Goal: Information Seeking & Learning: Learn about a topic

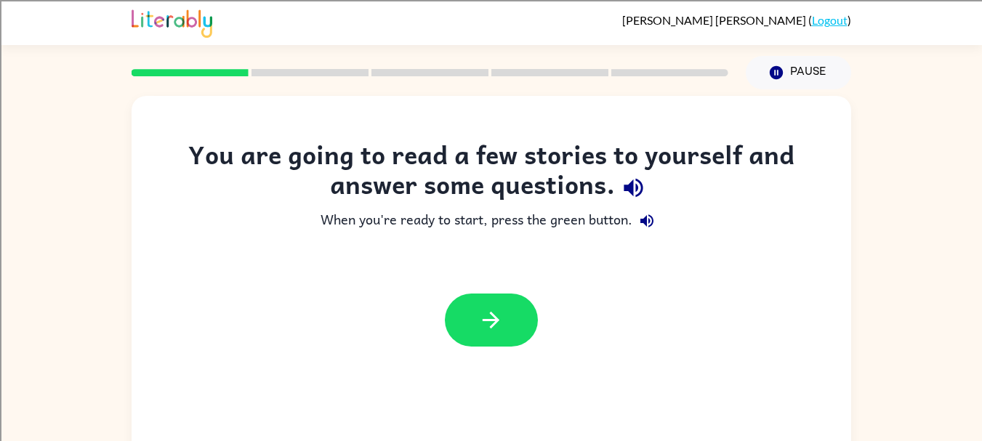
click at [639, 182] on icon "button" at bounding box center [633, 188] width 19 height 19
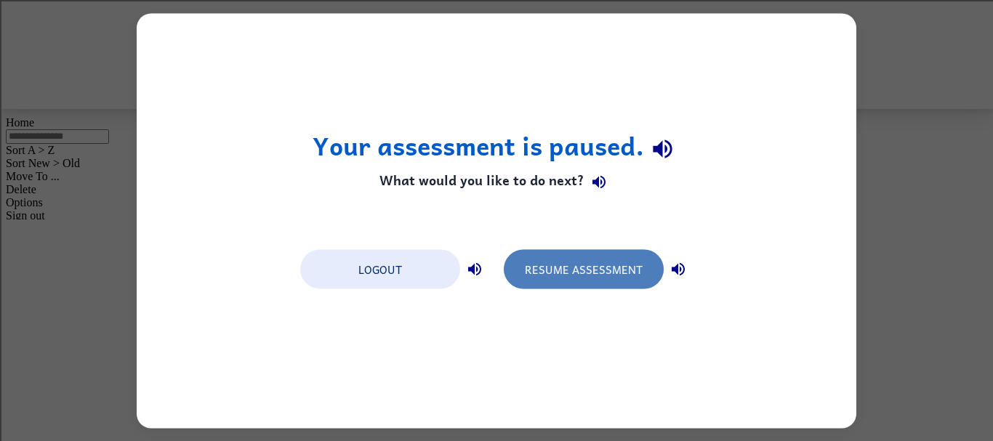
click at [595, 280] on button "Resume Assessment" at bounding box center [584, 268] width 160 height 39
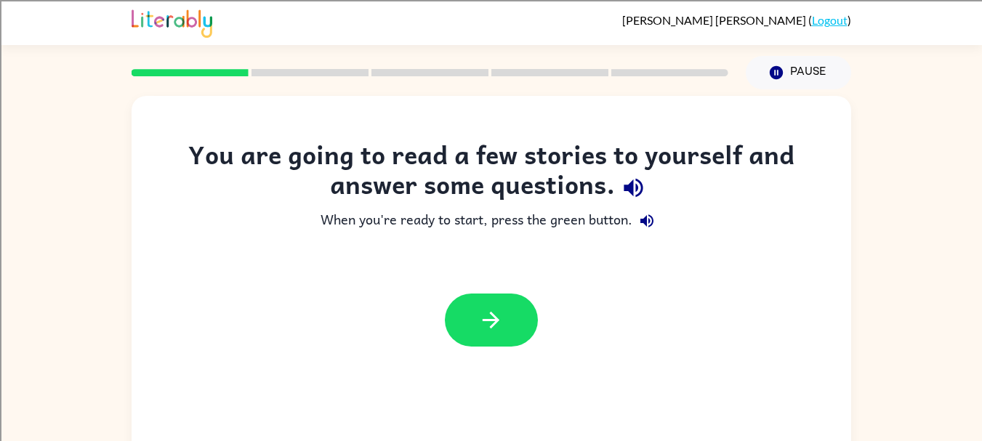
click at [493, 313] on icon "button" at bounding box center [490, 320] width 25 height 25
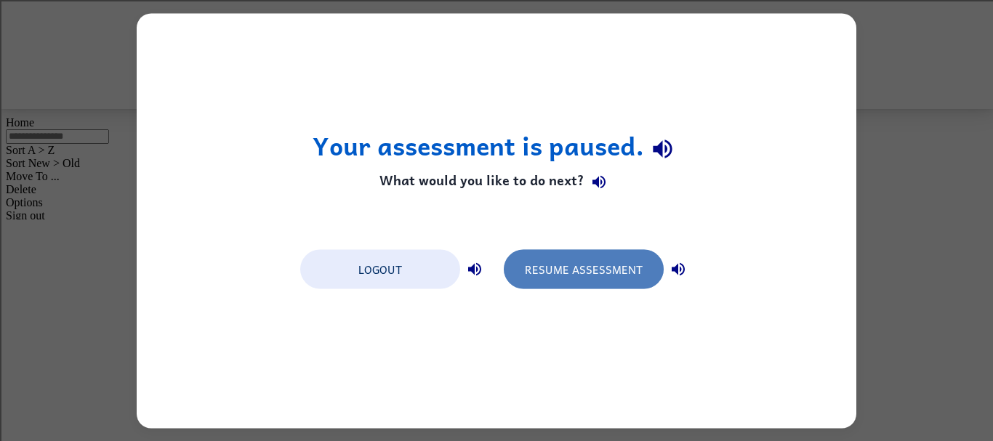
click at [550, 265] on button "Resume Assessment" at bounding box center [584, 268] width 160 height 39
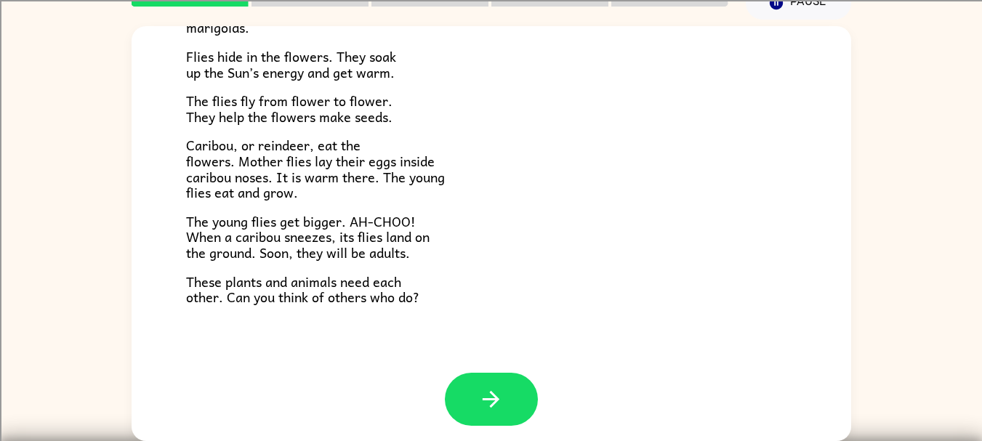
scroll to position [299, 0]
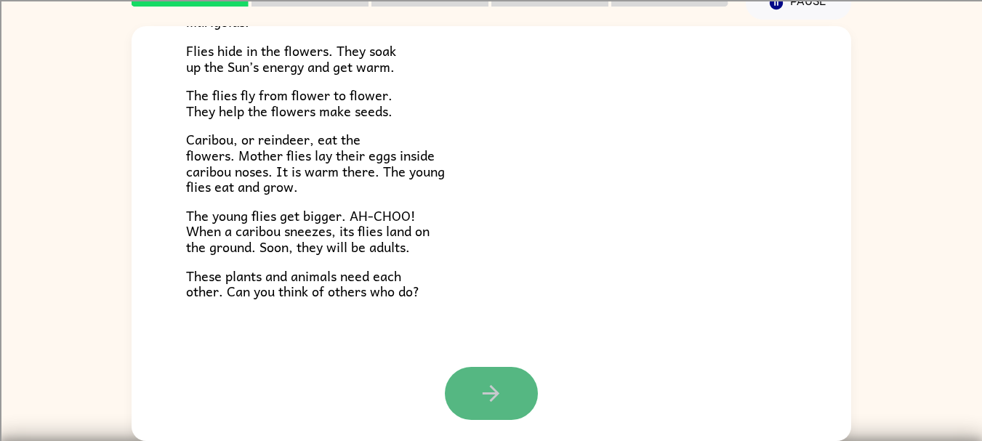
click at [513, 406] on button "button" at bounding box center [491, 393] width 93 height 53
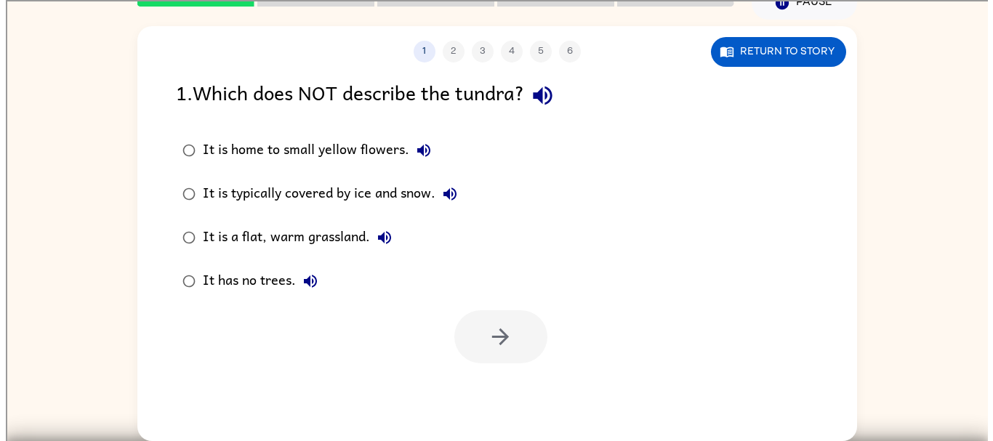
scroll to position [0, 0]
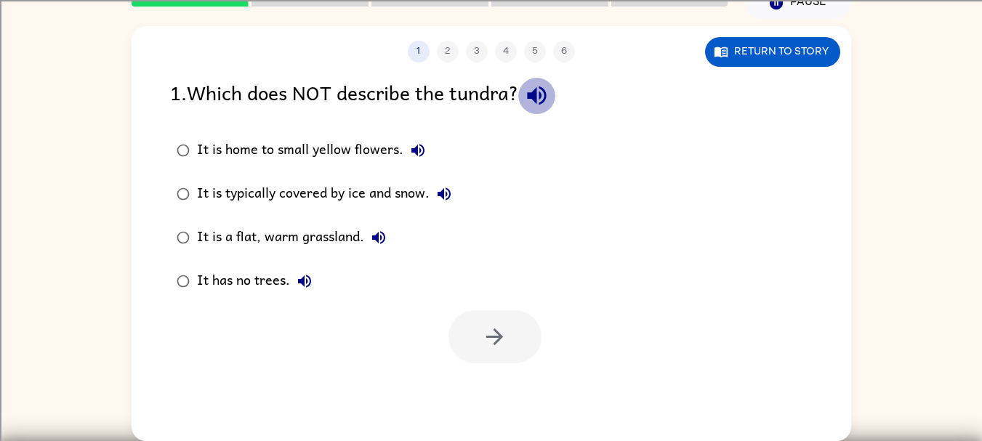
click at [531, 96] on icon "button" at bounding box center [536, 95] width 25 height 25
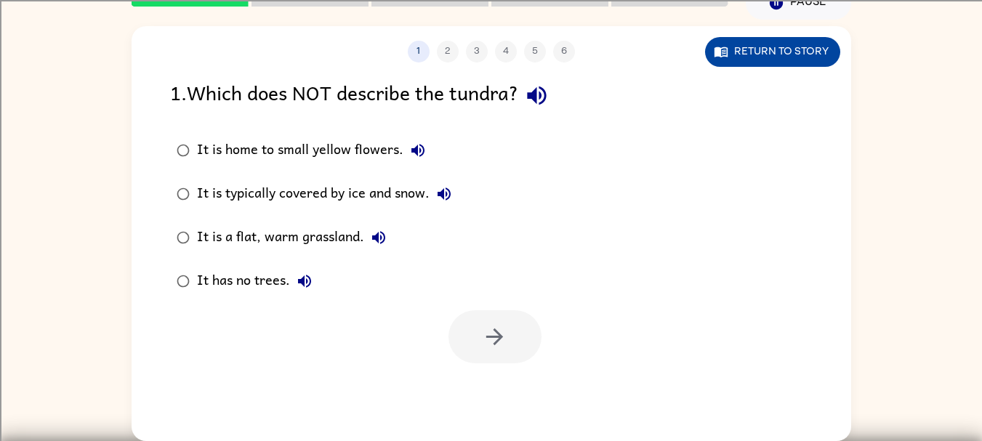
click at [768, 55] on button "Return to story" at bounding box center [772, 52] width 135 height 30
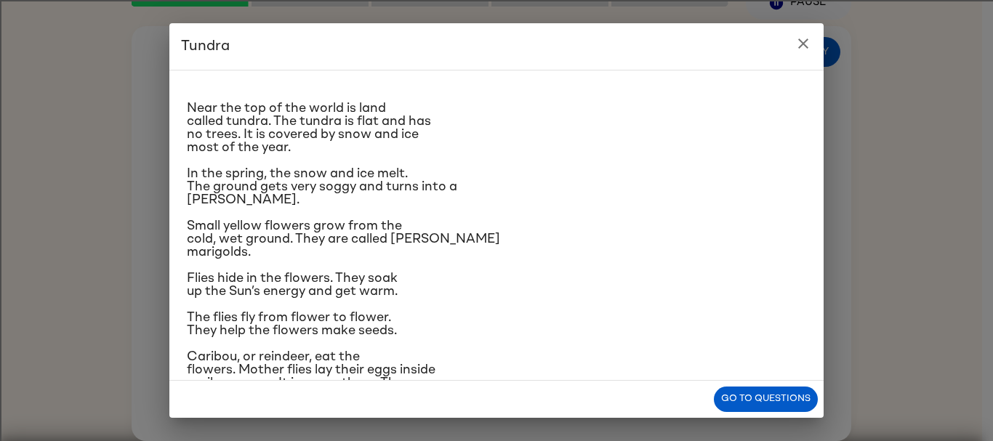
scroll to position [4, 0]
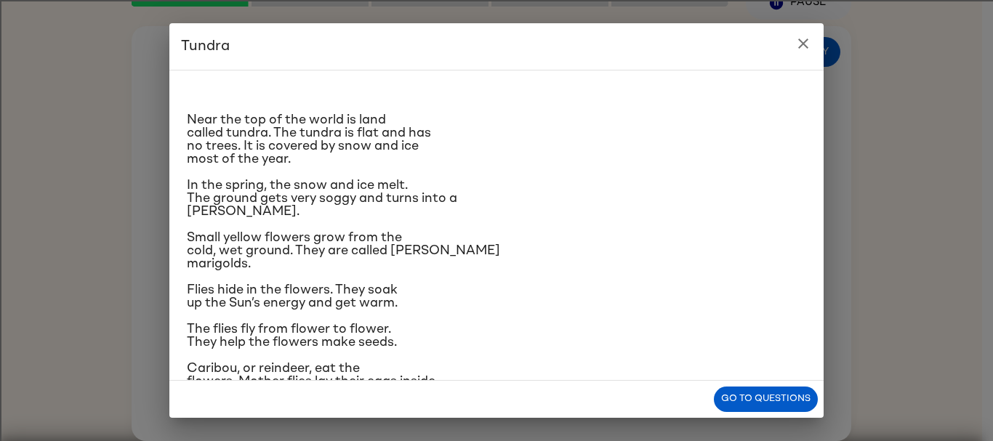
click at [605, 93] on div "Near the top of the world is land called tundra. The tundra is flat and has no …" at bounding box center [496, 292] width 619 height 427
click at [575, 175] on div "Near the top of the world is land called tundra. The tundra is flat and has no …" at bounding box center [496, 292] width 619 height 427
click at [521, 28] on h2 "Tundra" at bounding box center [496, 46] width 654 height 47
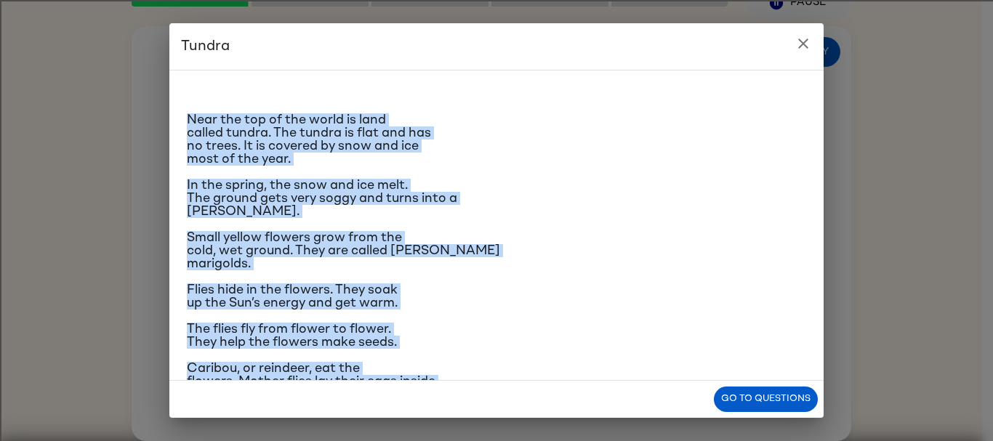
scroll to position [154, 0]
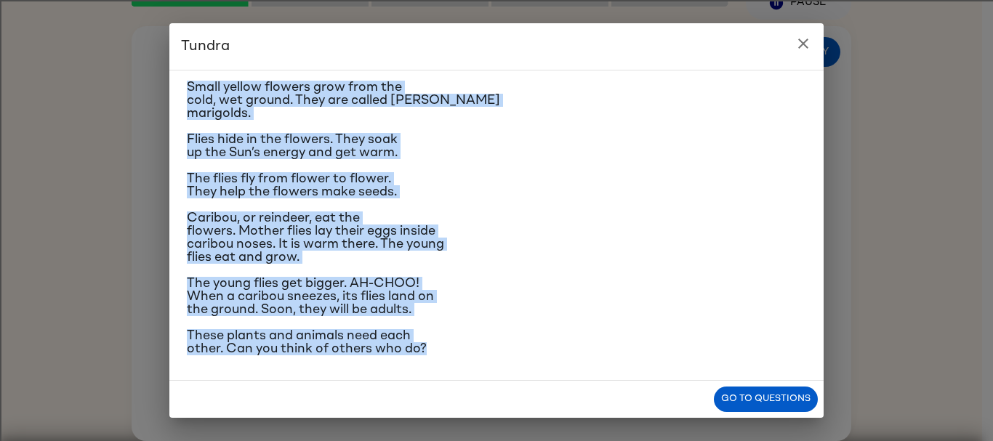
drag, startPoint x: 188, startPoint y: 115, endPoint x: 426, endPoint y: 358, distance: 340.9
click at [426, 358] on div "Near the top of the world is land called tundra. The tundra is flat and has no …" at bounding box center [496, 225] width 654 height 311
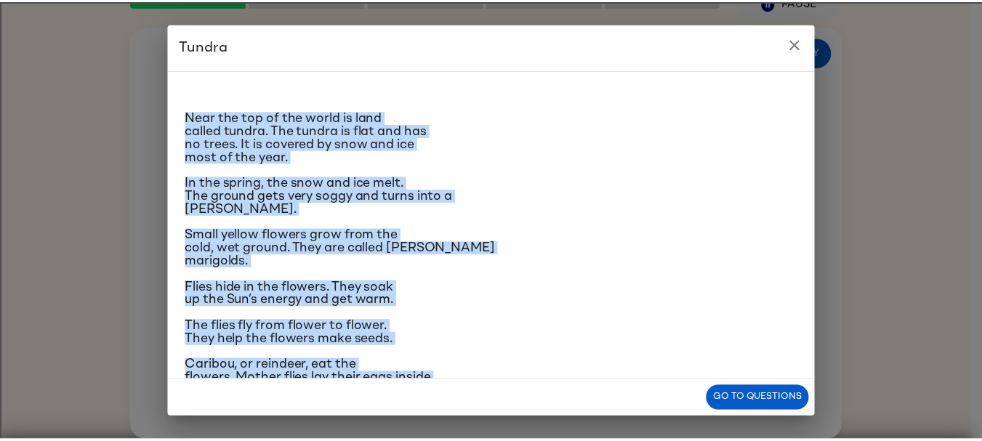
scroll to position [0, 0]
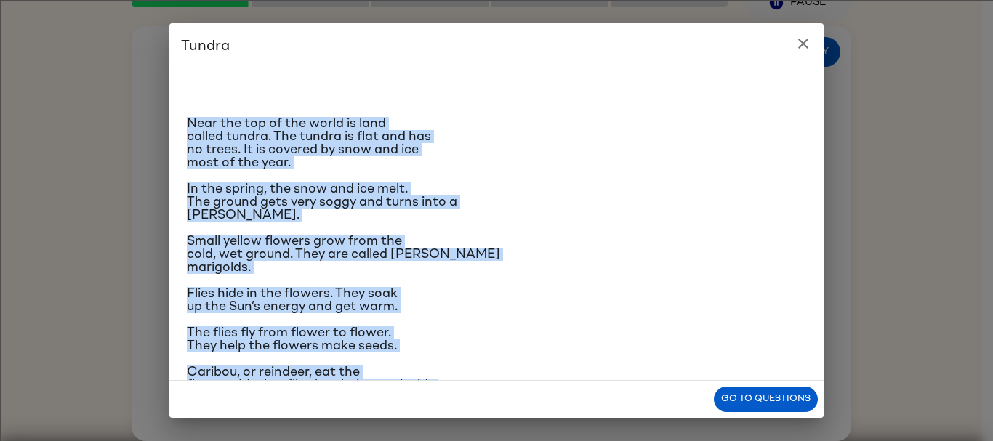
click at [599, 167] on p "Near the top of the world is land called tundra. The tundra is flat and has no …" at bounding box center [496, 143] width 619 height 52
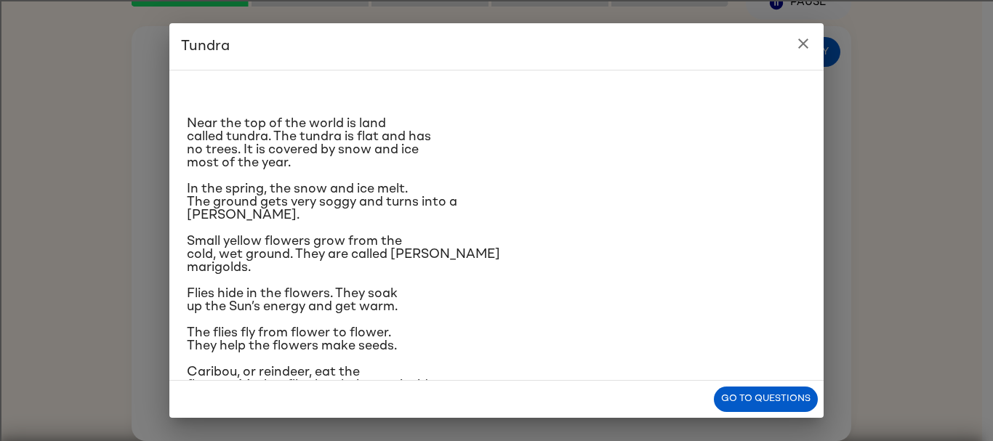
click at [632, 86] on div "Near the top of the world is land called tundra. The tundra is flat and has no …" at bounding box center [496, 295] width 619 height 427
click at [798, 48] on icon "close" at bounding box center [803, 43] width 17 height 17
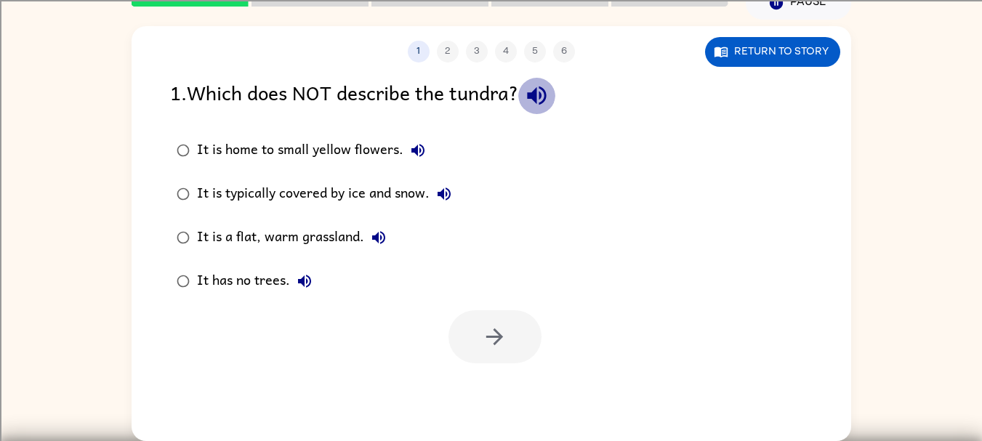
click at [534, 92] on icon "button" at bounding box center [536, 95] width 25 height 25
click at [411, 154] on icon "button" at bounding box center [417, 150] width 17 height 17
click at [446, 197] on icon "button" at bounding box center [443, 193] width 17 height 17
click at [382, 239] on icon "button" at bounding box center [378, 237] width 17 height 17
click at [310, 279] on icon "button" at bounding box center [304, 281] width 13 height 13
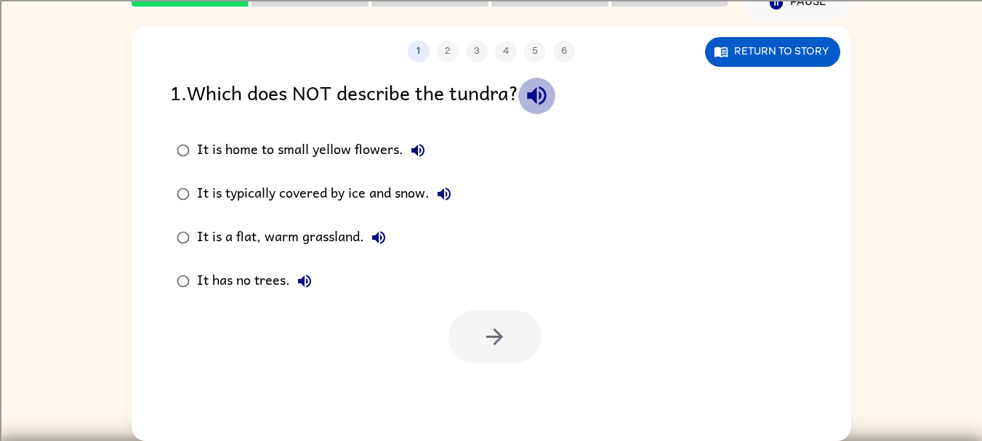
click at [530, 95] on icon "button" at bounding box center [536, 95] width 25 height 25
click at [379, 190] on div "It is typically covered by ice and snow." at bounding box center [328, 194] width 262 height 29
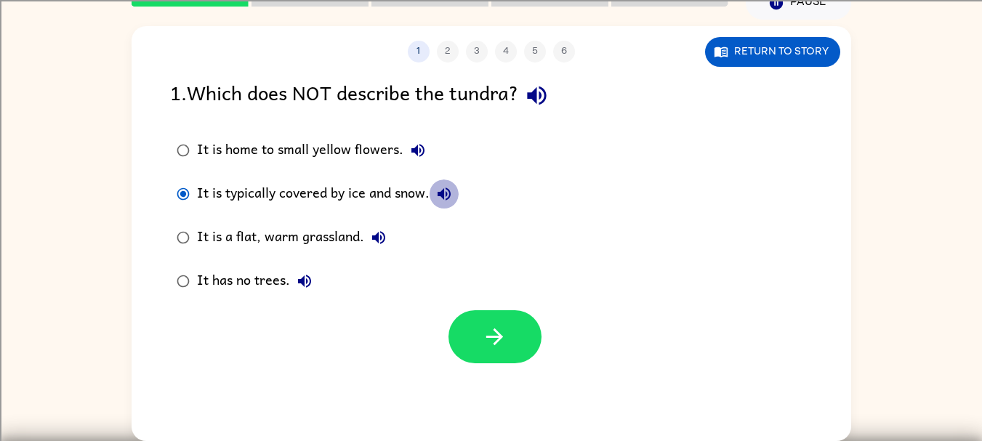
click at [451, 193] on icon "button" at bounding box center [444, 194] width 13 height 13
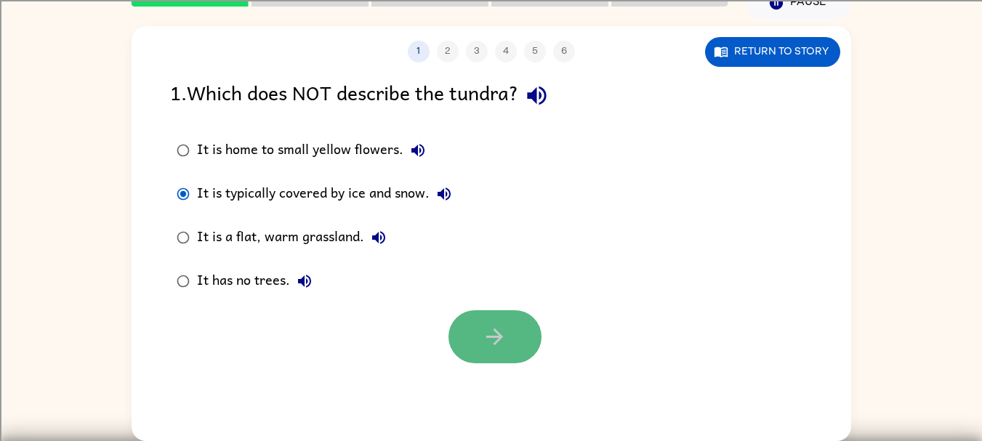
click at [510, 340] on button "button" at bounding box center [495, 336] width 93 height 53
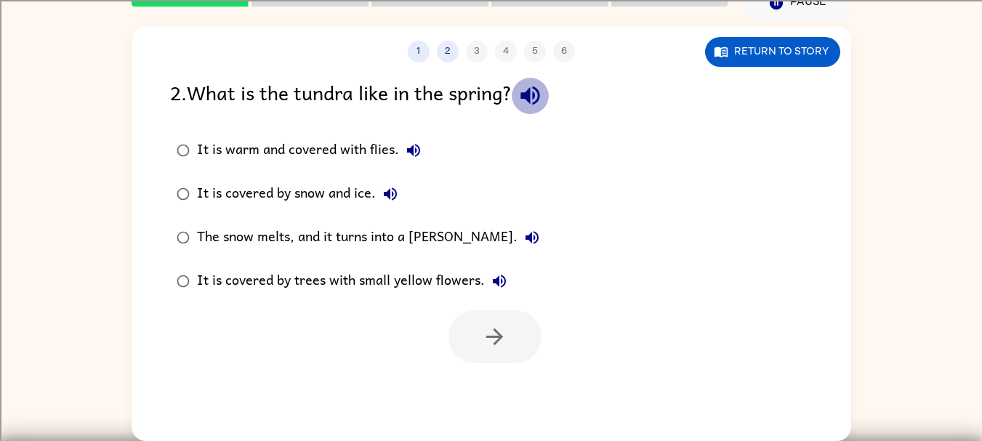
click at [539, 106] on icon "button" at bounding box center [530, 95] width 25 height 25
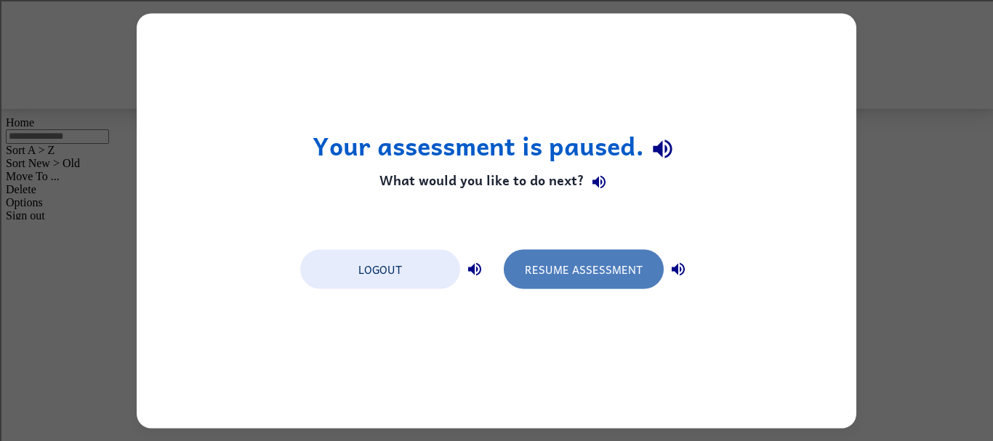
click at [568, 282] on button "Resume Assessment" at bounding box center [584, 268] width 160 height 39
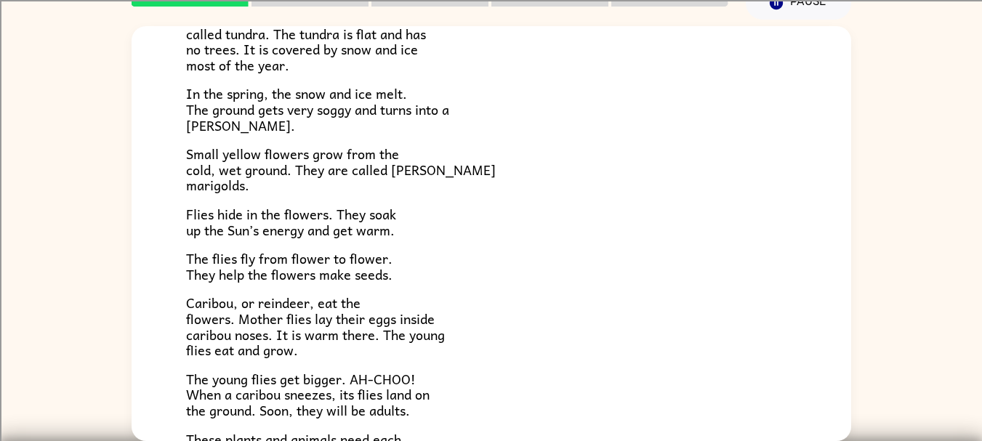
scroll to position [299, 0]
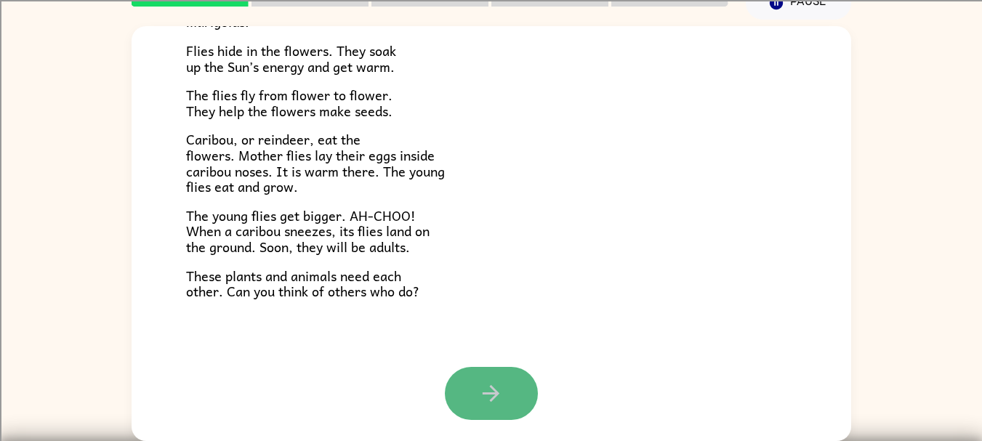
click at [512, 392] on button "button" at bounding box center [491, 393] width 93 height 53
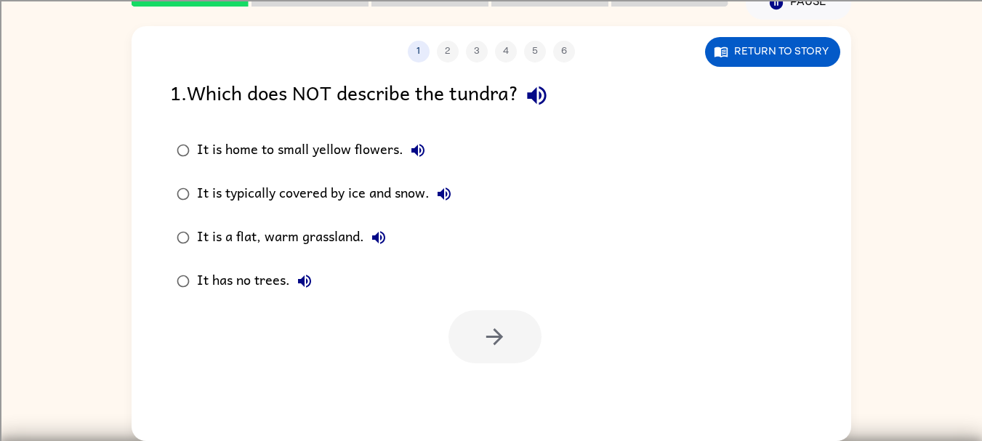
click at [355, 200] on div "It is typically covered by ice and snow." at bounding box center [328, 194] width 262 height 29
click at [475, 346] on button "button" at bounding box center [495, 336] width 93 height 53
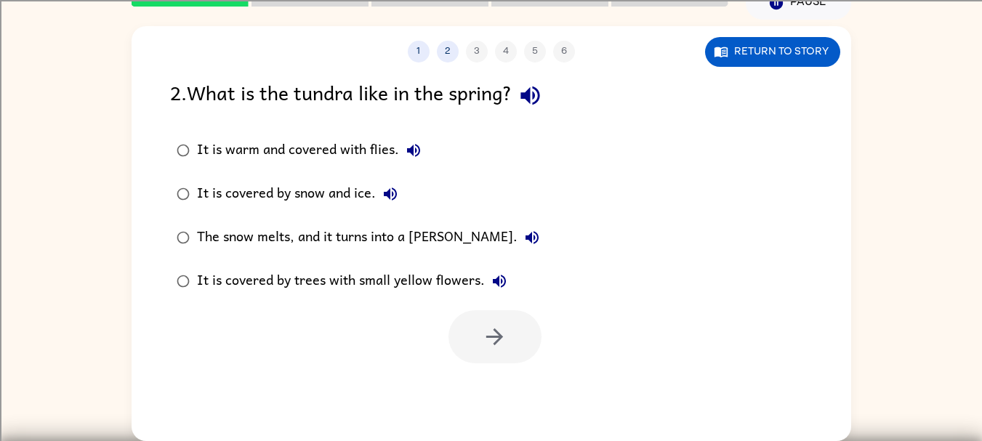
click at [538, 96] on icon "button" at bounding box center [530, 96] width 19 height 19
click at [409, 155] on icon "button" at bounding box center [413, 150] width 17 height 17
click at [390, 195] on icon "button" at bounding box center [390, 194] width 13 height 13
click at [523, 243] on icon "button" at bounding box center [531, 237] width 17 height 17
click at [501, 281] on icon "button" at bounding box center [499, 281] width 13 height 13
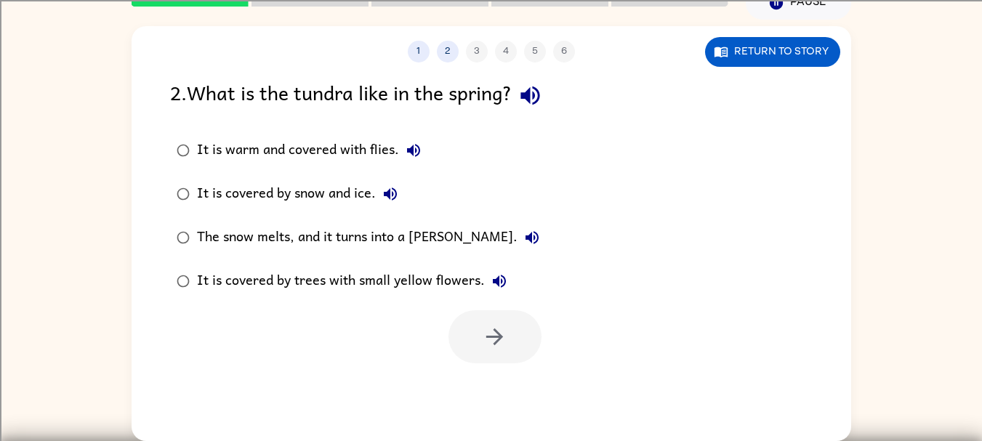
click at [391, 282] on div "It is covered by trees with small yellow flowers." at bounding box center [355, 281] width 317 height 29
click at [474, 349] on button "button" at bounding box center [495, 336] width 93 height 53
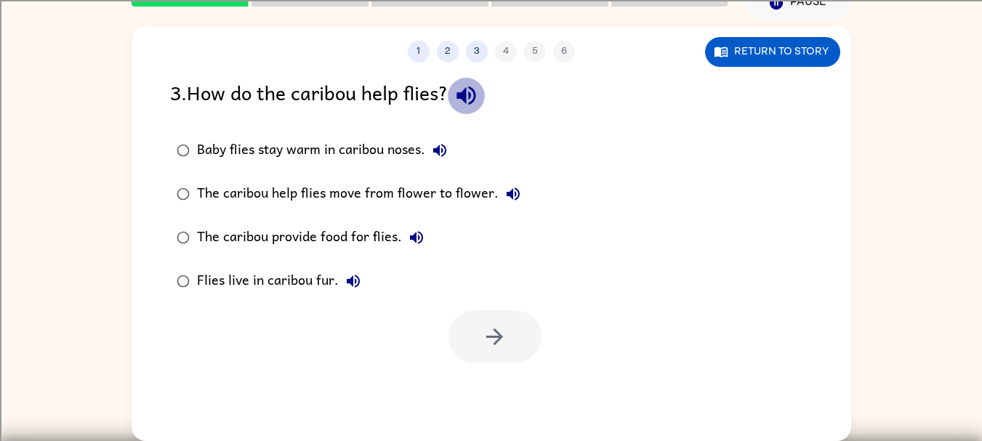
click at [471, 96] on icon "button" at bounding box center [466, 96] width 19 height 19
click at [438, 154] on icon "button" at bounding box center [439, 150] width 13 height 13
click at [513, 191] on icon "button" at bounding box center [513, 193] width 17 height 17
click at [415, 187] on div "The caribou help flies move from flower to flower." at bounding box center [362, 194] width 331 height 29
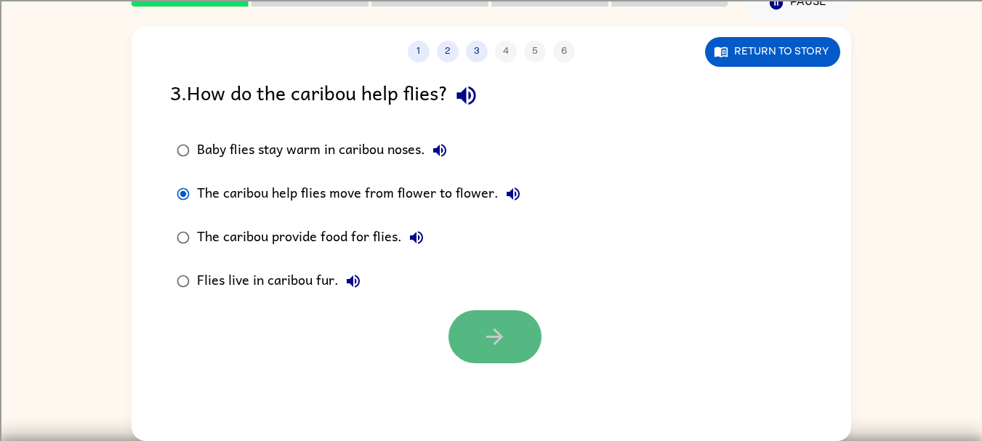
click at [514, 347] on button "button" at bounding box center [495, 336] width 93 height 53
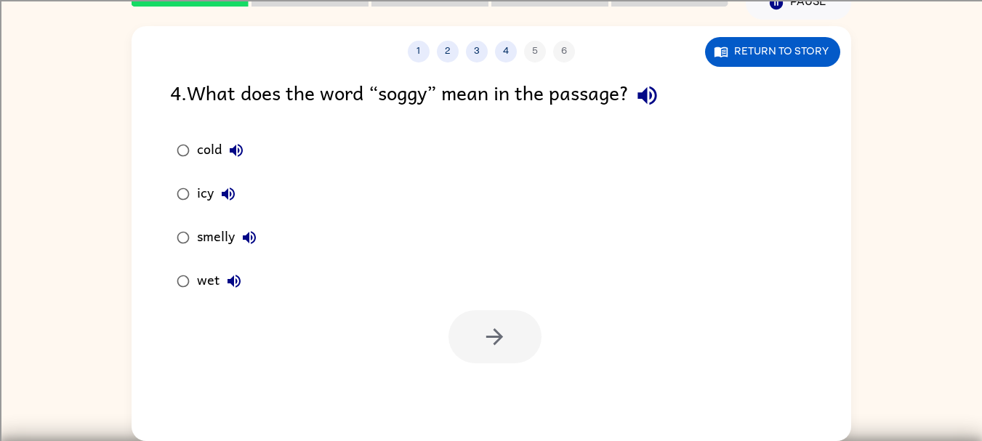
click at [666, 92] on button "button" at bounding box center [647, 95] width 37 height 37
click at [241, 149] on icon "button" at bounding box center [236, 150] width 17 height 17
click at [236, 185] on button "icy" at bounding box center [228, 194] width 29 height 29
click at [254, 238] on icon "button" at bounding box center [249, 237] width 17 height 17
click at [236, 284] on icon "button" at bounding box center [233, 281] width 17 height 17
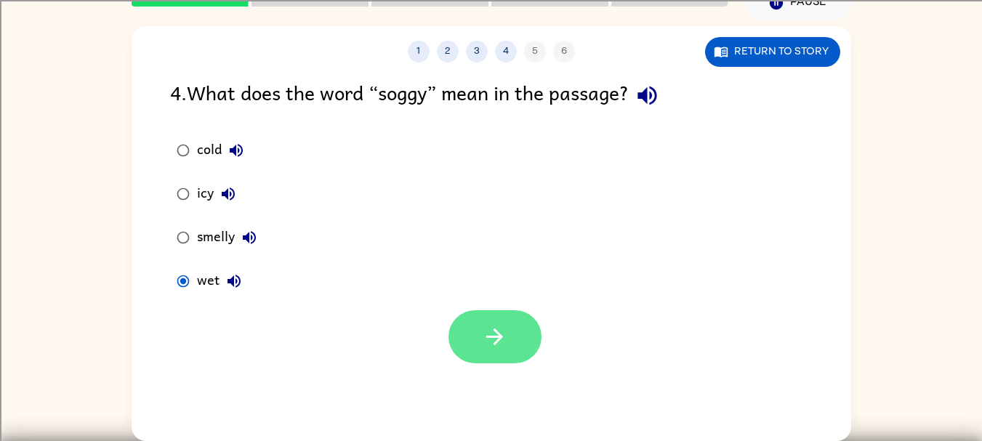
click at [468, 356] on button "button" at bounding box center [495, 336] width 93 height 53
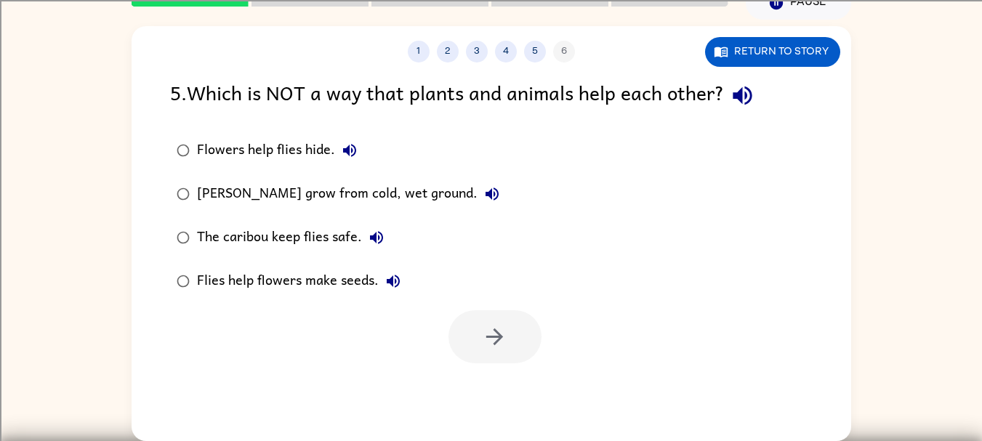
click at [745, 99] on icon "button" at bounding box center [742, 96] width 19 height 19
click at [340, 153] on button "Flowers help flies hide." at bounding box center [349, 150] width 29 height 29
click at [486, 192] on icon "button" at bounding box center [492, 194] width 13 height 13
click at [374, 237] on icon "button" at bounding box center [376, 237] width 13 height 13
click at [383, 283] on button "Flies help flowers make seeds." at bounding box center [393, 281] width 29 height 29
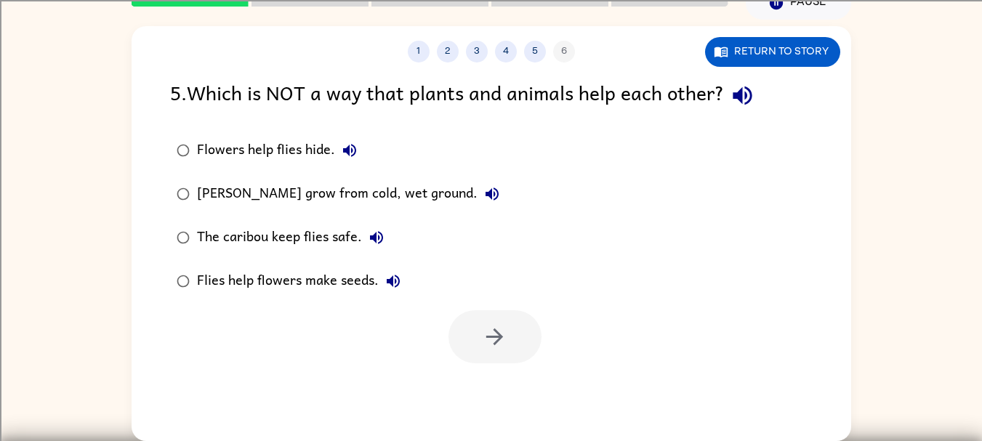
click at [417, 196] on div "Marsh marigolds grow from cold, wet ground." at bounding box center [352, 194] width 310 height 29
click at [486, 350] on button "button" at bounding box center [495, 336] width 93 height 53
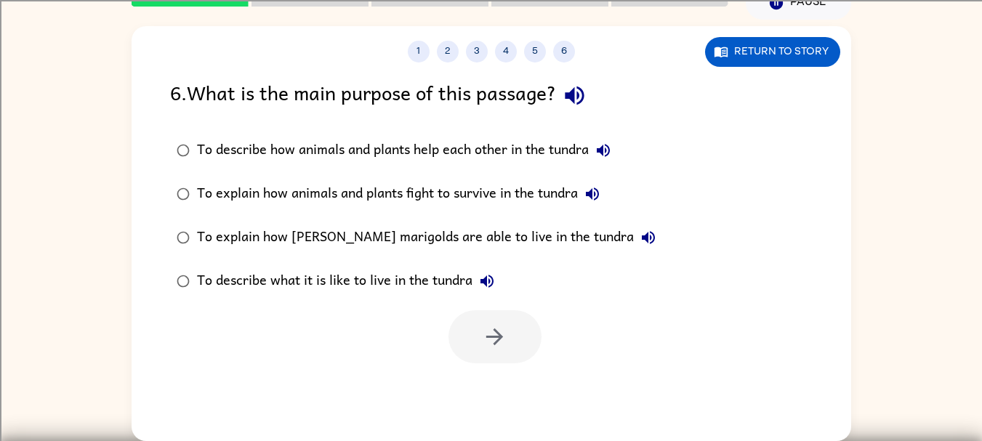
click at [585, 108] on button "button" at bounding box center [574, 95] width 37 height 37
click at [610, 148] on icon "button" at bounding box center [603, 150] width 13 height 13
click at [499, 142] on div "To describe how animals and plants help each other in the tundra" at bounding box center [407, 150] width 421 height 29
click at [457, 318] on button "button" at bounding box center [495, 336] width 93 height 53
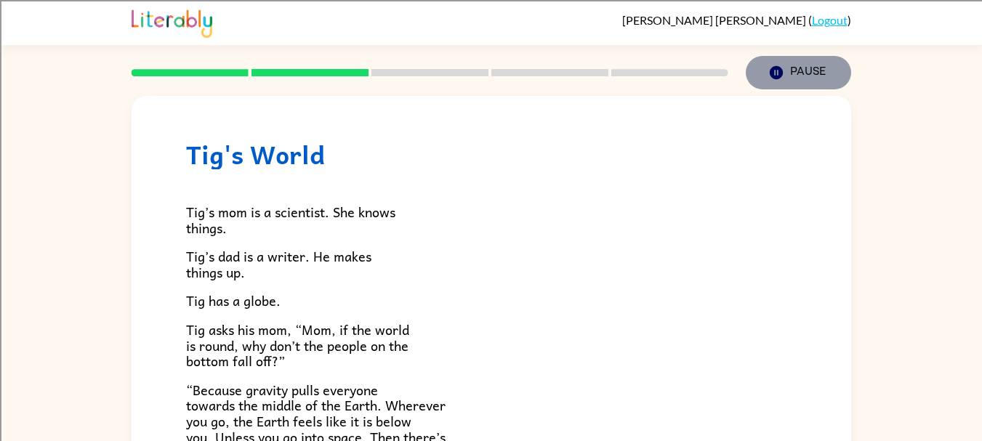
click at [768, 60] on button "Pause Pause" at bounding box center [798, 72] width 105 height 33
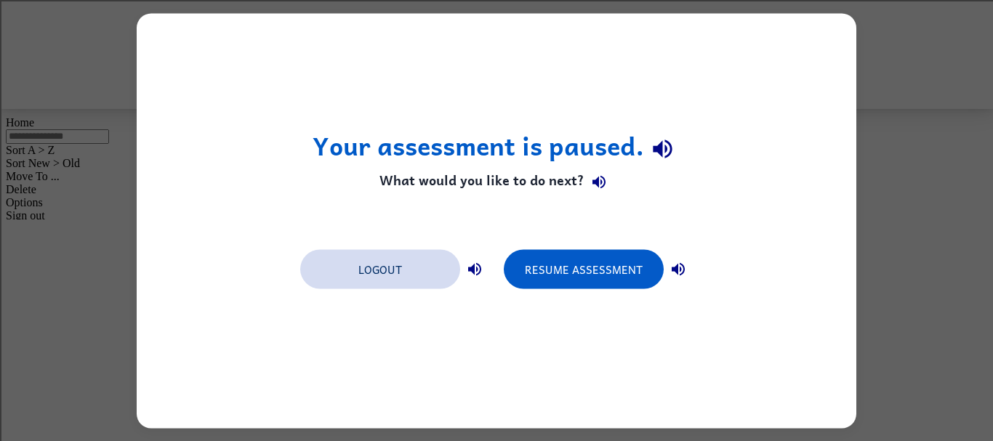
click at [417, 275] on button "Logout" at bounding box center [380, 268] width 160 height 39
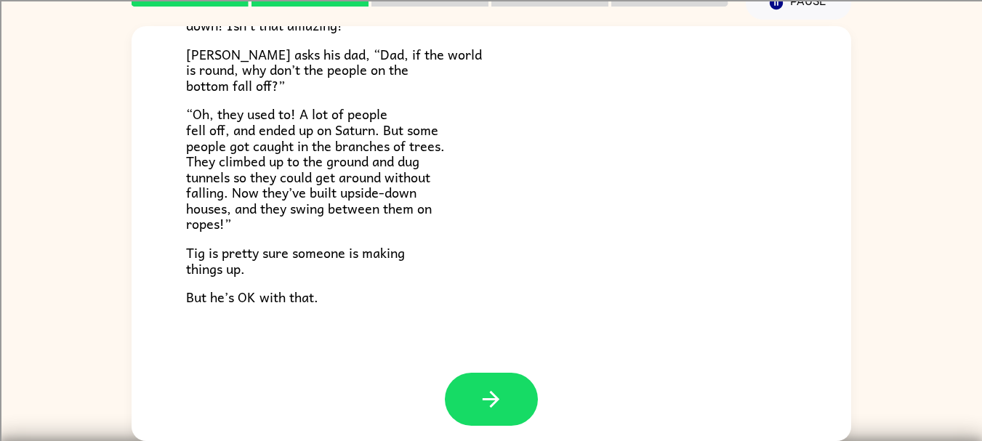
scroll to position [422, 0]
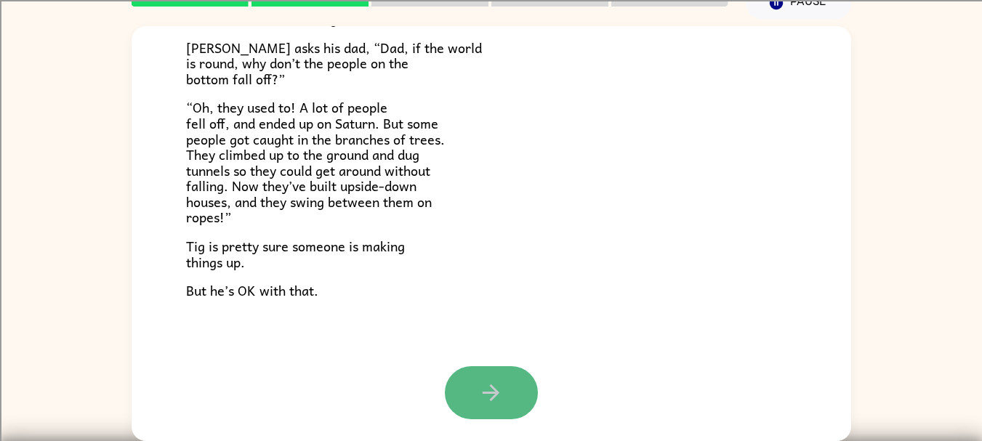
click at [483, 398] on icon "button" at bounding box center [490, 392] width 25 height 25
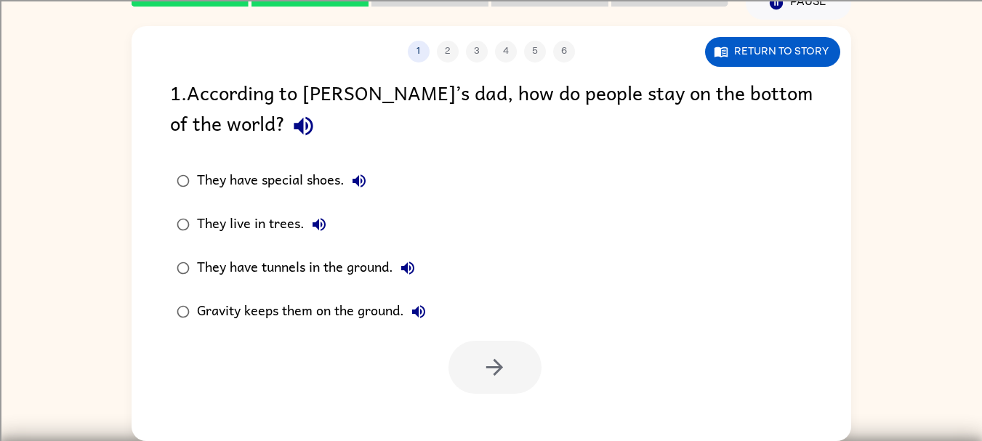
click at [291, 118] on icon "button" at bounding box center [303, 125] width 25 height 25
click at [363, 177] on icon "button" at bounding box center [359, 180] width 13 height 13
click at [316, 234] on button "They live in trees." at bounding box center [319, 224] width 29 height 29
click at [413, 265] on icon "button" at bounding box center [407, 268] width 17 height 17
click at [425, 315] on icon "button" at bounding box center [418, 311] width 13 height 13
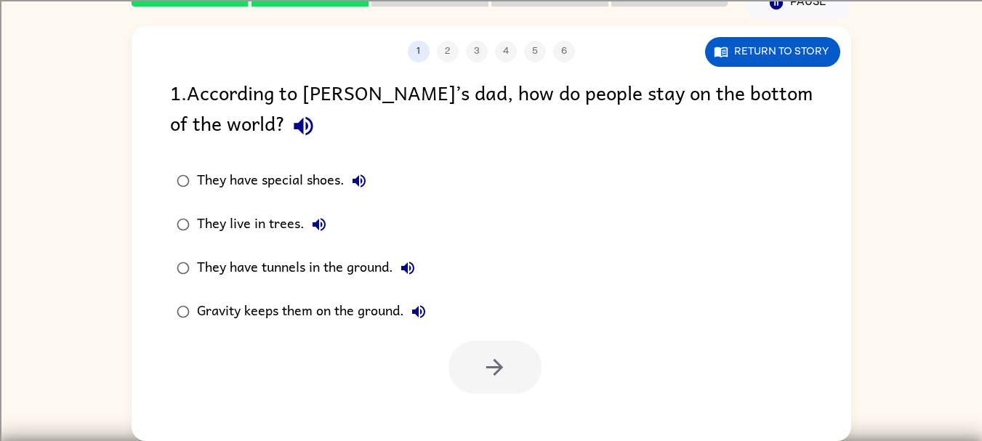
click at [332, 264] on div "They have tunnels in the ground." at bounding box center [309, 268] width 225 height 29
click at [390, 317] on div "Gravity keeps them on the ground." at bounding box center [315, 311] width 236 height 29
click at [492, 356] on icon "button" at bounding box center [494, 367] width 25 height 25
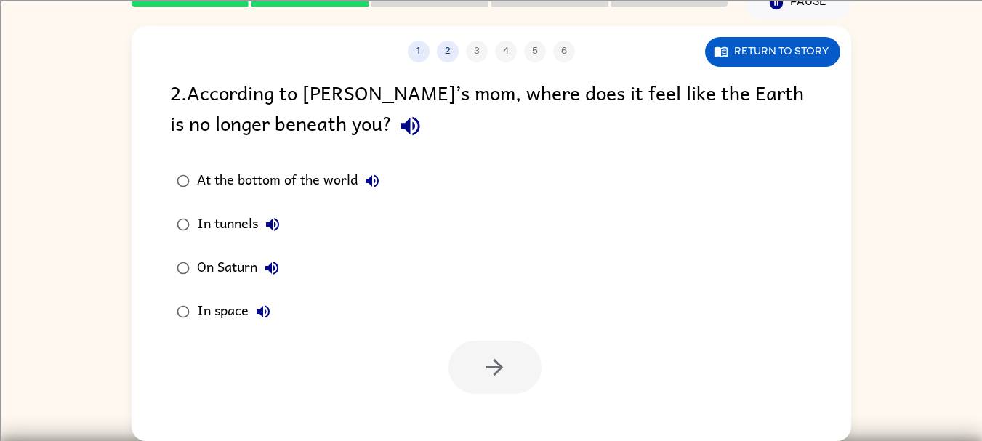
click at [401, 132] on icon "button" at bounding box center [410, 126] width 19 height 19
click at [363, 172] on button "At the bottom of the world" at bounding box center [372, 180] width 29 height 29
click at [261, 214] on div "In tunnels" at bounding box center [242, 224] width 90 height 29
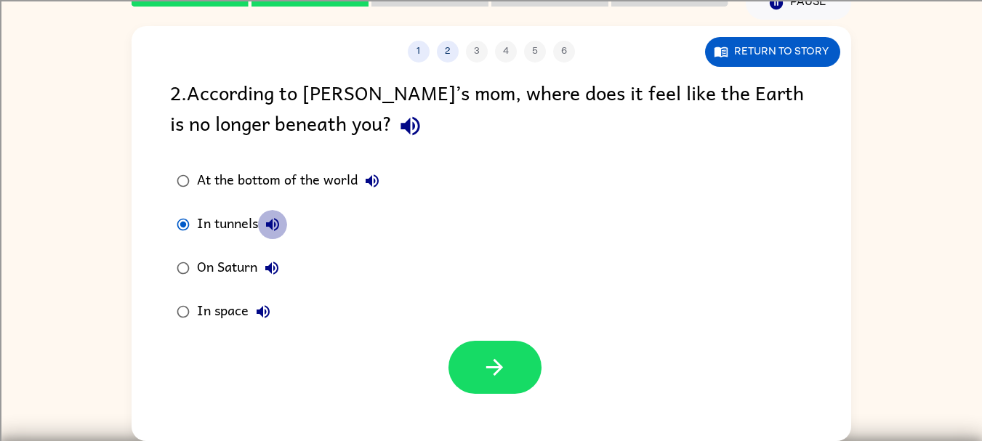
click at [271, 217] on icon "button" at bounding box center [272, 224] width 17 height 17
click at [268, 267] on icon "button" at bounding box center [271, 268] width 13 height 13
click at [260, 302] on button "In space" at bounding box center [263, 311] width 29 height 29
click at [209, 305] on div "In space" at bounding box center [237, 311] width 81 height 29
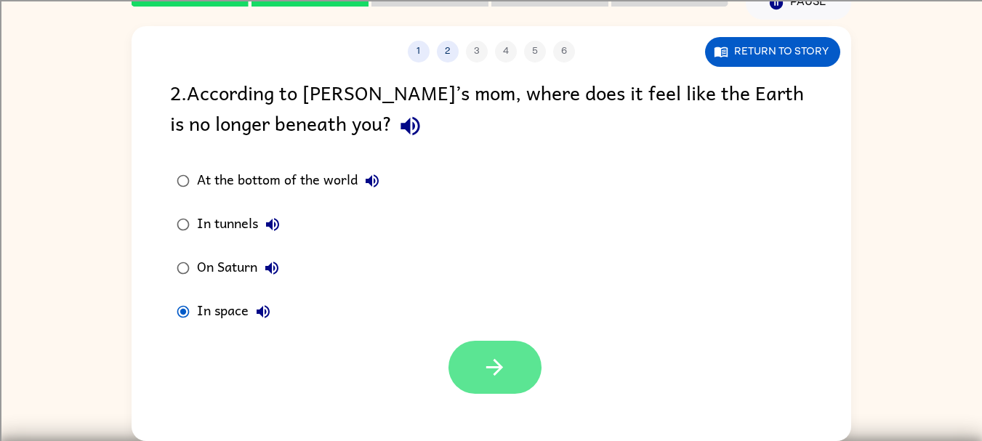
click at [495, 381] on button "button" at bounding box center [495, 367] width 93 height 53
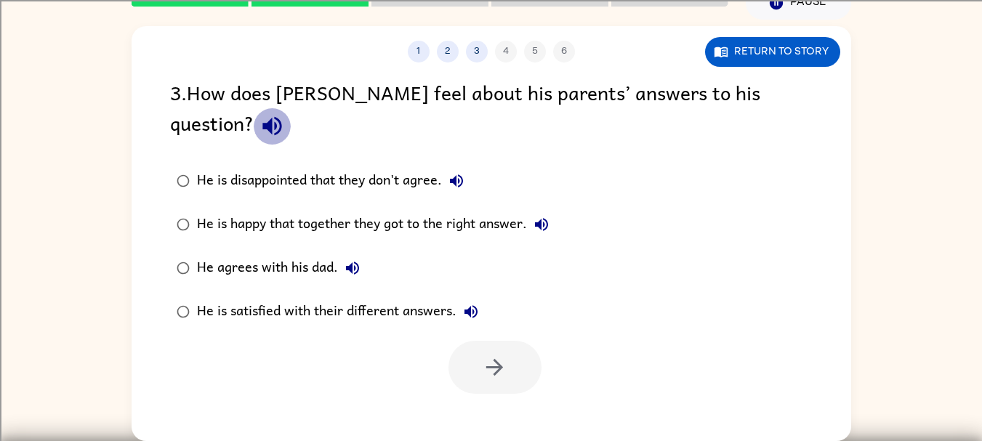
click at [285, 113] on icon "button" at bounding box center [272, 125] width 25 height 25
click at [459, 172] on icon "button" at bounding box center [456, 180] width 17 height 17
click at [542, 218] on icon "button" at bounding box center [541, 224] width 13 height 13
click at [356, 260] on icon "button" at bounding box center [352, 268] width 17 height 17
click at [465, 305] on icon "button" at bounding box center [471, 311] width 13 height 13
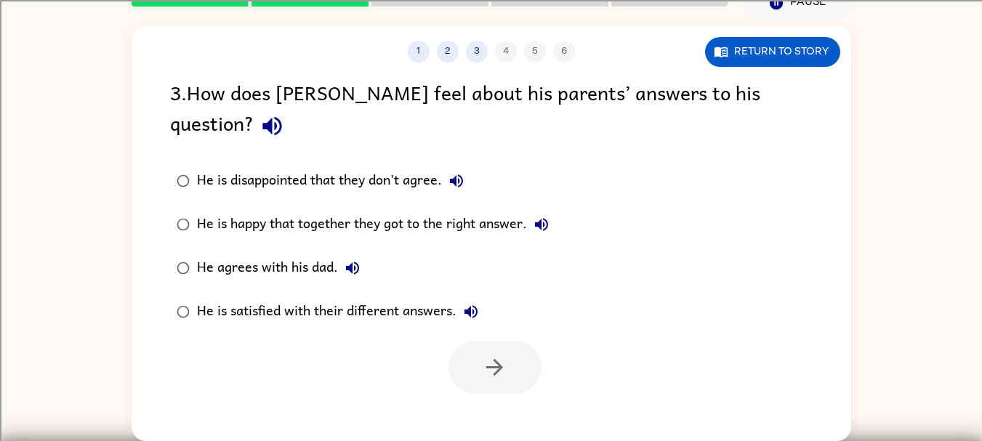
click at [488, 210] on div "He is happy that together they got to the right answer." at bounding box center [376, 224] width 359 height 29
click at [507, 355] on icon "button" at bounding box center [494, 367] width 25 height 25
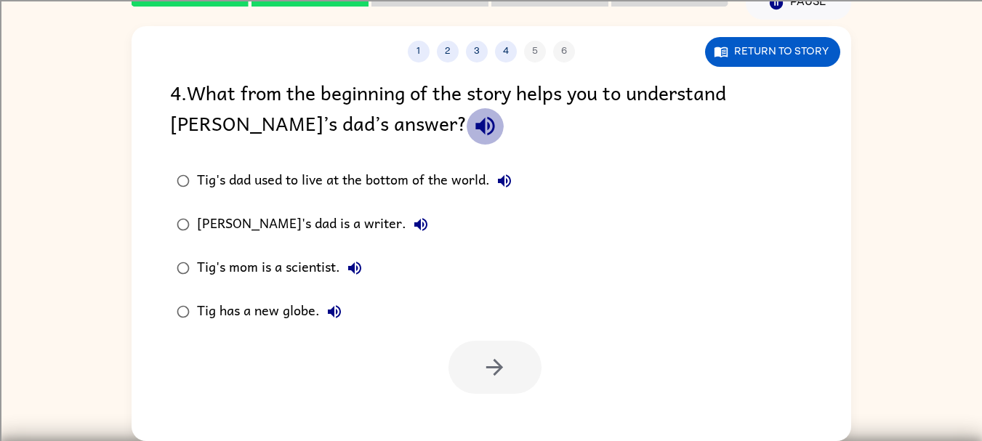
click at [473, 132] on icon "button" at bounding box center [485, 125] width 25 height 25
click at [507, 185] on icon "button" at bounding box center [504, 180] width 17 height 17
click at [414, 224] on icon "button" at bounding box center [420, 224] width 13 height 13
click at [368, 266] on button "Tig's mom is a scientist." at bounding box center [354, 268] width 29 height 29
click at [332, 313] on icon "button" at bounding box center [334, 311] width 13 height 13
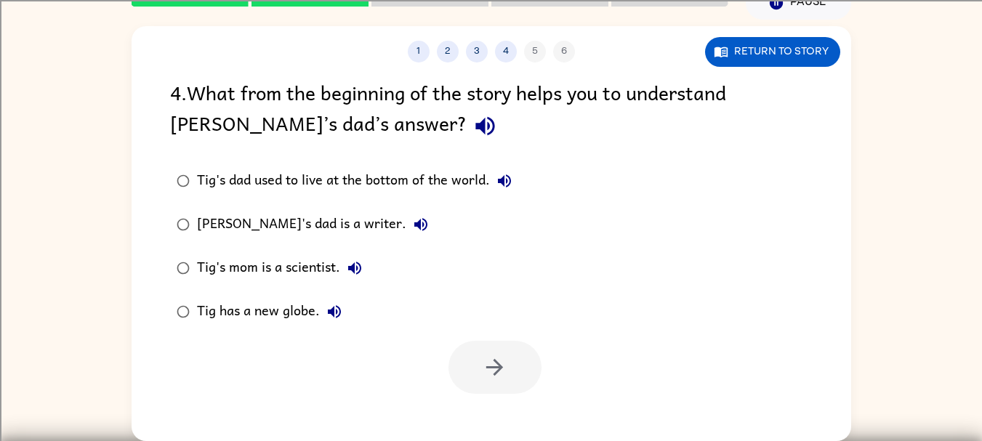
click at [412, 225] on icon "button" at bounding box center [420, 224] width 17 height 17
click at [285, 217] on div "Tig's dad is a writer." at bounding box center [316, 224] width 238 height 29
click at [491, 359] on icon "button" at bounding box center [494, 367] width 25 height 25
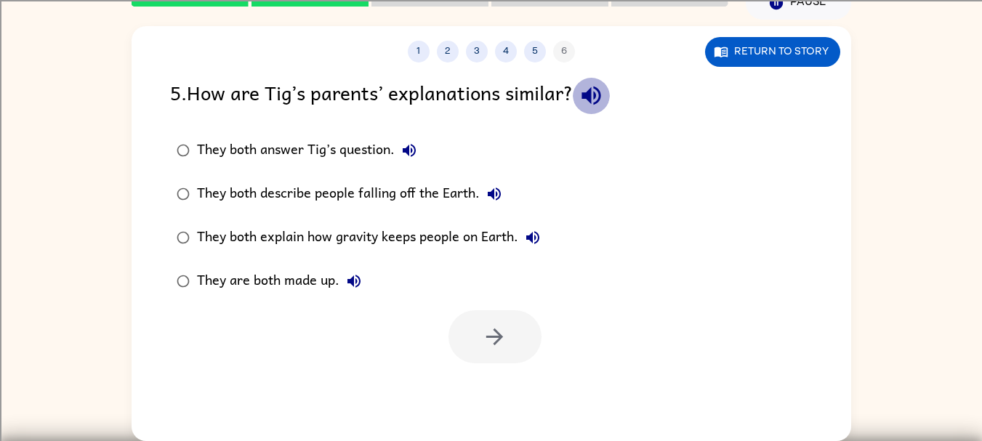
click at [595, 109] on button "button" at bounding box center [591, 95] width 37 height 37
click at [401, 150] on button "They both answer Tig’s question." at bounding box center [409, 150] width 29 height 29
click at [501, 197] on button "They both describe people falling off the Earth." at bounding box center [494, 194] width 29 height 29
click at [535, 249] on button "They both explain how gravity keeps people on Earth." at bounding box center [532, 237] width 29 height 29
click at [475, 236] on div "They both explain how gravity keeps people on Earth." at bounding box center [372, 237] width 350 height 29
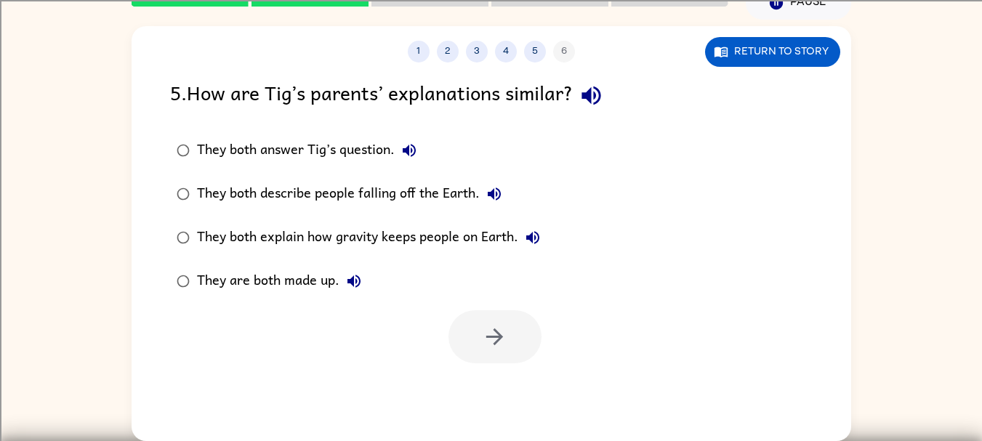
click at [447, 230] on div "They both explain how gravity keeps people on Earth." at bounding box center [372, 237] width 350 height 29
click at [497, 340] on icon "button" at bounding box center [494, 336] width 25 height 25
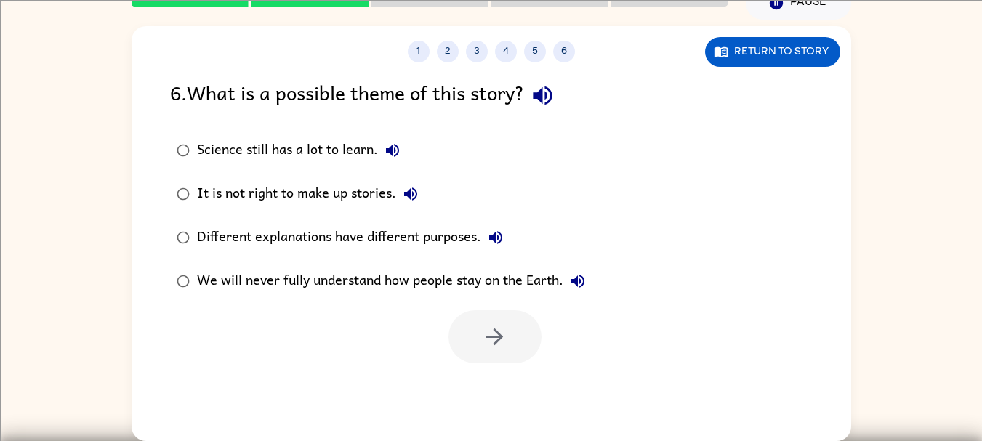
click at [542, 96] on icon "button" at bounding box center [542, 96] width 19 height 19
click at [396, 147] on icon "button" at bounding box center [392, 150] width 17 height 17
click at [405, 188] on icon "button" at bounding box center [410, 193] width 17 height 17
drag, startPoint x: 314, startPoint y: 133, endPoint x: 310, endPoint y: 140, distance: 7.5
click at [310, 140] on label "Science still has a lot to learn." at bounding box center [381, 151] width 438 height 44
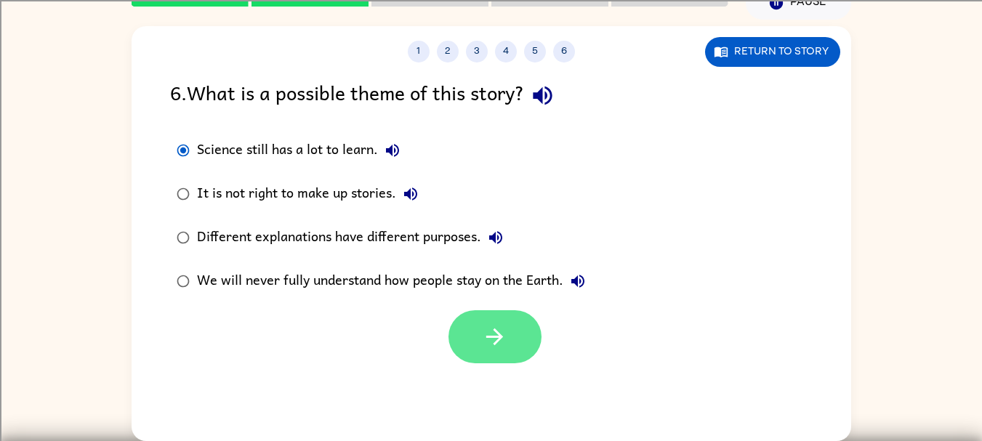
click at [510, 355] on button "button" at bounding box center [495, 336] width 93 height 53
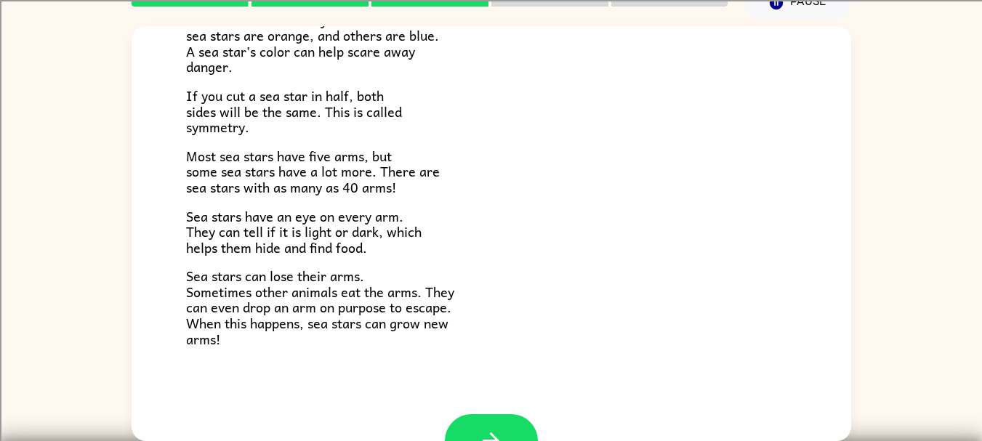
scroll to position [419, 0]
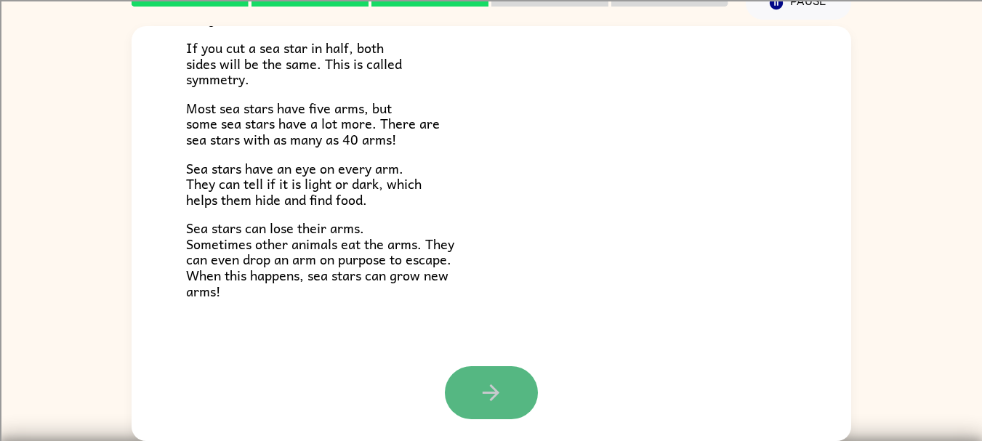
click at [479, 382] on icon "button" at bounding box center [490, 392] width 25 height 25
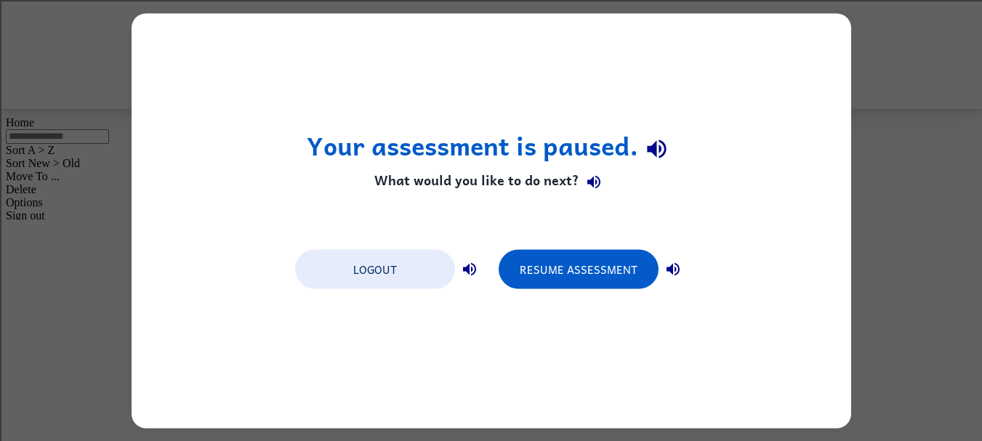
scroll to position [0, 0]
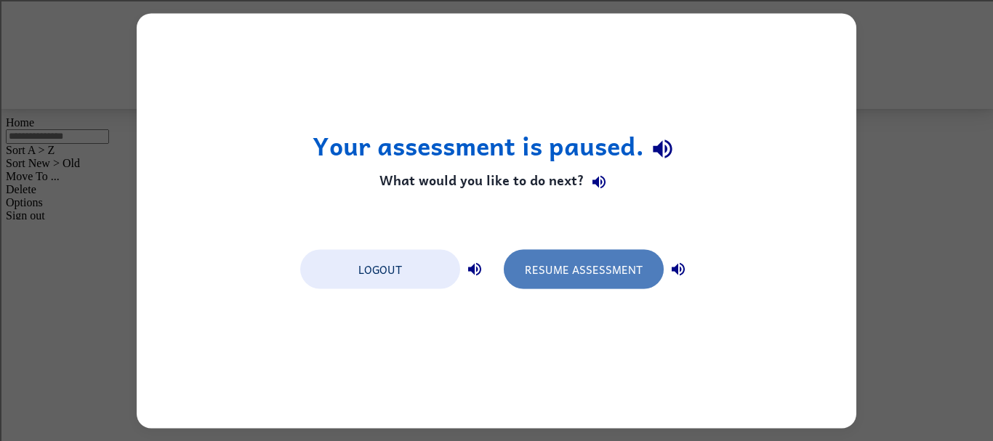
click at [558, 254] on button "Resume Assessment" at bounding box center [584, 268] width 160 height 39
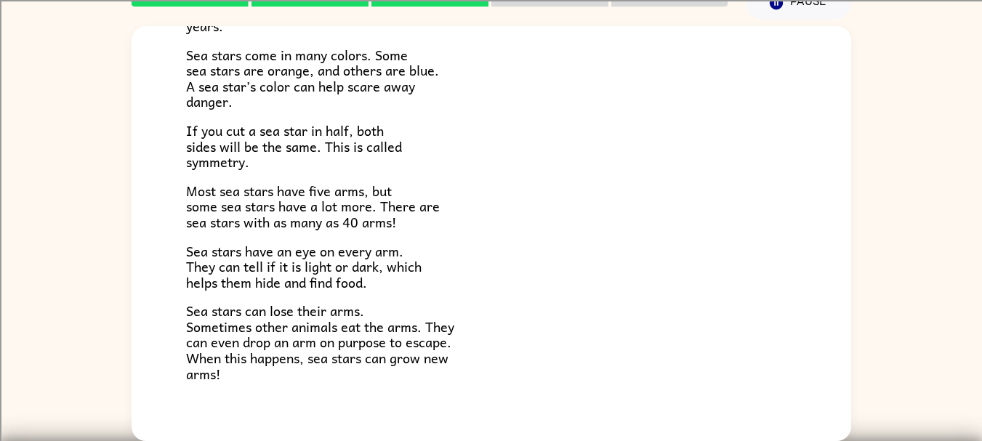
scroll to position [419, 0]
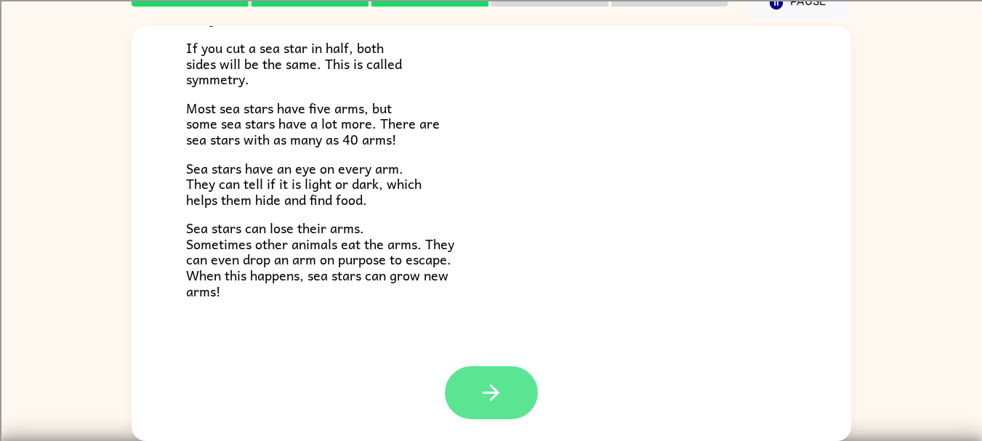
click at [486, 396] on icon "button" at bounding box center [490, 392] width 25 height 25
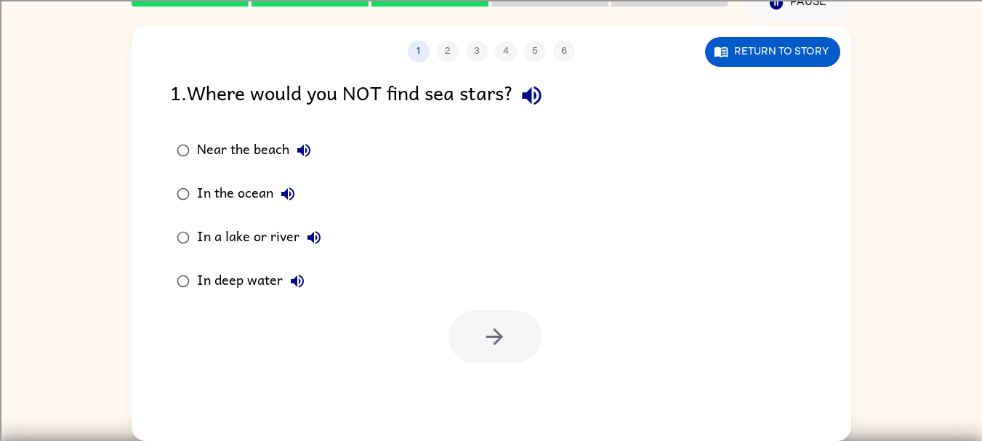
scroll to position [0, 0]
click at [536, 103] on icon "button" at bounding box center [531, 95] width 25 height 25
click at [306, 153] on icon "button" at bounding box center [303, 150] width 17 height 17
click at [288, 197] on icon "button" at bounding box center [287, 193] width 17 height 17
click at [242, 198] on div "In the ocean" at bounding box center [249, 194] width 105 height 29
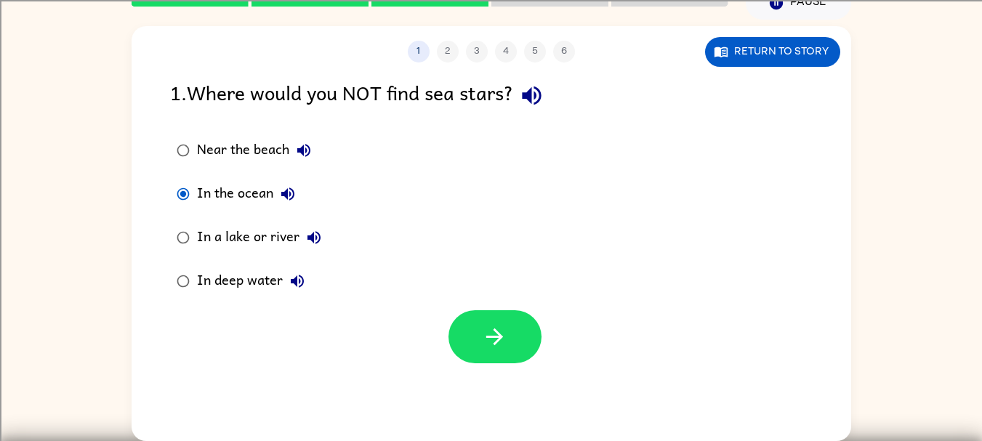
click at [246, 152] on div "Near the beach" at bounding box center [257, 150] width 121 height 29
click at [505, 346] on icon "button" at bounding box center [494, 336] width 25 height 25
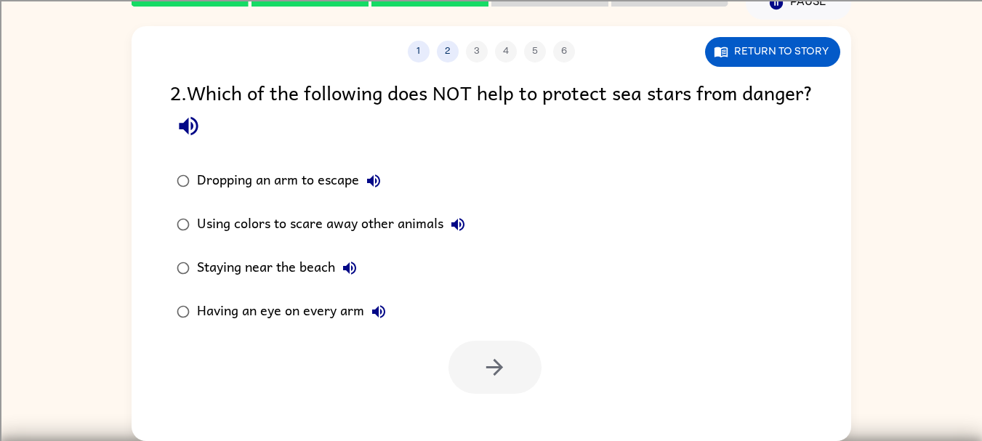
click at [201, 131] on icon "button" at bounding box center [188, 125] width 25 height 25
click at [377, 179] on icon "button" at bounding box center [373, 180] width 17 height 17
click at [462, 221] on icon "button" at bounding box center [457, 224] width 17 height 17
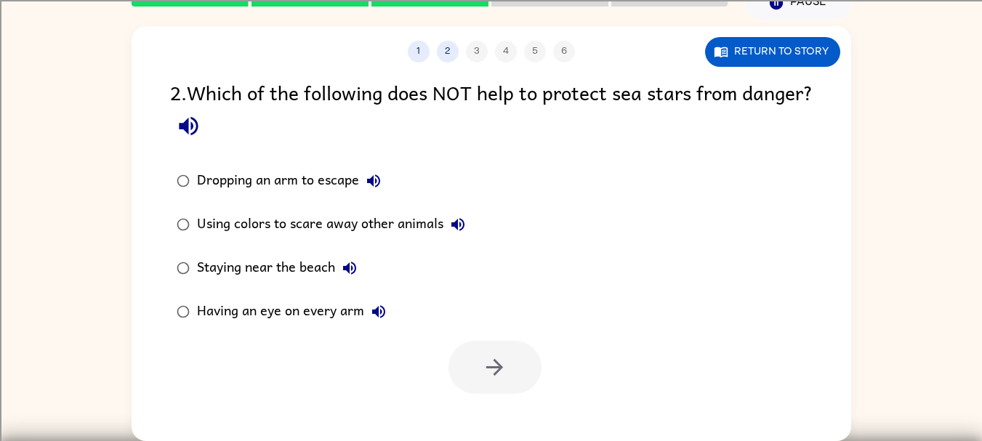
click at [354, 264] on icon "button" at bounding box center [349, 268] width 13 height 13
click at [386, 314] on icon "button" at bounding box center [378, 311] width 17 height 17
click at [379, 222] on div "Using colors to scare away other animals" at bounding box center [335, 224] width 276 height 29
click at [509, 364] on button "button" at bounding box center [495, 367] width 93 height 53
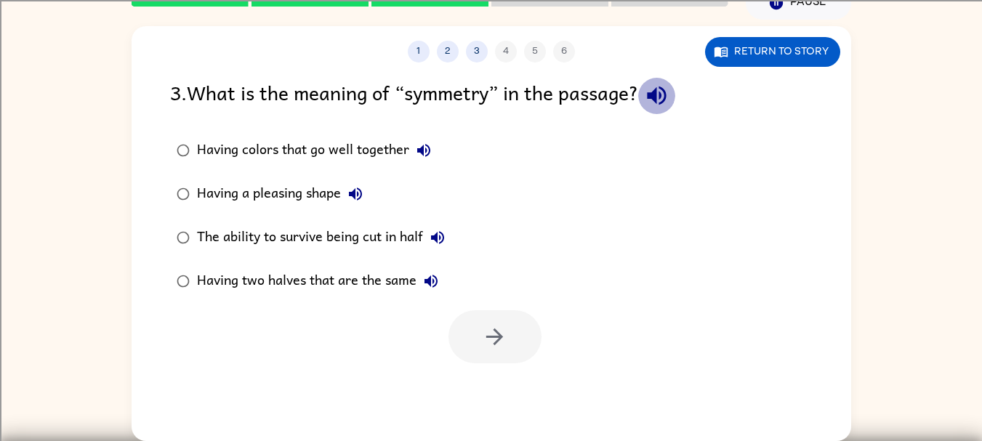
click at [665, 105] on icon "button" at bounding box center [656, 95] width 25 height 25
click at [417, 155] on icon "button" at bounding box center [423, 150] width 17 height 17
click at [364, 137] on div "Having colors that go well together" at bounding box center [317, 150] width 241 height 29
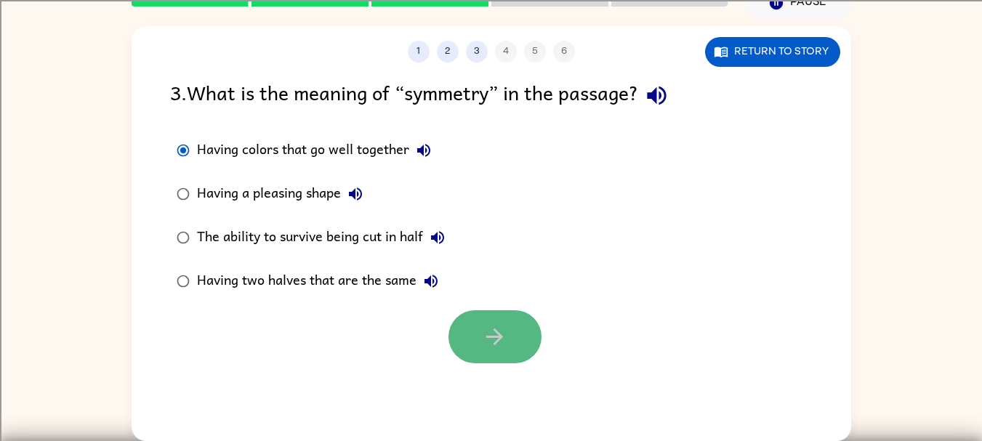
click at [476, 339] on button "button" at bounding box center [495, 336] width 93 height 53
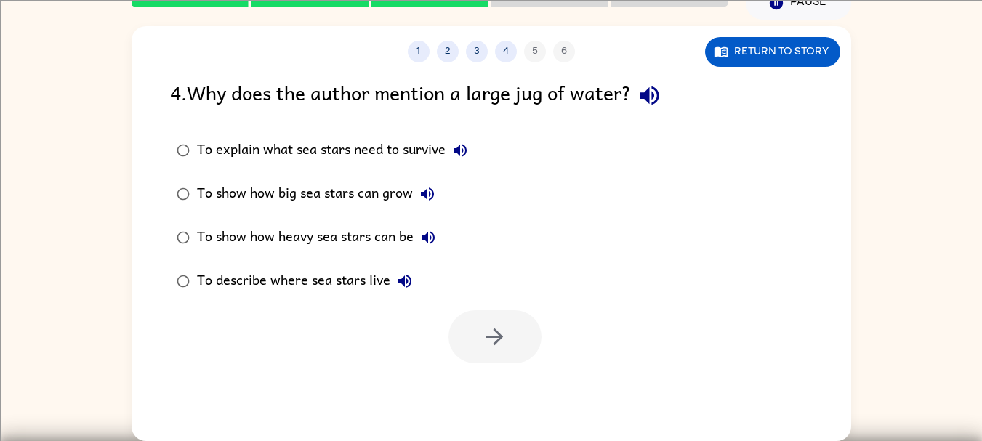
click at [473, 337] on div at bounding box center [495, 336] width 93 height 53
click at [659, 100] on icon "button" at bounding box center [649, 95] width 25 height 25
click at [460, 151] on icon "button" at bounding box center [460, 150] width 13 height 13
click at [435, 188] on icon "button" at bounding box center [427, 193] width 17 height 17
click at [433, 241] on icon "button" at bounding box center [427, 237] width 17 height 17
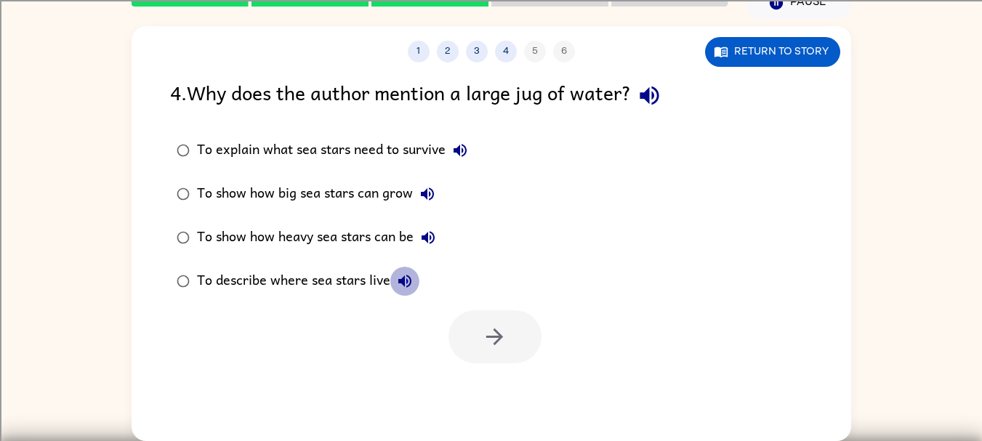
click at [400, 280] on icon "button" at bounding box center [404, 281] width 13 height 13
click at [328, 285] on div "To describe where sea stars live" at bounding box center [308, 281] width 222 height 29
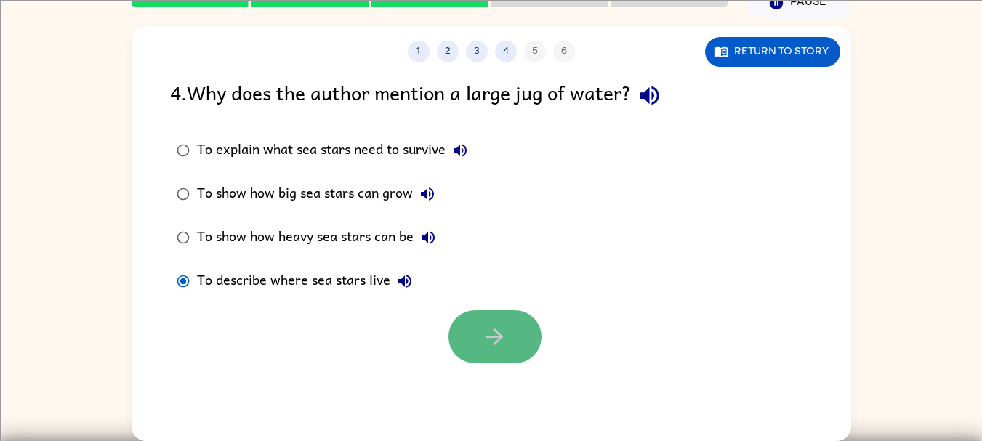
click at [513, 340] on button "button" at bounding box center [495, 336] width 93 height 53
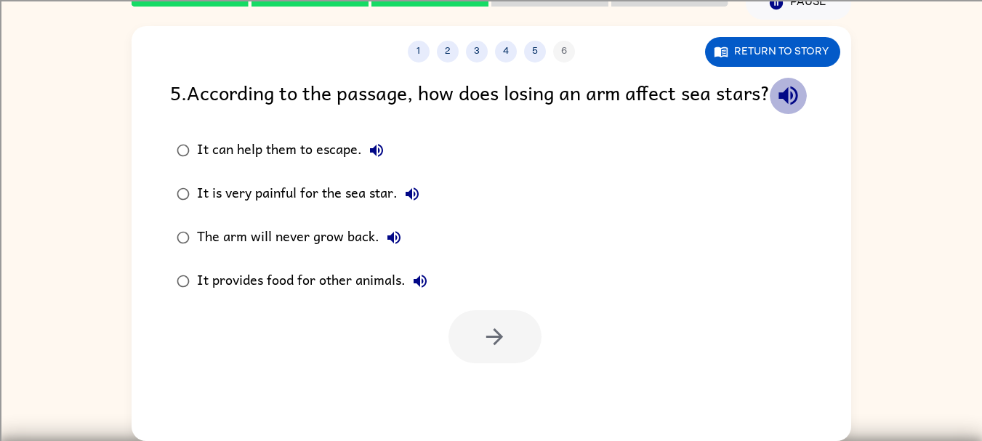
click at [779, 105] on icon "button" at bounding box center [788, 96] width 19 height 19
click at [373, 157] on icon "button" at bounding box center [376, 150] width 13 height 13
click at [304, 165] on div "It can help them to escape." at bounding box center [294, 150] width 194 height 29
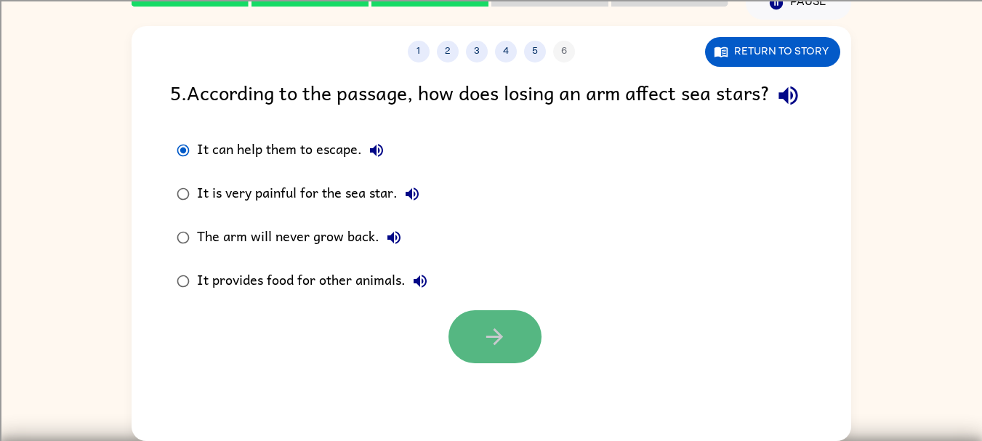
click at [493, 350] on icon "button" at bounding box center [494, 336] width 25 height 25
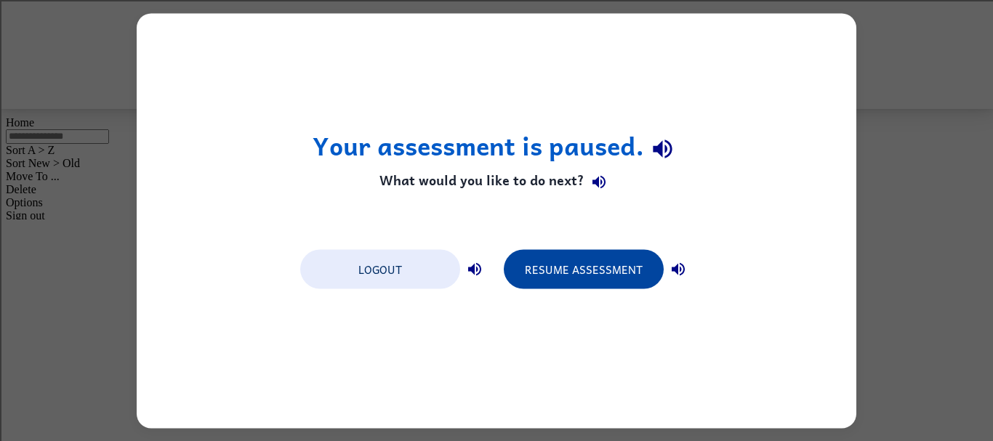
click at [575, 276] on button "Resume Assessment" at bounding box center [584, 268] width 160 height 39
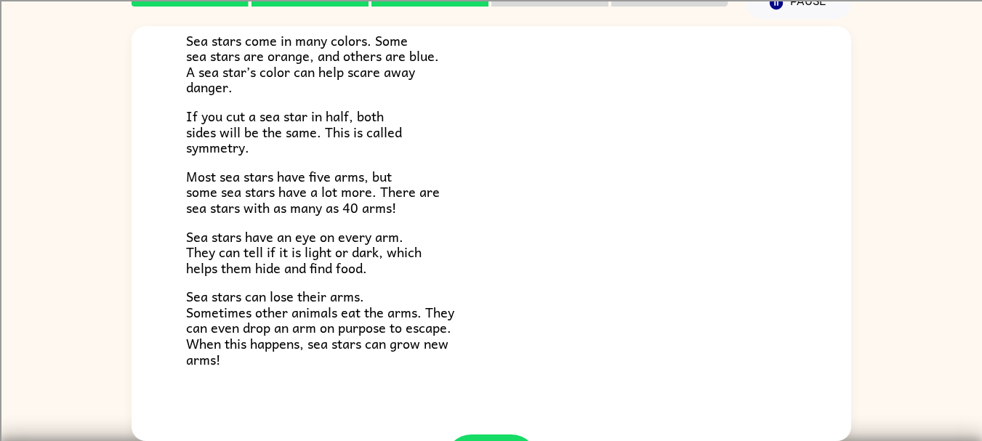
scroll to position [419, 0]
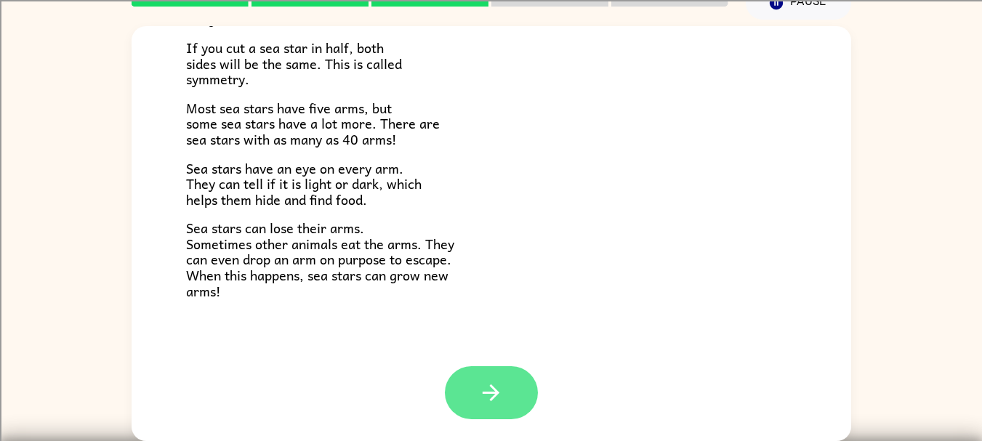
click at [468, 402] on button "button" at bounding box center [491, 392] width 93 height 53
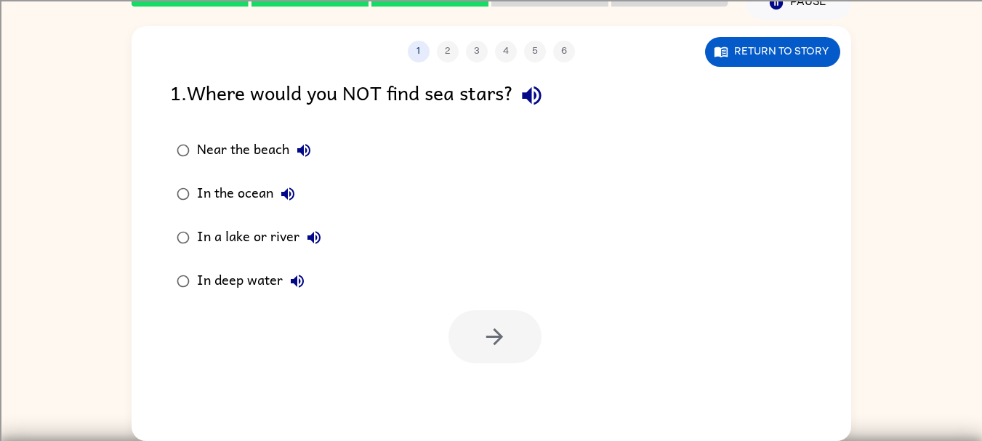
scroll to position [0, 0]
click at [537, 94] on icon "button" at bounding box center [531, 96] width 19 height 19
click at [297, 150] on icon "button" at bounding box center [303, 150] width 17 height 17
click at [286, 195] on icon "button" at bounding box center [287, 194] width 13 height 13
click at [236, 188] on div "In the ocean" at bounding box center [249, 194] width 105 height 29
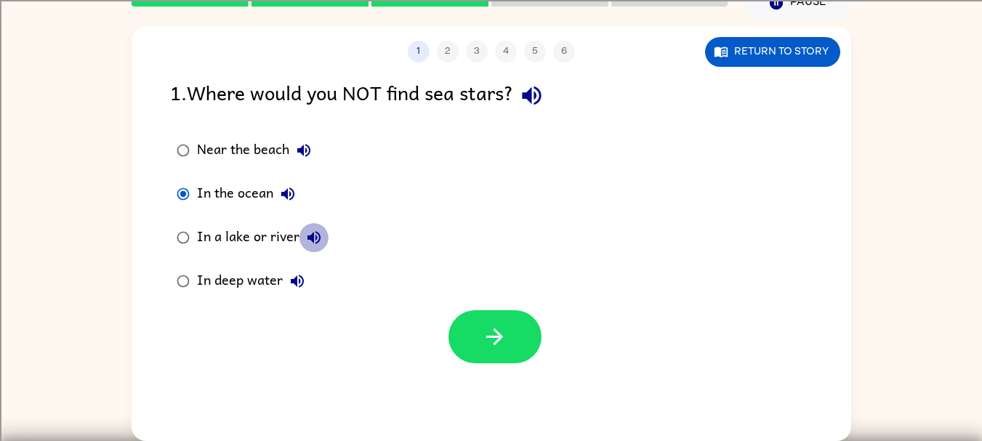
click at [311, 236] on icon "button" at bounding box center [314, 237] width 13 height 13
click at [244, 237] on div "In a lake or river" at bounding box center [263, 237] width 132 height 29
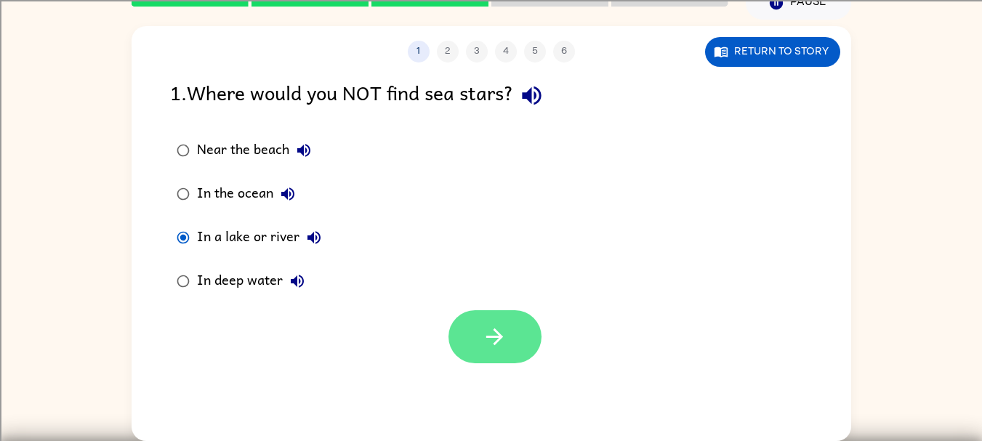
click at [467, 329] on button "button" at bounding box center [495, 336] width 93 height 53
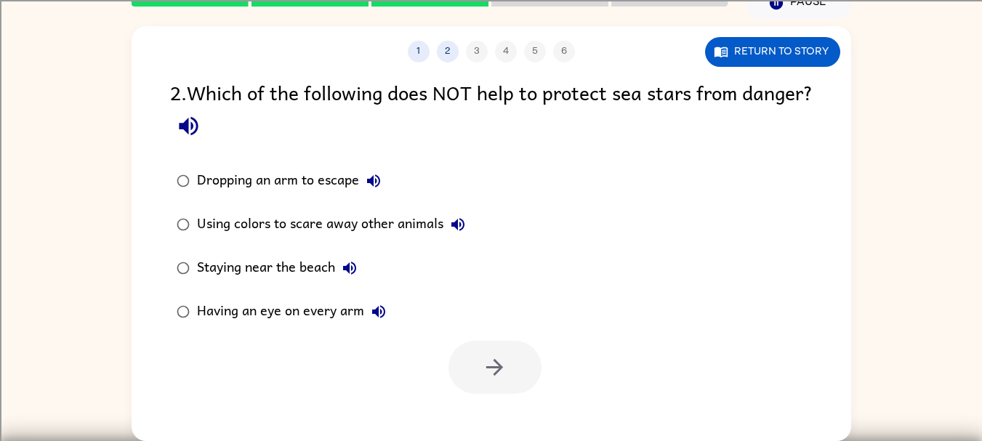
click at [207, 121] on button "button" at bounding box center [188, 126] width 37 height 37
click at [374, 185] on icon "button" at bounding box center [373, 180] width 17 height 17
click at [454, 225] on icon "button" at bounding box center [457, 224] width 13 height 13
drag, startPoint x: 372, startPoint y: 225, endPoint x: 381, endPoint y: 235, distance: 12.9
click at [372, 226] on div "Using colors to scare away other animals" at bounding box center [335, 224] width 276 height 29
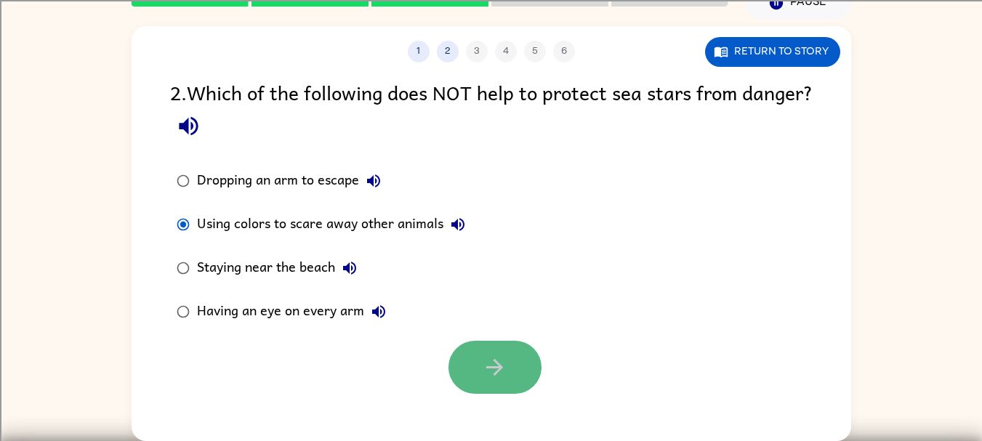
click at [500, 354] on button "button" at bounding box center [495, 367] width 93 height 53
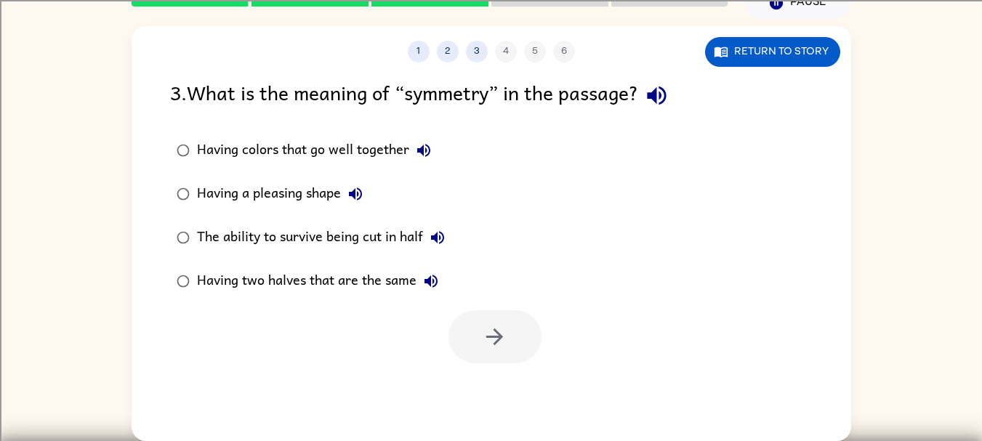
click at [660, 92] on icon "button" at bounding box center [656, 96] width 19 height 19
click at [430, 147] on icon "button" at bounding box center [423, 150] width 17 height 17
click at [355, 194] on icon "button" at bounding box center [355, 194] width 13 height 13
click at [443, 240] on icon "button" at bounding box center [437, 237] width 17 height 17
click at [382, 228] on div "The ability to survive being cut in half" at bounding box center [324, 237] width 255 height 29
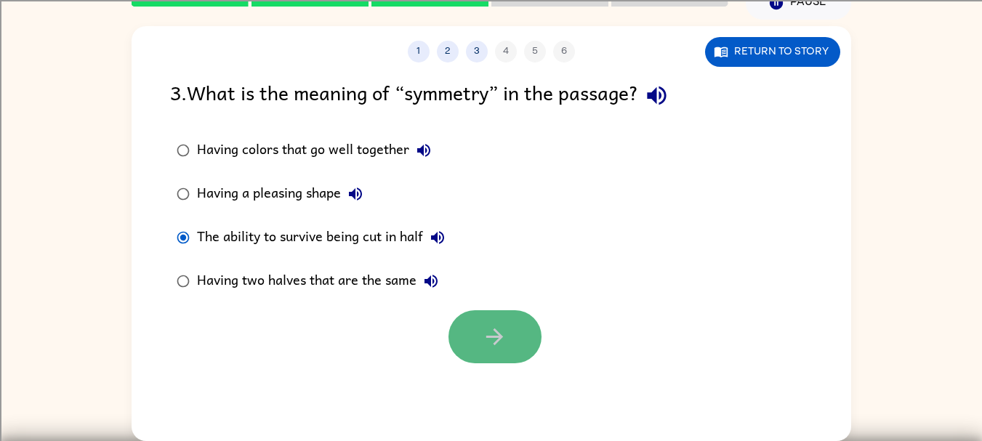
click at [460, 338] on button "button" at bounding box center [495, 336] width 93 height 53
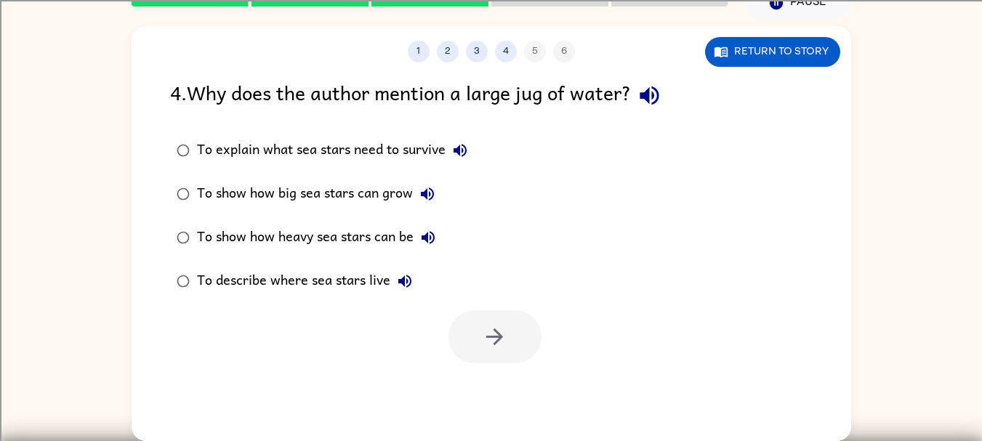
click at [470, 143] on button "To explain what sea stars need to survive" at bounding box center [460, 150] width 29 height 29
click at [657, 95] on icon "button" at bounding box center [649, 95] width 25 height 25
click at [454, 154] on icon "button" at bounding box center [459, 150] width 17 height 17
click at [372, 147] on div "To explain what sea stars need to survive" at bounding box center [336, 150] width 278 height 29
click at [494, 303] on div "To explain what sea stars need to survive To show how big sea stars can grow To…" at bounding box center [332, 216] width 324 height 174
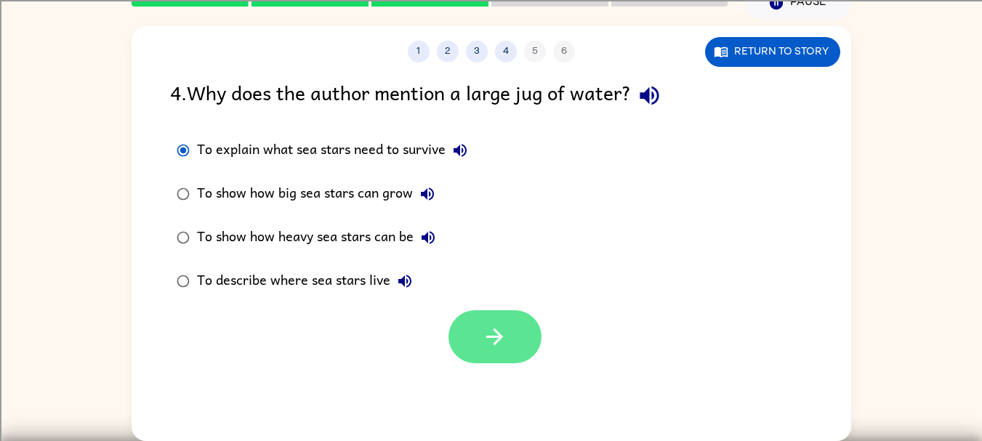
click at [493, 341] on icon "button" at bounding box center [494, 336] width 25 height 25
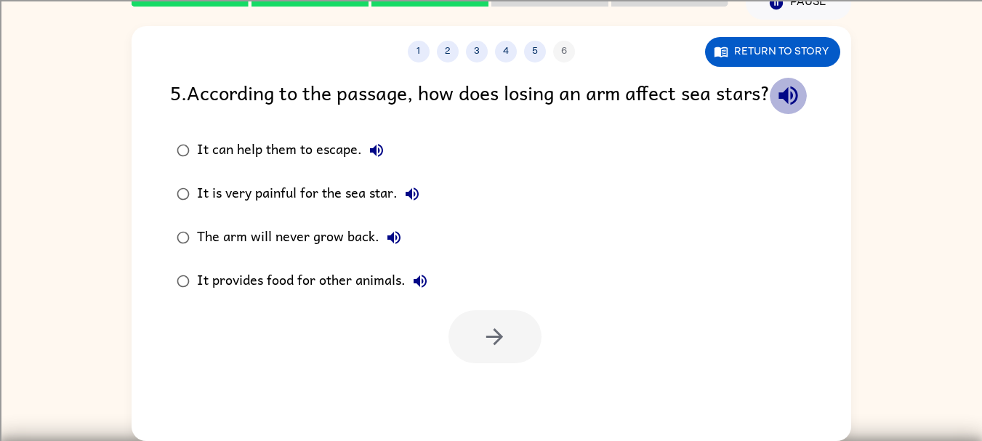
click at [776, 108] on icon "button" at bounding box center [788, 95] width 25 height 25
click at [375, 165] on button "It can help them to escape." at bounding box center [376, 150] width 29 height 29
drag, startPoint x: 255, startPoint y: 182, endPoint x: 264, endPoint y: 230, distance: 48.8
click at [253, 165] on div "It can help them to escape." at bounding box center [294, 150] width 194 height 29
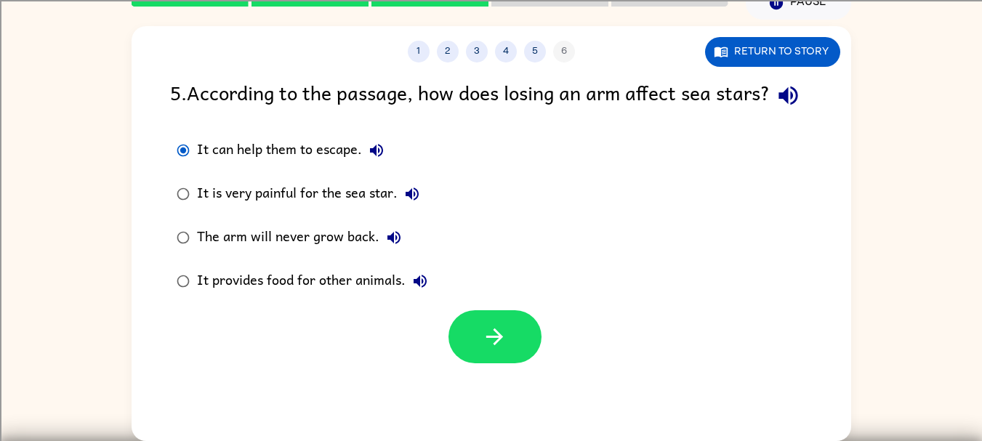
click at [503, 350] on icon "button" at bounding box center [494, 336] width 25 height 25
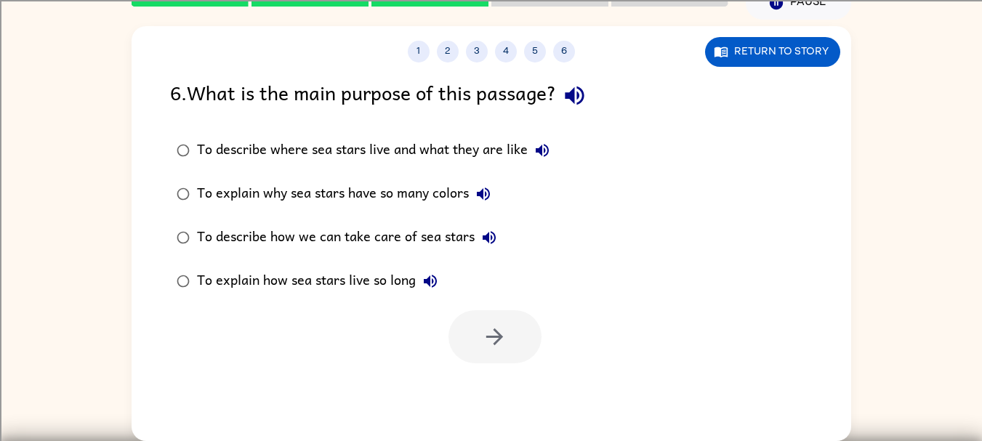
click at [582, 95] on icon "button" at bounding box center [574, 96] width 19 height 19
drag, startPoint x: 558, startPoint y: 151, endPoint x: 311, endPoint y: 81, distance: 256.9
click at [311, 81] on div "6 . What is the main purpose of this passage? To describe where sea stars live …" at bounding box center [492, 220] width 720 height 286
click at [520, 217] on label "To describe how we can take care of sea stars" at bounding box center [363, 238] width 402 height 44
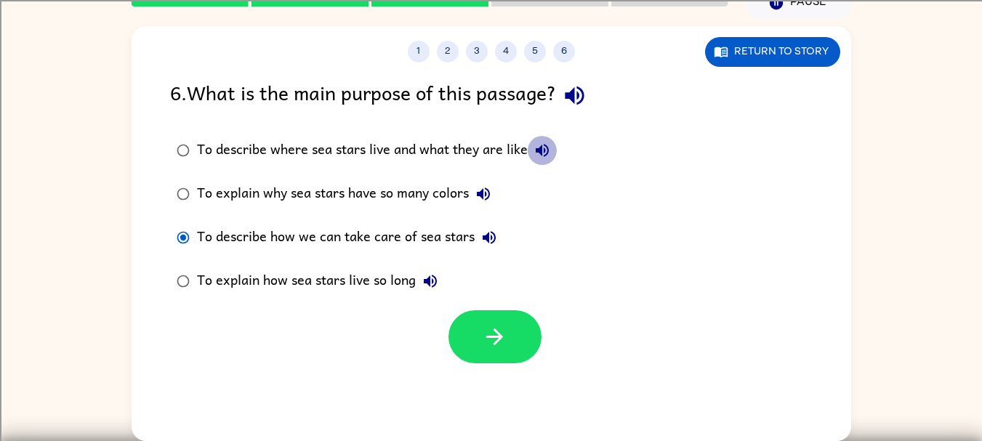
click at [548, 145] on icon "button" at bounding box center [542, 150] width 17 height 17
click at [478, 138] on div "To describe where sea stars live and what they are like" at bounding box center [377, 150] width 360 height 29
click at [476, 142] on div "To describe where sea stars live and what they are like" at bounding box center [377, 150] width 360 height 29
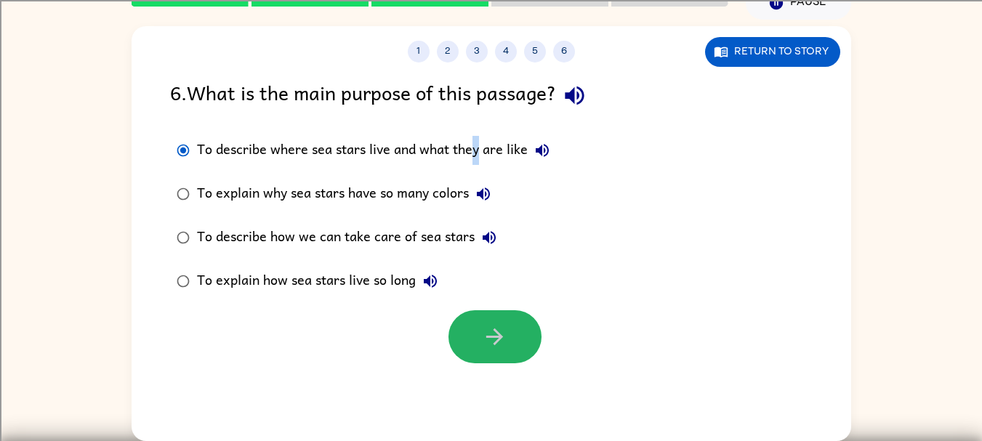
click at [475, 348] on button "button" at bounding box center [495, 336] width 93 height 53
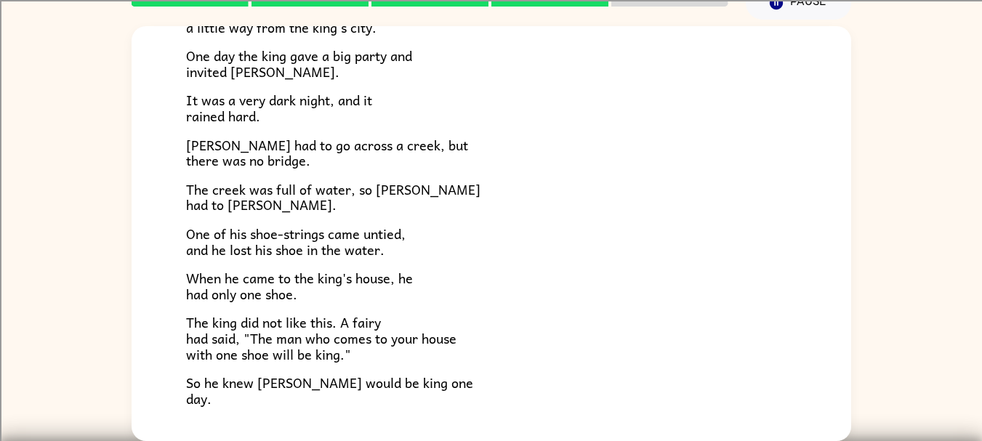
scroll to position [249, 0]
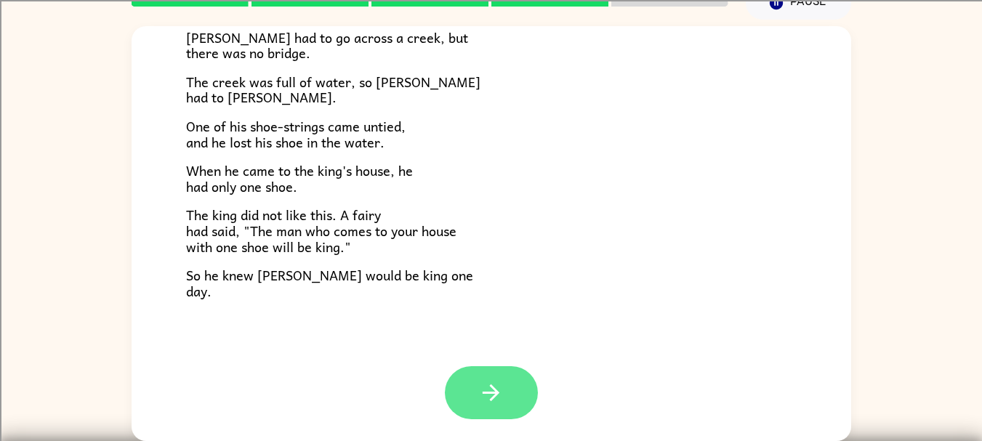
click at [462, 389] on button "button" at bounding box center [491, 392] width 93 height 53
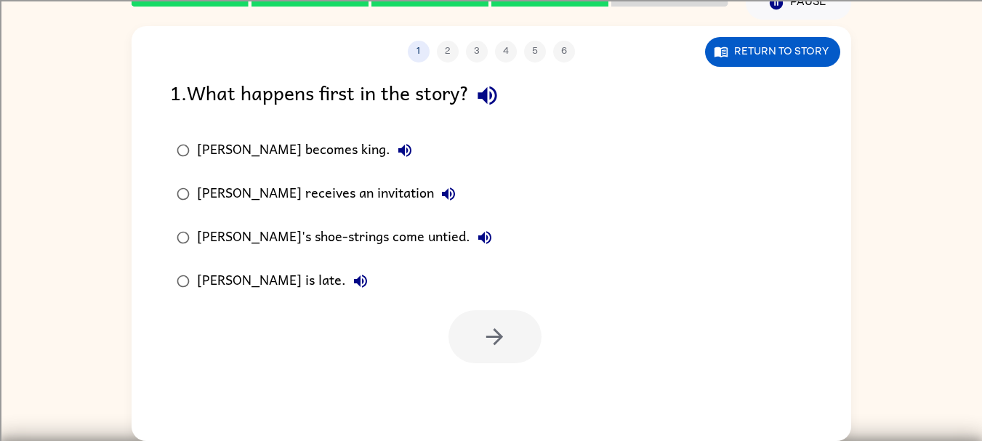
scroll to position [0, 0]
click at [497, 94] on icon "button" at bounding box center [487, 96] width 19 height 19
click at [396, 142] on icon "button" at bounding box center [404, 150] width 17 height 17
click at [440, 190] on icon "button" at bounding box center [448, 193] width 17 height 17
click at [434, 239] on label "Jason's shoe-strings come untied." at bounding box center [334, 238] width 345 height 44
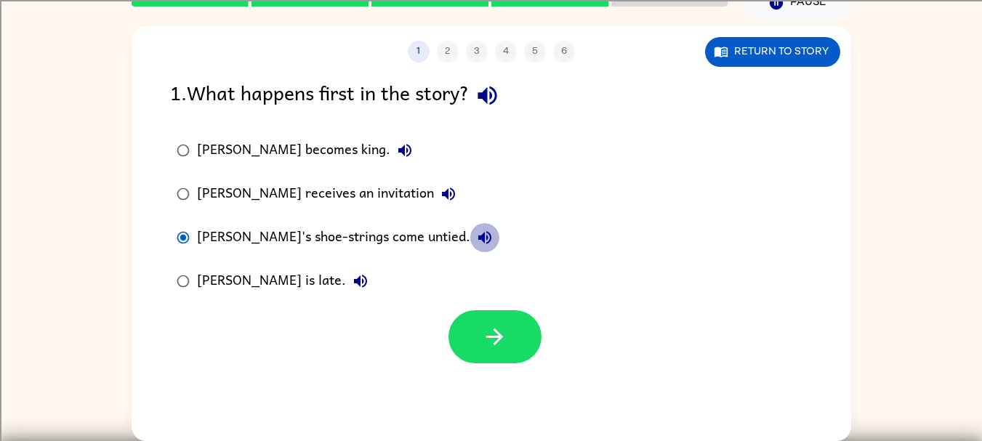
click at [470, 236] on button "Jason's shoe-strings come untied." at bounding box center [484, 237] width 29 height 29
click at [352, 279] on icon "button" at bounding box center [360, 281] width 17 height 17
click at [238, 267] on label "Jason is late." at bounding box center [334, 282] width 345 height 44
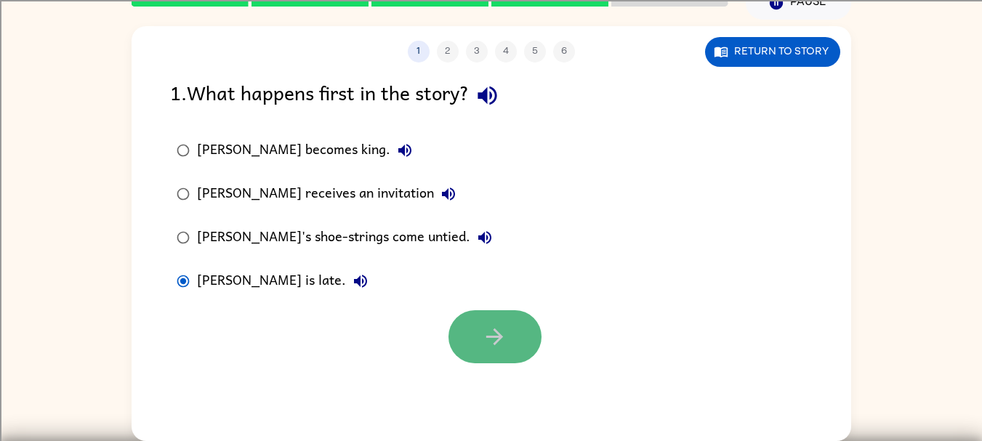
click at [468, 331] on button "button" at bounding box center [495, 336] width 93 height 53
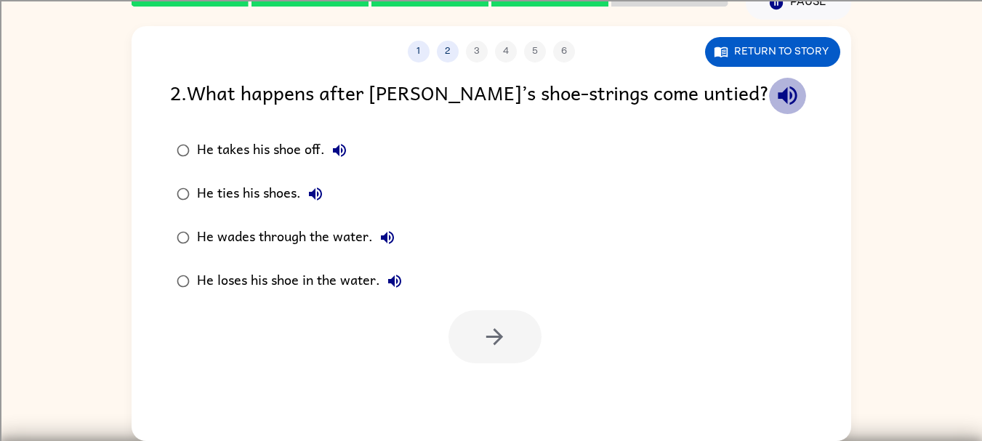
click at [778, 95] on icon "button" at bounding box center [787, 96] width 19 height 19
click at [345, 153] on icon "button" at bounding box center [339, 150] width 13 height 13
click at [320, 183] on button "He ties his shoes." at bounding box center [315, 194] width 29 height 29
click at [385, 226] on button "He wades through the water." at bounding box center [387, 237] width 29 height 29
click at [389, 270] on button "He loses his shoe in the water." at bounding box center [394, 281] width 29 height 29
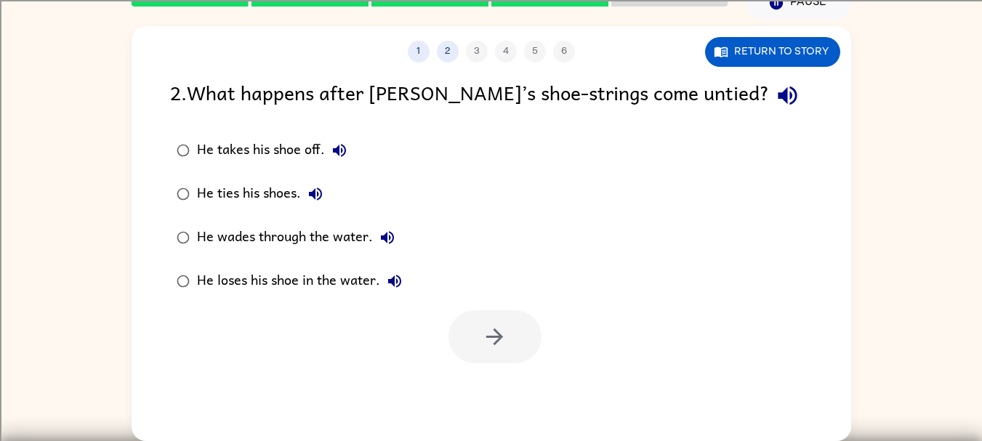
click at [281, 193] on div "He ties his shoes." at bounding box center [263, 194] width 133 height 29
click at [486, 347] on icon "button" at bounding box center [494, 336] width 25 height 25
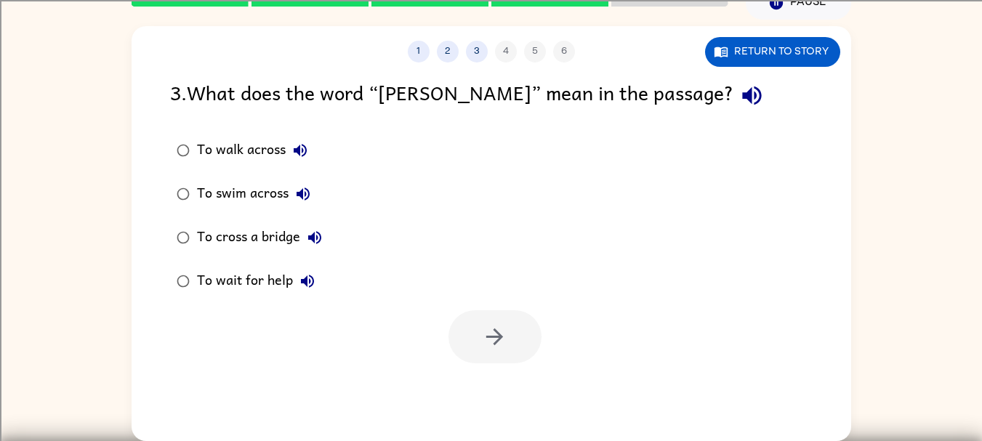
click at [486, 347] on div at bounding box center [495, 336] width 93 height 53
drag, startPoint x: 308, startPoint y: 137, endPoint x: 658, endPoint y: 62, distance: 358.3
click at [658, 62] on div "1 2 3 4 5 6 Return to story 3 . What does the word “wade” mean in the passage? …" at bounding box center [492, 233] width 720 height 415
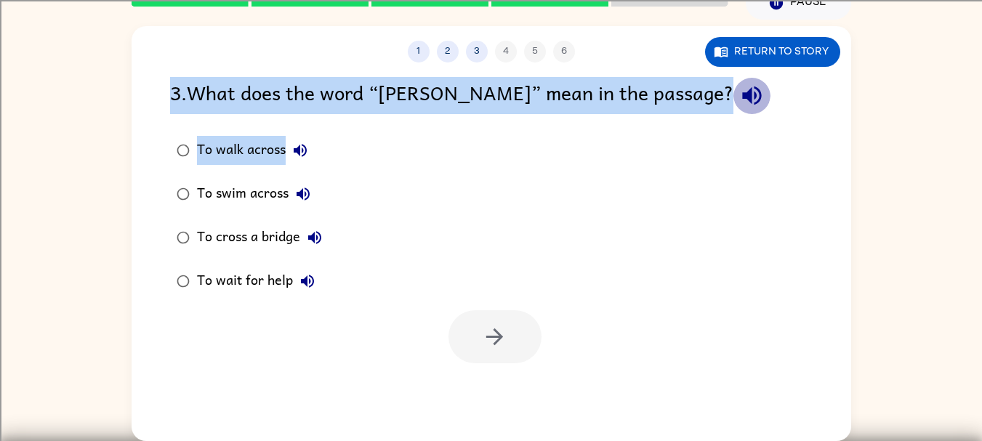
click at [742, 89] on icon "button" at bounding box center [751, 96] width 19 height 19
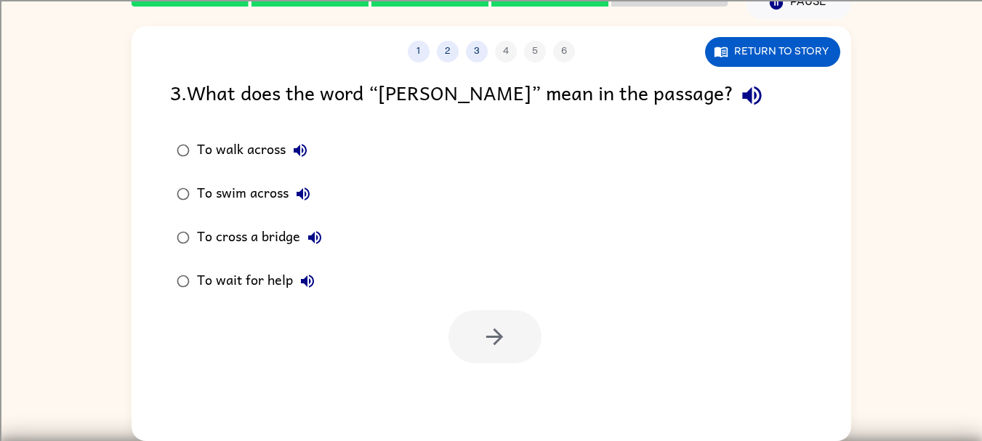
click at [574, 187] on div "To walk across To swim across To cross a bridge To wait for help" at bounding box center [510, 216] width 681 height 174
click at [294, 158] on icon "button" at bounding box center [300, 150] width 17 height 17
click at [308, 188] on icon "button" at bounding box center [302, 193] width 17 height 17
click at [300, 195] on icon "button" at bounding box center [303, 194] width 13 height 13
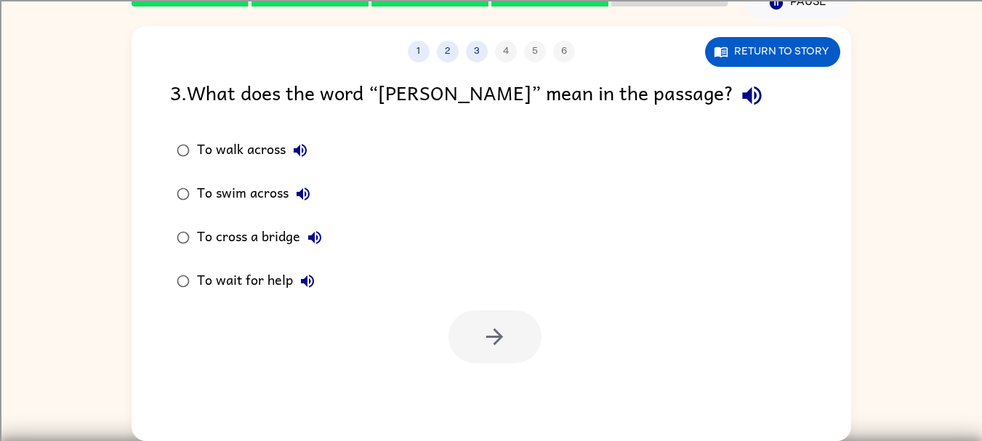
click at [262, 198] on div "To swim across" at bounding box center [257, 194] width 121 height 29
click at [474, 337] on button "button" at bounding box center [495, 336] width 93 height 53
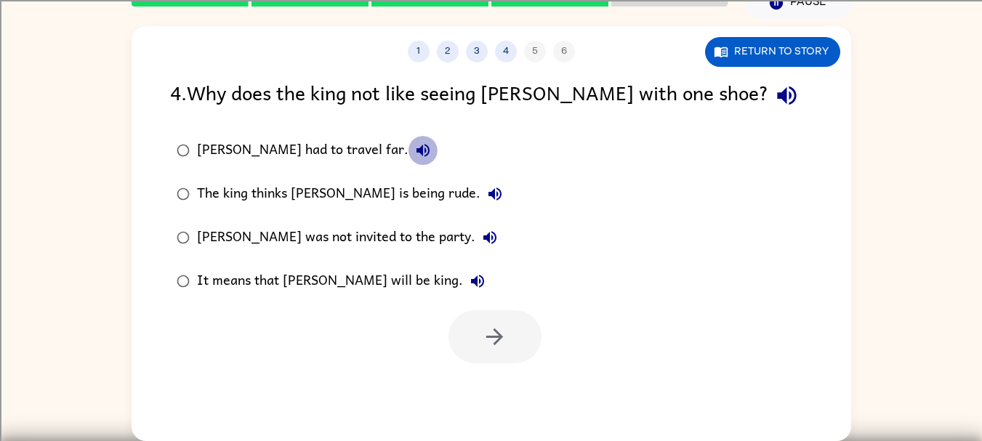
click at [414, 147] on icon "button" at bounding box center [422, 150] width 17 height 17
click at [777, 104] on icon "button" at bounding box center [786, 96] width 19 height 19
click at [354, 132] on label "Jason had to travel far." at bounding box center [339, 151] width 355 height 44
click at [414, 145] on icon "button" at bounding box center [422, 150] width 17 height 17
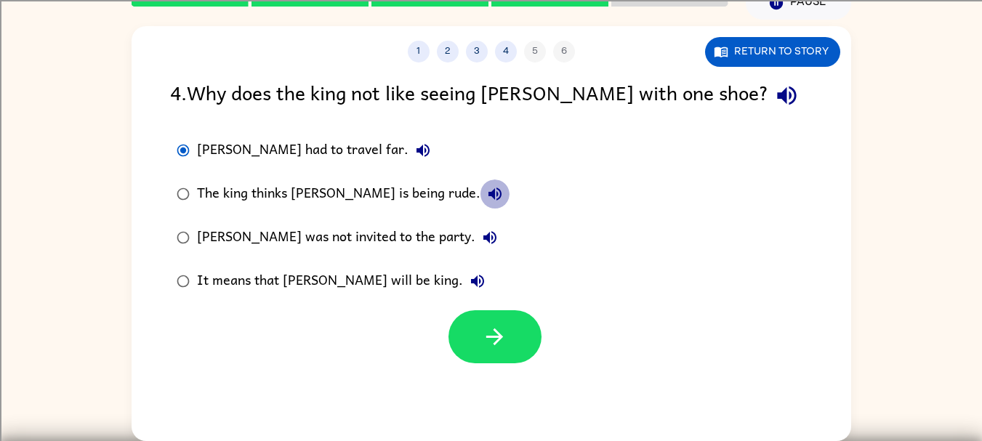
click at [486, 190] on icon "button" at bounding box center [494, 193] width 17 height 17
click at [370, 193] on div "The king thinks Jason is being rude." at bounding box center [353, 194] width 313 height 29
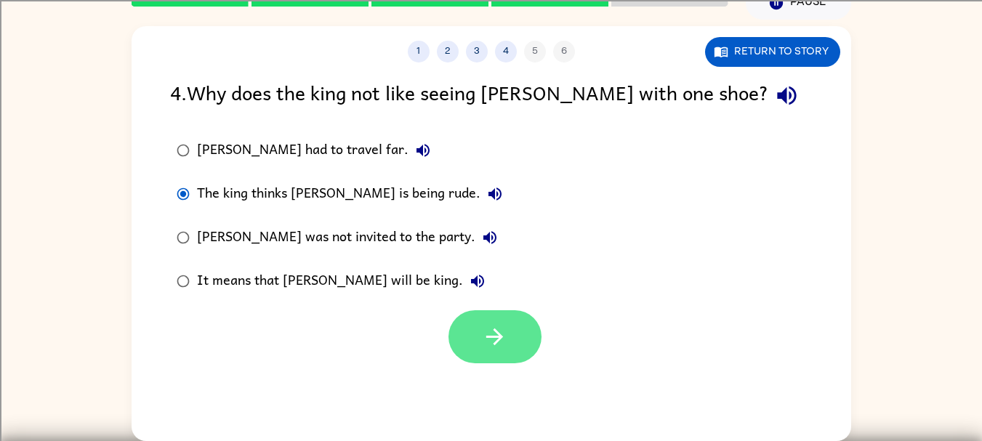
click at [497, 331] on icon "button" at bounding box center [494, 336] width 25 height 25
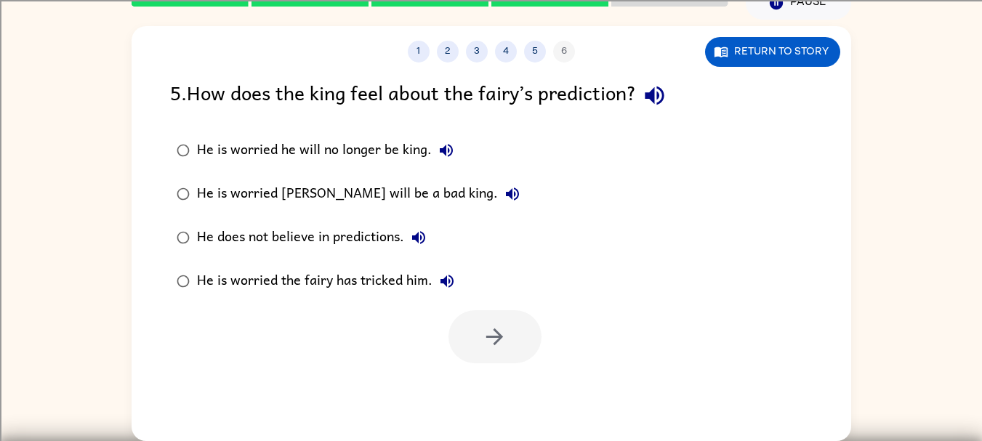
click at [675, 84] on div "5 . How does the king feel about the fairy’s prediction?" at bounding box center [491, 95] width 643 height 37
click at [653, 99] on icon "button" at bounding box center [654, 96] width 19 height 19
click at [446, 148] on icon "button" at bounding box center [446, 150] width 13 height 13
click at [327, 142] on div "He is worried he will no longer be king." at bounding box center [329, 150] width 264 height 29
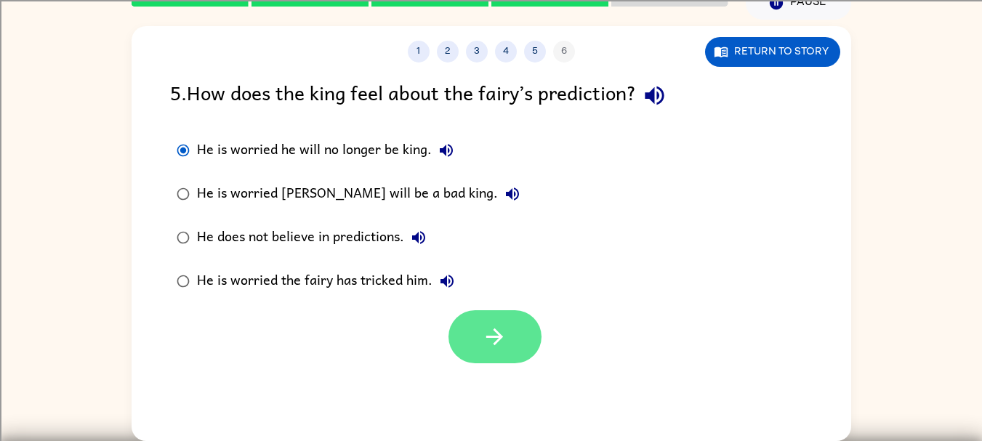
click at [476, 327] on button "button" at bounding box center [495, 336] width 93 height 53
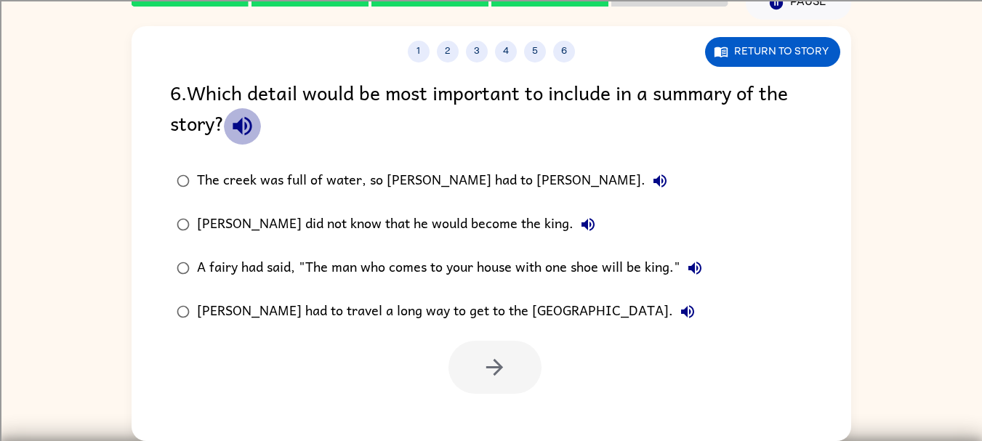
click at [230, 127] on icon "button" at bounding box center [242, 125] width 25 height 25
click at [651, 180] on icon "button" at bounding box center [659, 180] width 17 height 17
click at [582, 228] on icon "button" at bounding box center [588, 224] width 13 height 13
click at [469, 224] on div "Jason did not know that he would become the king." at bounding box center [400, 224] width 406 height 29
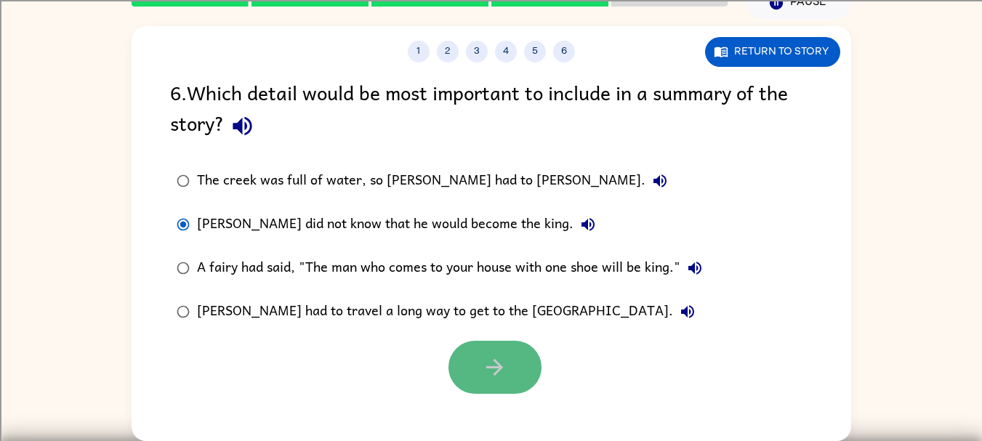
click at [511, 352] on button "button" at bounding box center [495, 367] width 93 height 53
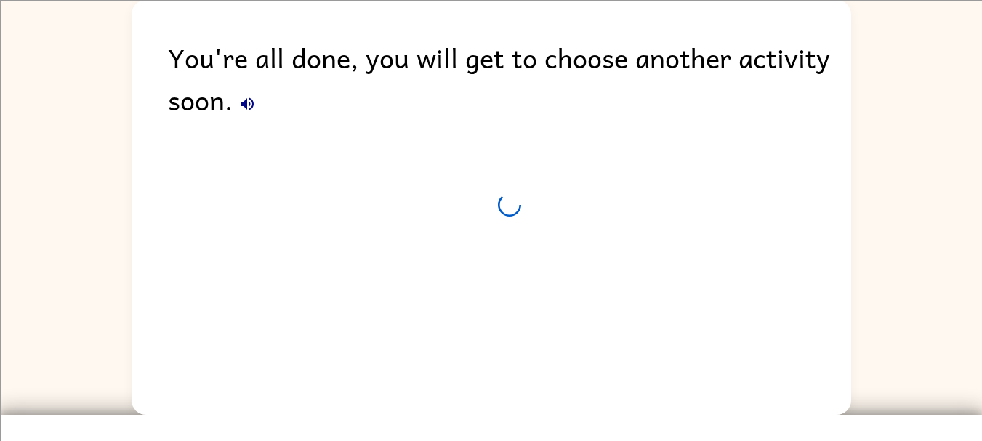
scroll to position [44, 0]
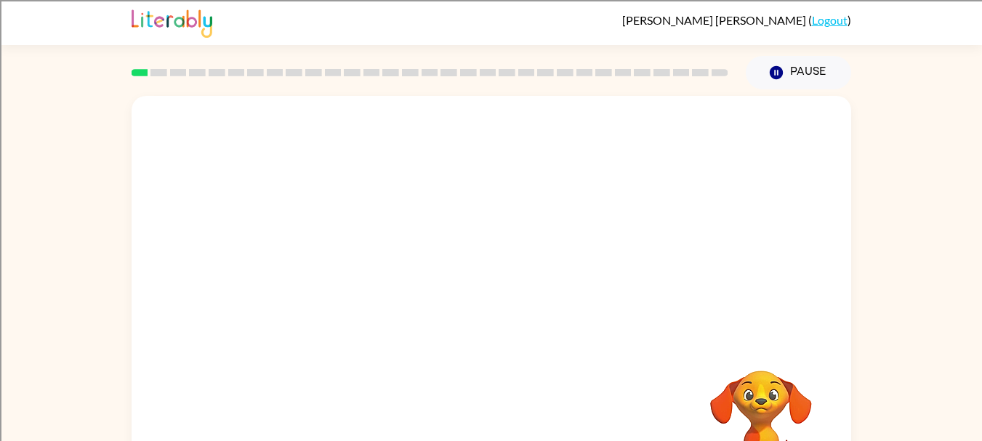
click at [905, 364] on div "Your browser must support playing .mp4 files to use Literably. Please try using…" at bounding box center [491, 300] width 982 height 422
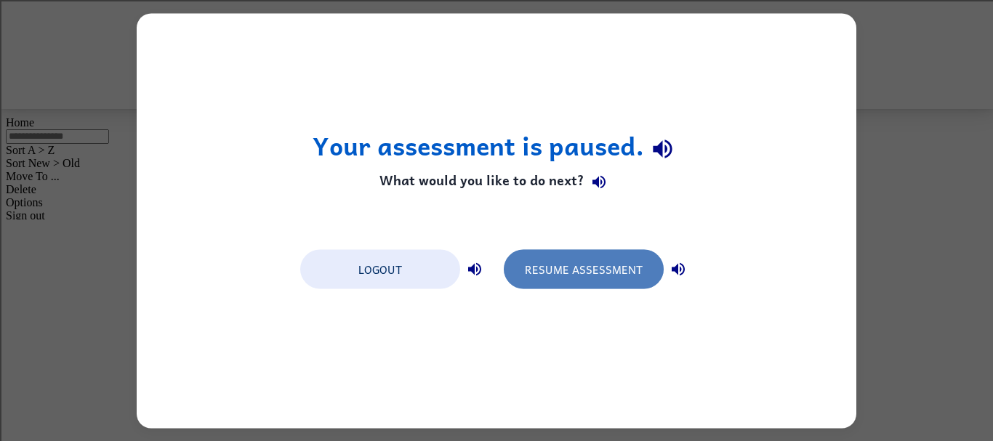
click at [598, 280] on button "Resume Assessment" at bounding box center [584, 268] width 160 height 39
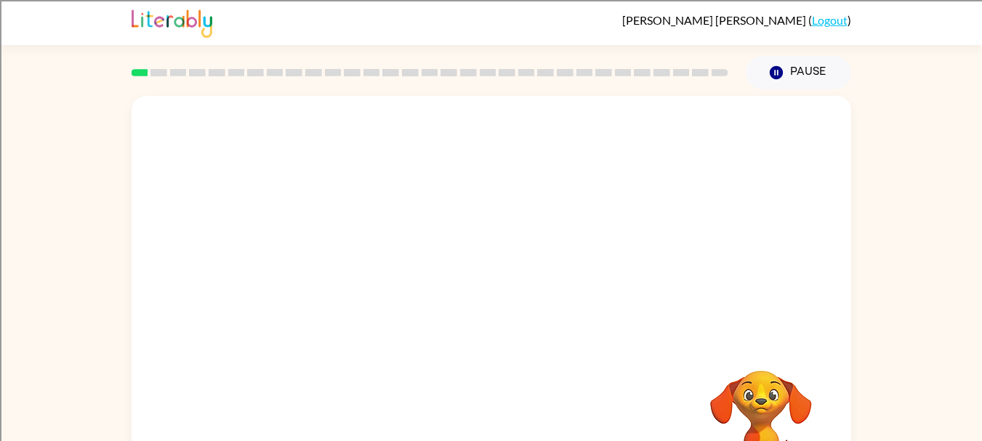
click at [436, 253] on video "Your browser must support playing .mp4 files to use Literably. Please try using…" at bounding box center [492, 218] width 720 height 244
click at [444, 257] on video "Your browser must support playing .mp4 files to use Literably. Please try using…" at bounding box center [492, 218] width 720 height 244
click at [481, 309] on icon "button" at bounding box center [490, 310] width 25 height 25
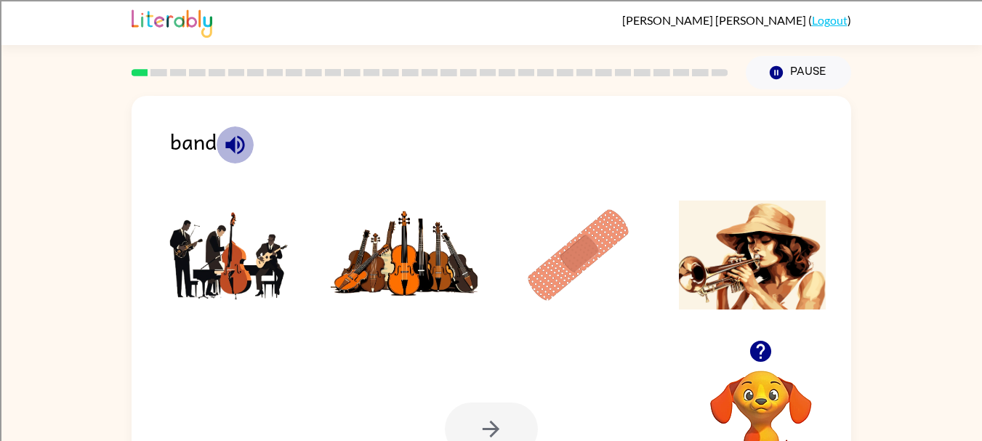
click at [237, 144] on icon "button" at bounding box center [234, 144] width 19 height 19
click at [742, 247] on img at bounding box center [752, 255] width 147 height 109
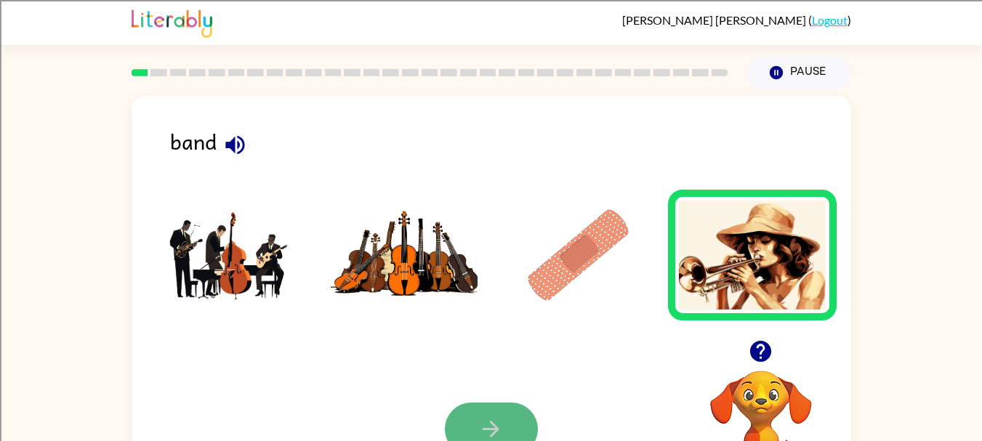
click at [502, 422] on icon "button" at bounding box center [490, 429] width 25 height 25
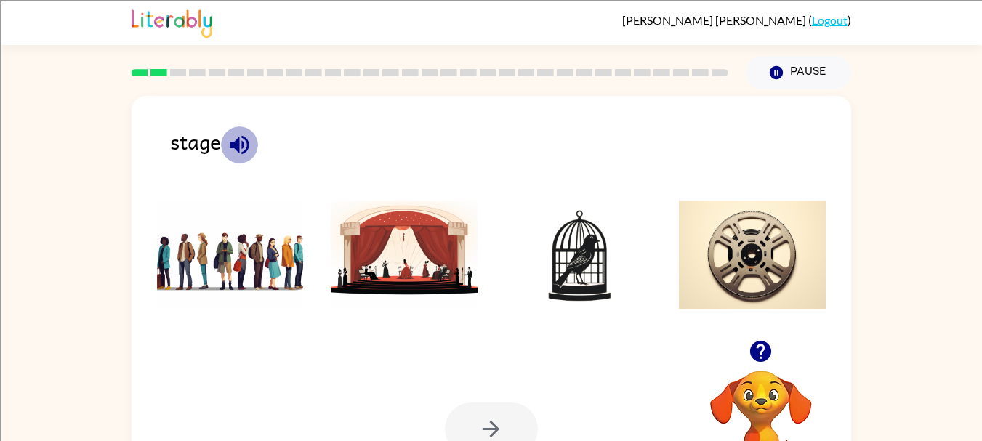
click at [233, 141] on icon "button" at bounding box center [239, 144] width 25 height 25
click at [485, 238] on li at bounding box center [404, 255] width 169 height 131
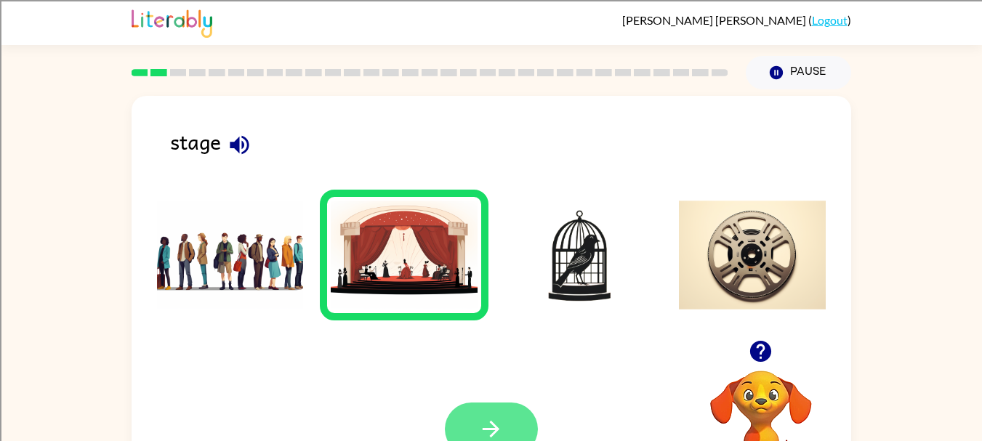
click at [474, 410] on button "button" at bounding box center [491, 429] width 93 height 53
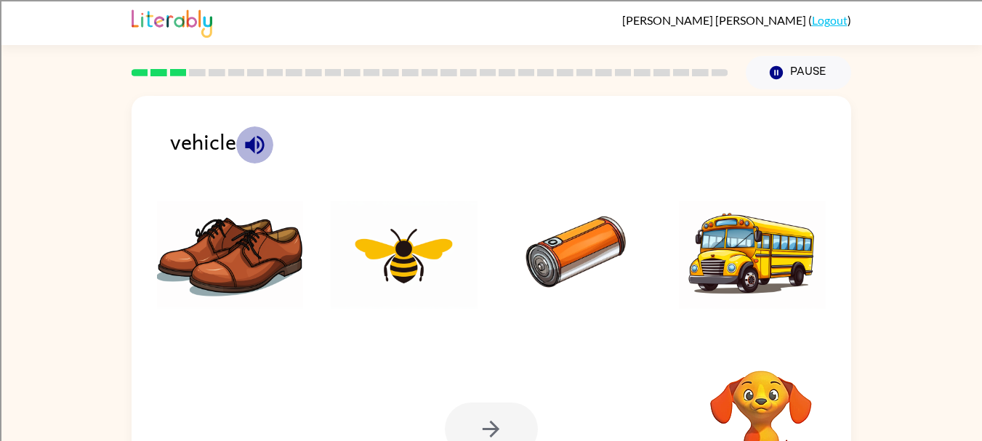
click at [255, 142] on icon "button" at bounding box center [254, 144] width 25 height 25
click at [746, 227] on img at bounding box center [752, 255] width 147 height 109
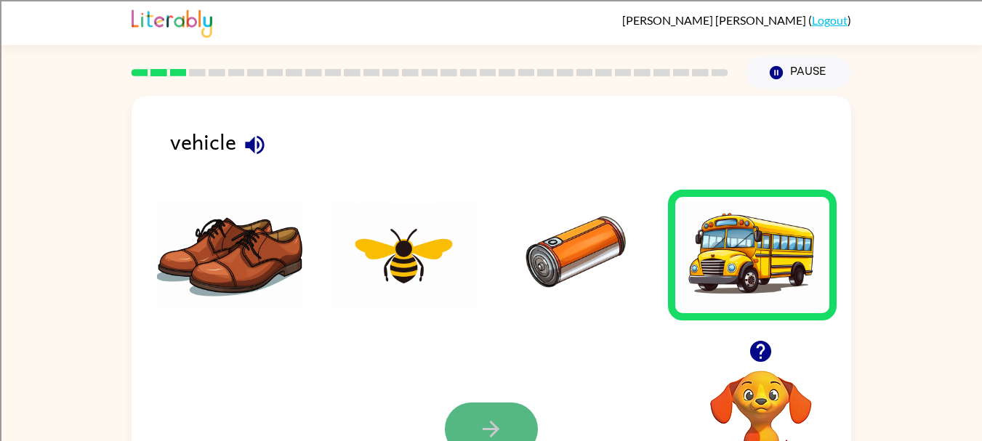
click at [494, 412] on button "button" at bounding box center [491, 429] width 93 height 53
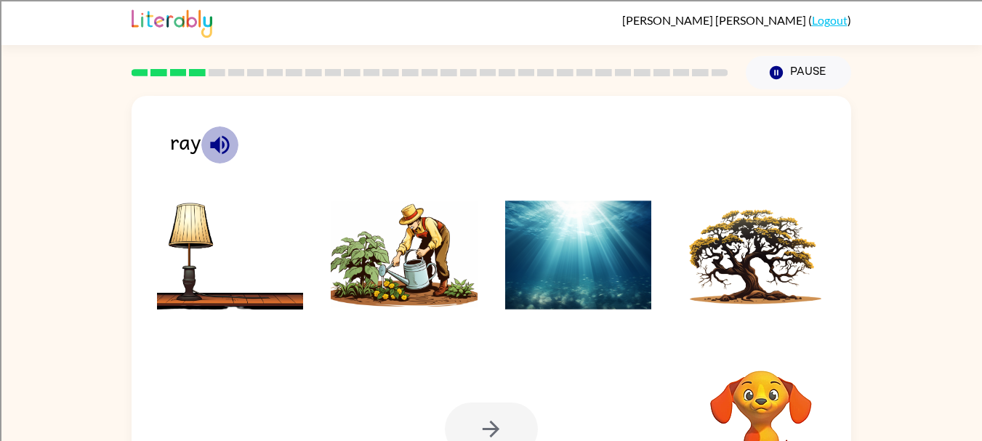
click at [202, 144] on button "button" at bounding box center [219, 145] width 37 height 37
click at [217, 145] on icon "button" at bounding box center [219, 144] width 19 height 19
click at [361, 238] on img at bounding box center [404, 255] width 147 height 109
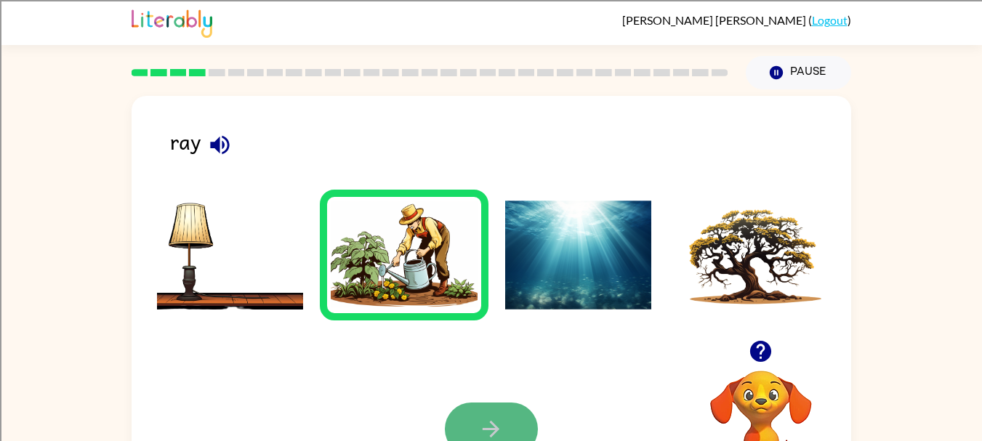
click at [495, 426] on icon "button" at bounding box center [491, 429] width 17 height 17
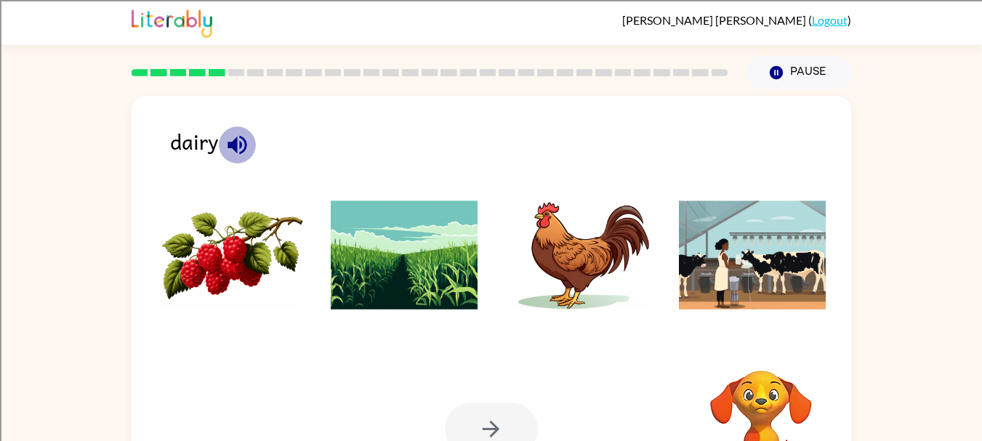
click at [234, 139] on icon "button" at bounding box center [237, 144] width 19 height 19
click at [233, 137] on icon "button" at bounding box center [237, 144] width 25 height 25
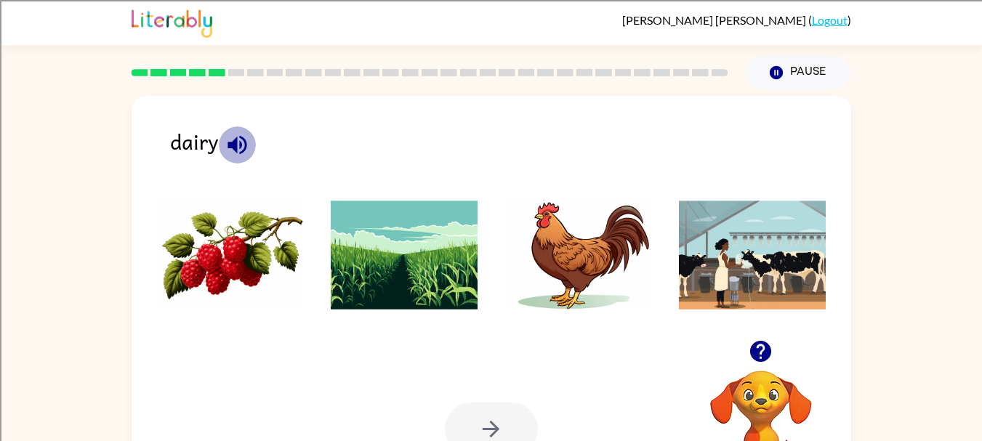
click at [233, 137] on icon "button" at bounding box center [237, 144] width 25 height 25
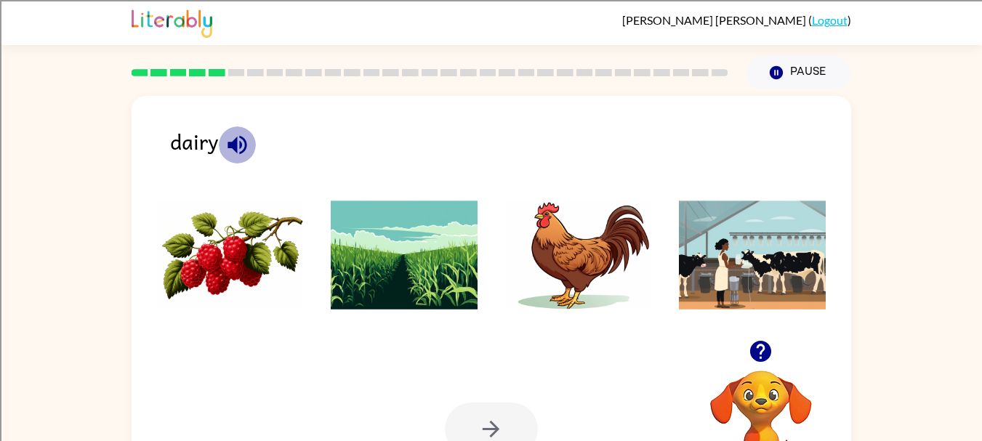
click at [233, 137] on icon "button" at bounding box center [237, 144] width 25 height 25
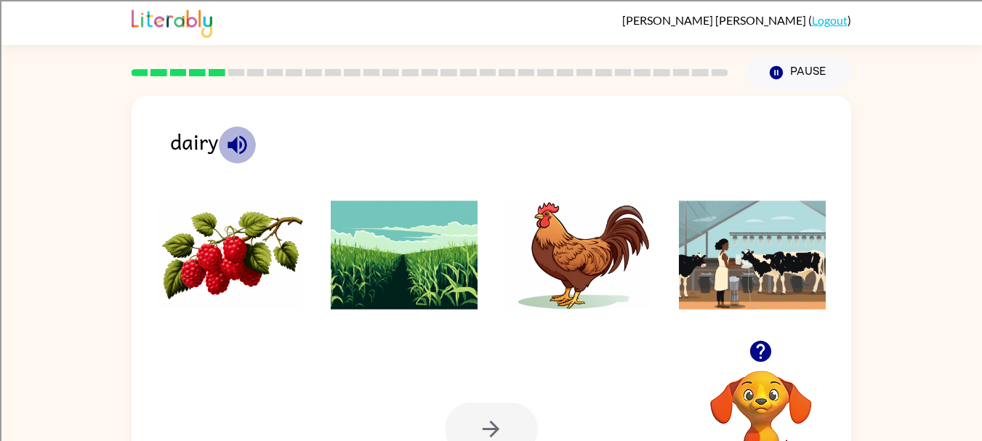
click at [233, 137] on icon "button" at bounding box center [237, 144] width 25 height 25
click at [709, 241] on img at bounding box center [752, 255] width 147 height 109
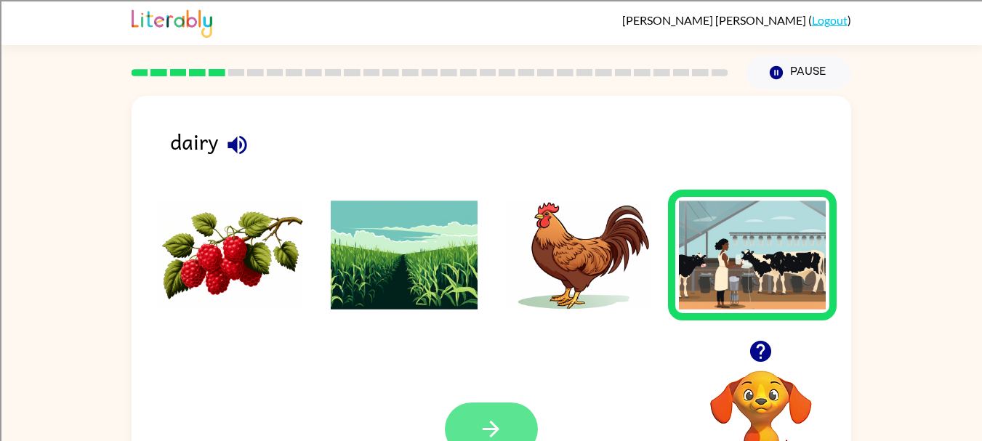
click at [483, 422] on icon "button" at bounding box center [490, 429] width 25 height 25
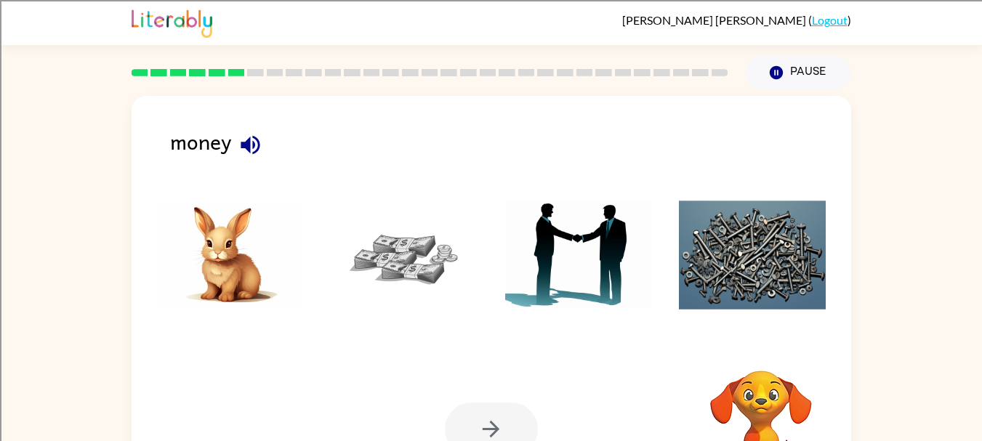
click at [247, 142] on icon "button" at bounding box center [250, 144] width 19 height 19
click at [364, 233] on img at bounding box center [404, 255] width 147 height 109
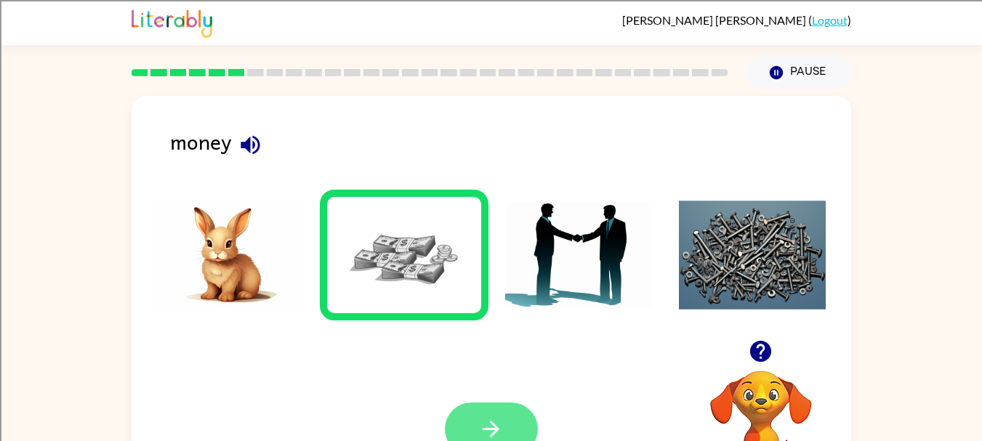
click at [500, 405] on button "button" at bounding box center [491, 429] width 93 height 53
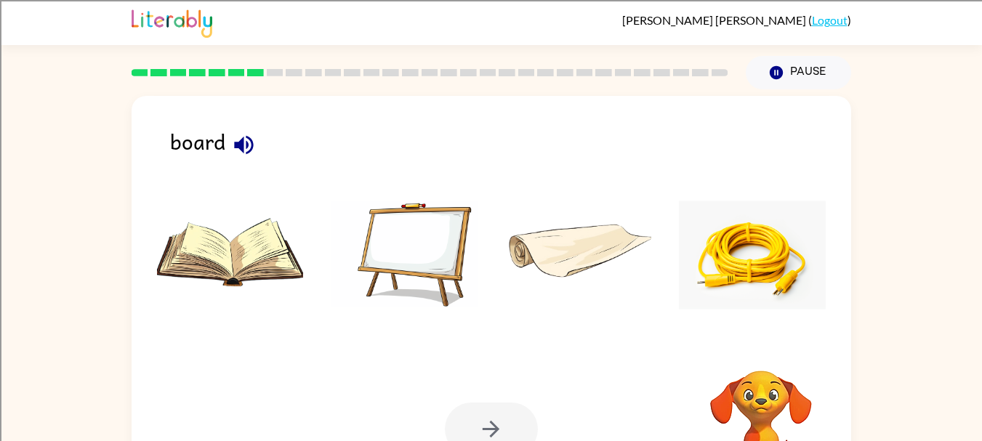
click at [500, 405] on div at bounding box center [491, 429] width 93 height 53
click at [235, 147] on icon "button" at bounding box center [243, 144] width 19 height 19
click at [404, 241] on img at bounding box center [404, 255] width 147 height 109
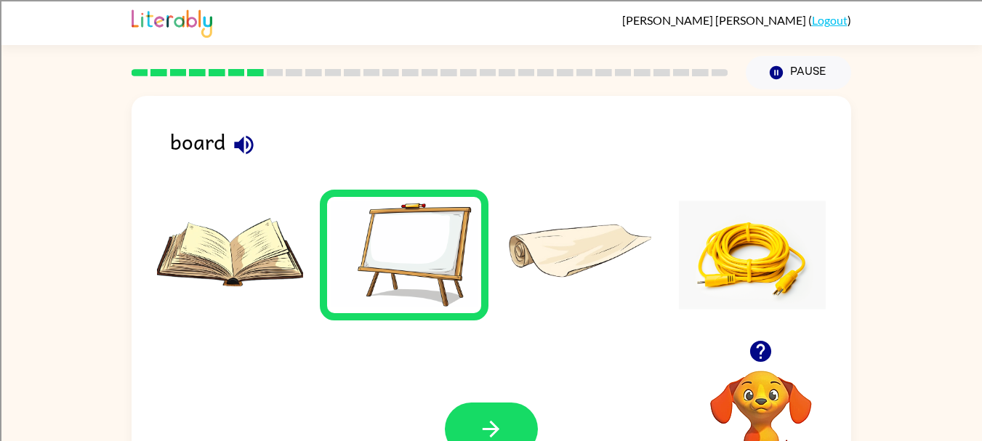
click at [449, 413] on div at bounding box center [491, 429] width 93 height 53
click at [461, 417] on button "button" at bounding box center [491, 429] width 93 height 53
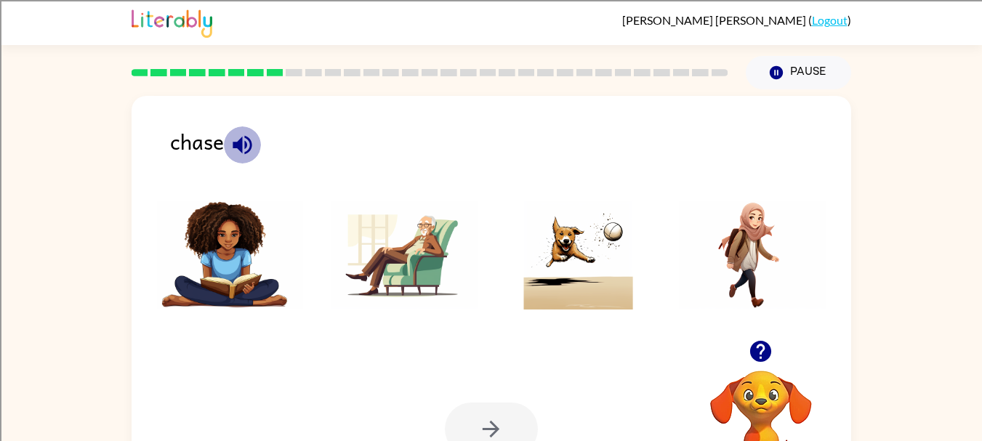
click at [251, 143] on icon "button" at bounding box center [242, 144] width 19 height 19
drag, startPoint x: 547, startPoint y: 254, endPoint x: 560, endPoint y: 225, distance: 32.3
click at [560, 225] on img at bounding box center [578, 255] width 147 height 109
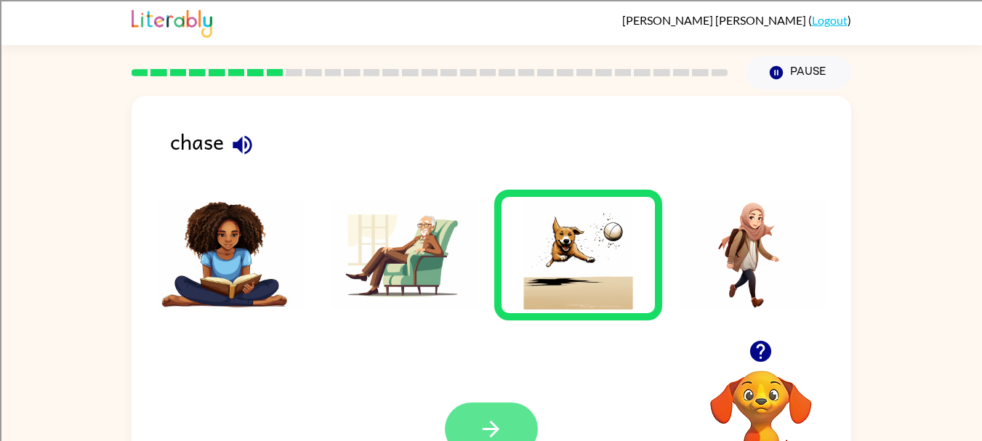
click at [469, 414] on button "button" at bounding box center [491, 429] width 93 height 53
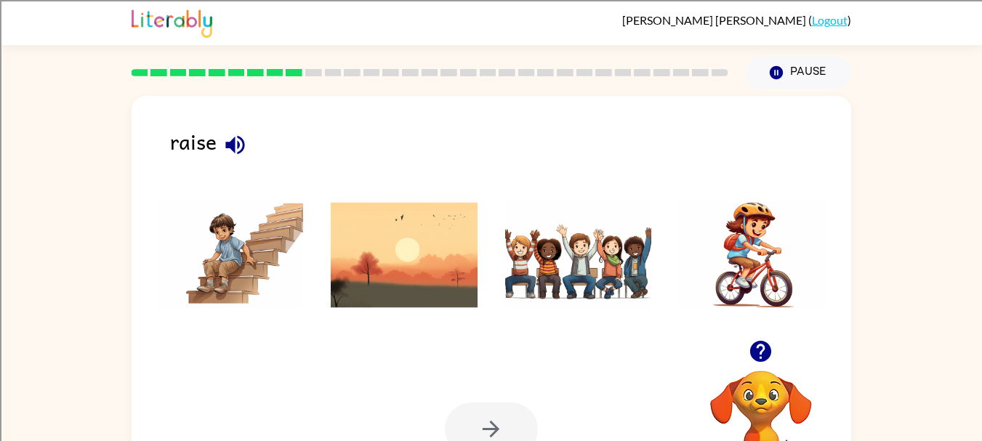
click at [239, 150] on icon "button" at bounding box center [234, 144] width 25 height 25
click at [534, 225] on img at bounding box center [578, 255] width 147 height 109
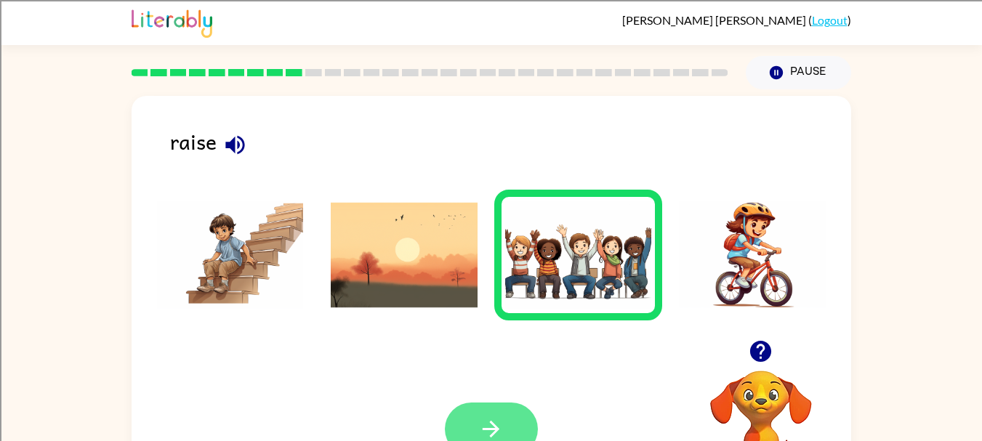
click at [501, 427] on icon "button" at bounding box center [490, 429] width 25 height 25
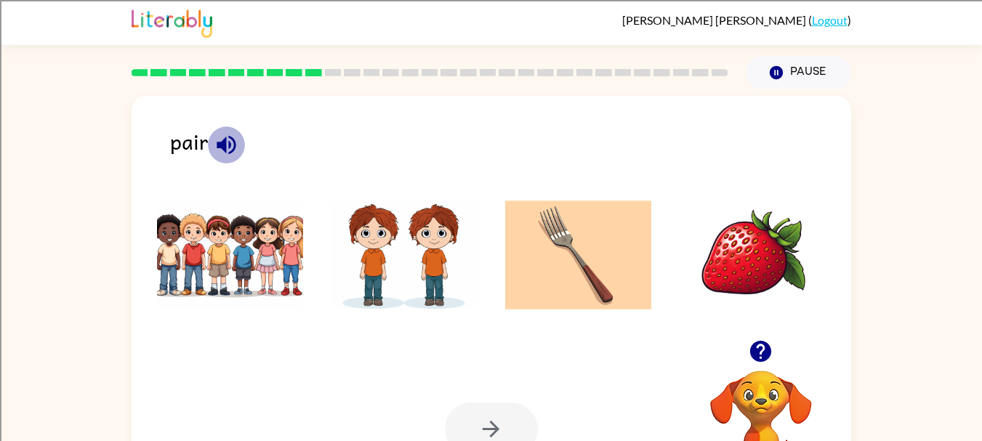
click at [230, 145] on icon "button" at bounding box center [226, 144] width 19 height 19
click at [233, 142] on icon "button" at bounding box center [226, 144] width 19 height 19
click at [230, 143] on icon "button" at bounding box center [226, 144] width 25 height 25
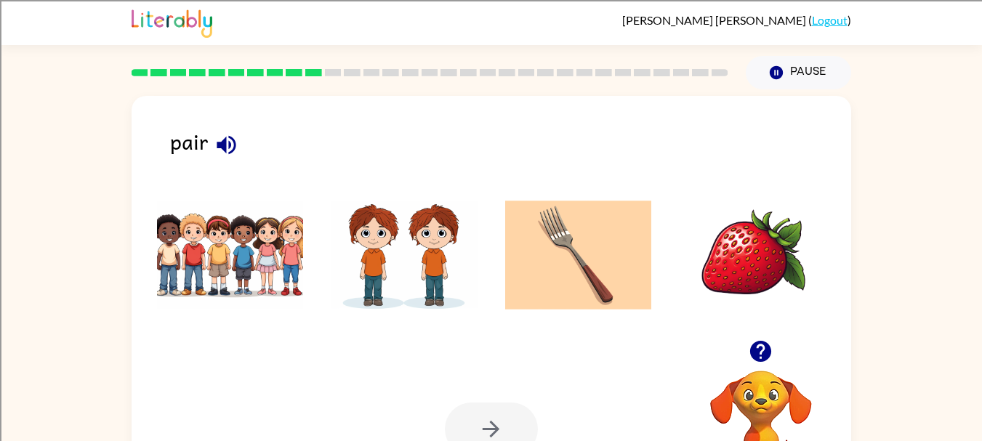
click at [374, 254] on img at bounding box center [404, 255] width 147 height 109
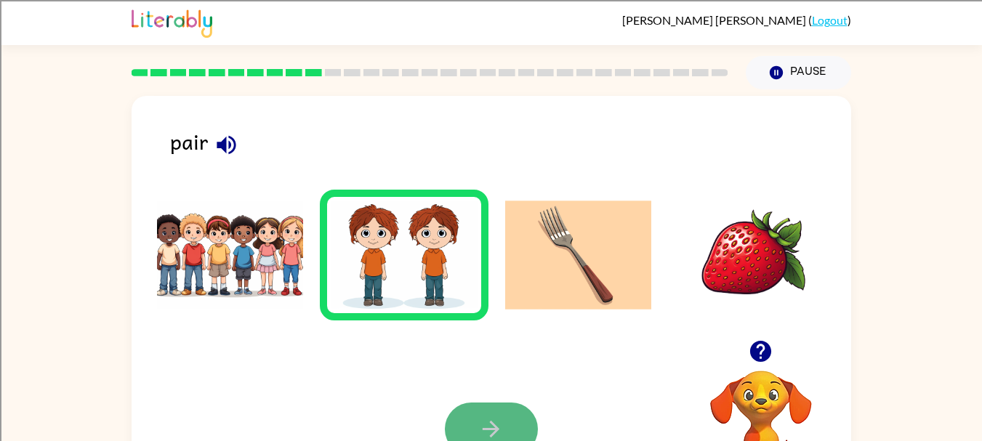
click at [496, 417] on icon "button" at bounding box center [490, 429] width 25 height 25
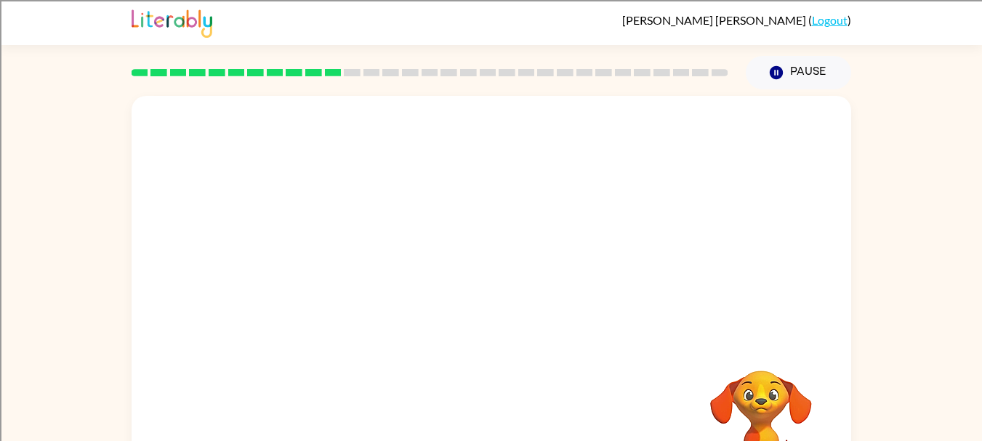
click at [555, 193] on video "Your browser must support playing .mp4 files to use Literably. Please try using…" at bounding box center [492, 218] width 720 height 244
click at [495, 317] on icon "button" at bounding box center [490, 310] width 25 height 25
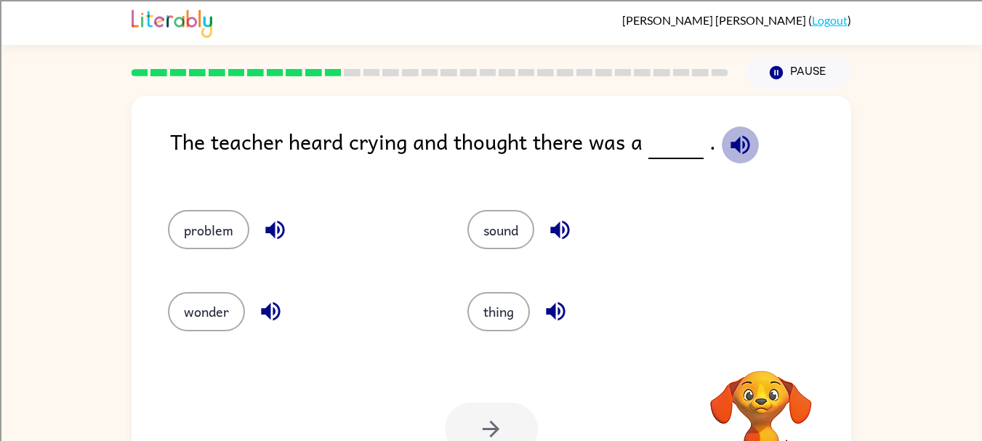
click at [728, 153] on icon "button" at bounding box center [740, 144] width 25 height 25
click at [265, 230] on icon "button" at bounding box center [274, 230] width 19 height 19
click at [273, 306] on icon "button" at bounding box center [270, 311] width 25 height 25
click at [555, 220] on icon "button" at bounding box center [559, 229] width 25 height 25
click at [559, 318] on icon "button" at bounding box center [555, 311] width 25 height 25
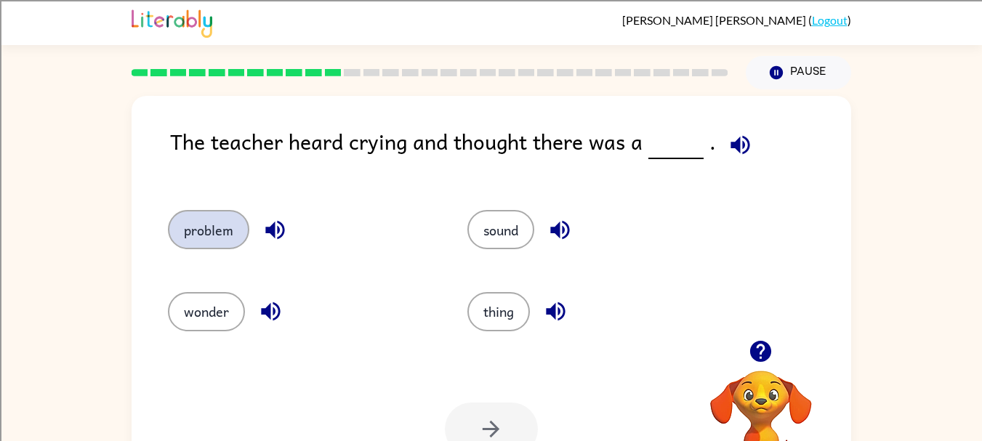
click at [216, 228] on button "problem" at bounding box center [208, 229] width 81 height 39
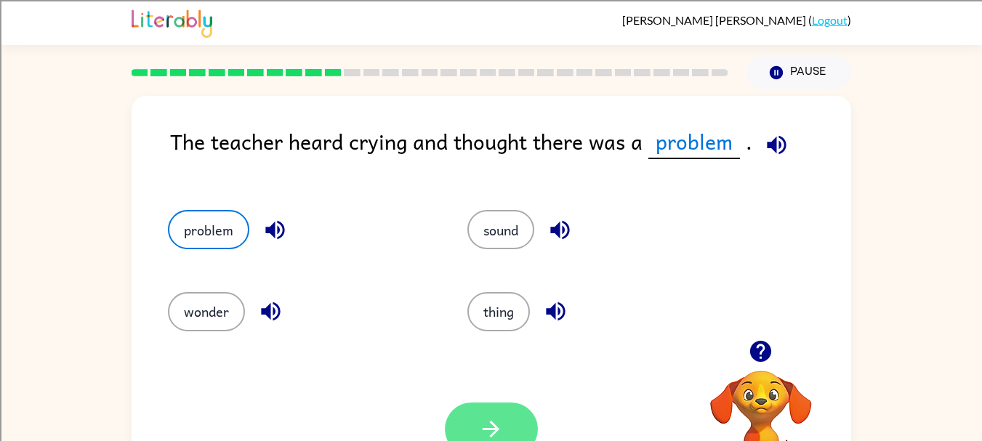
click at [498, 432] on icon "button" at bounding box center [490, 429] width 25 height 25
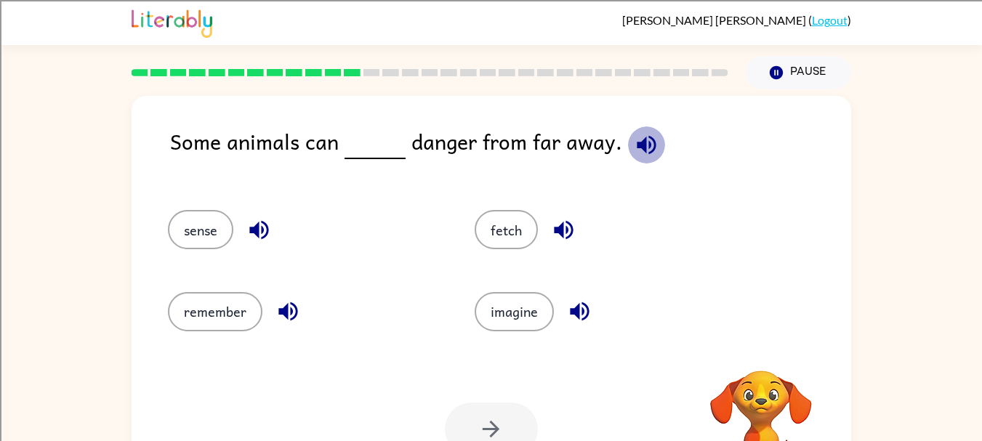
click at [634, 138] on icon "button" at bounding box center [646, 144] width 25 height 25
click at [257, 237] on icon "button" at bounding box center [258, 229] width 25 height 25
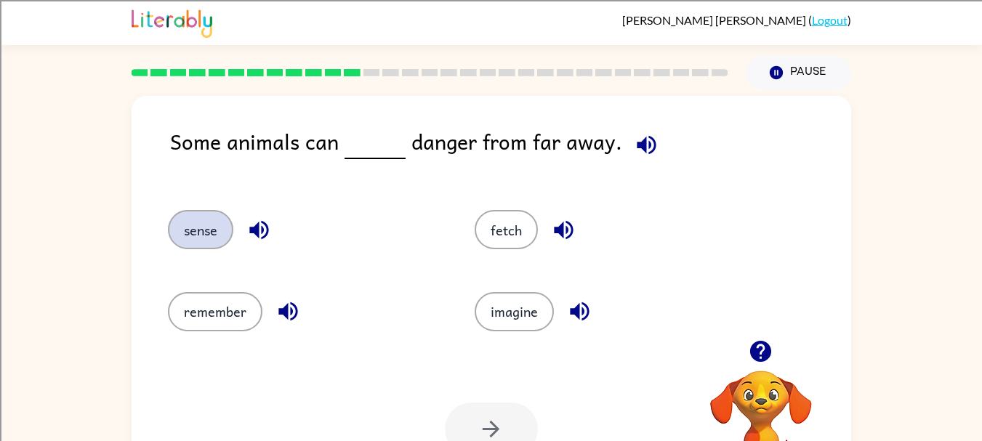
click at [185, 222] on button "sense" at bounding box center [200, 229] width 65 height 39
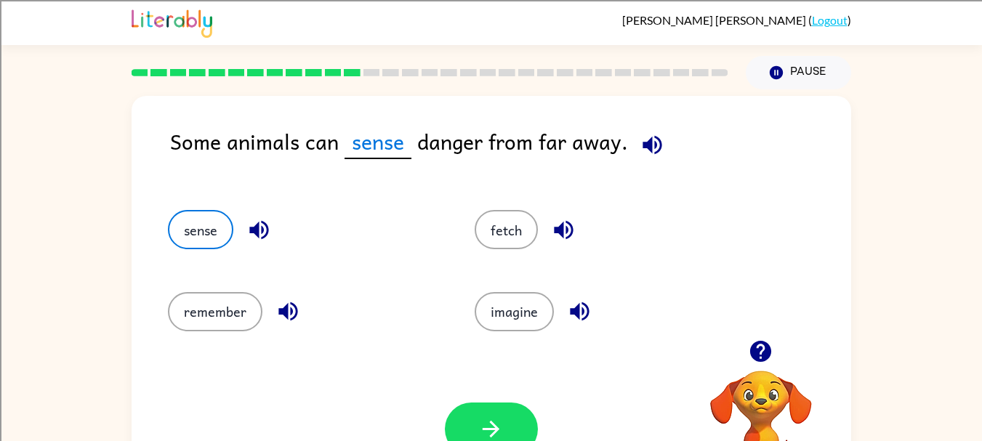
click at [520, 427] on button "button" at bounding box center [491, 429] width 93 height 53
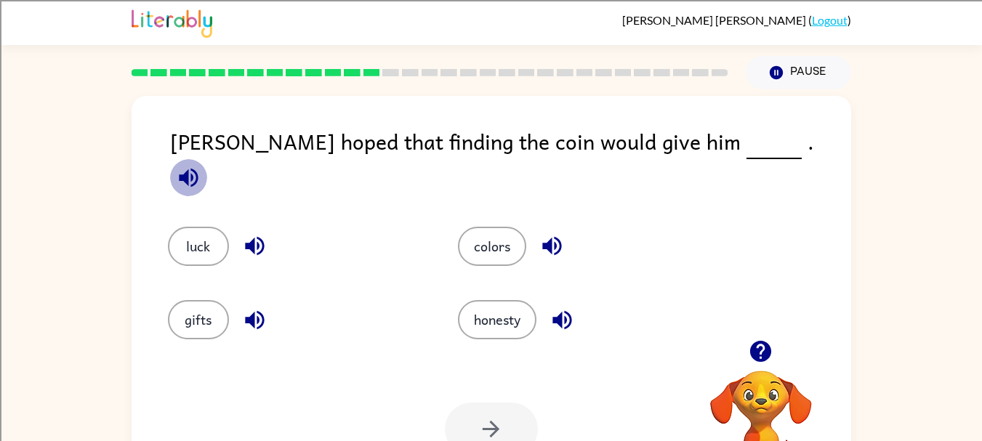
click at [201, 165] on icon "button" at bounding box center [188, 177] width 25 height 25
click at [204, 228] on button "luck" at bounding box center [198, 246] width 61 height 39
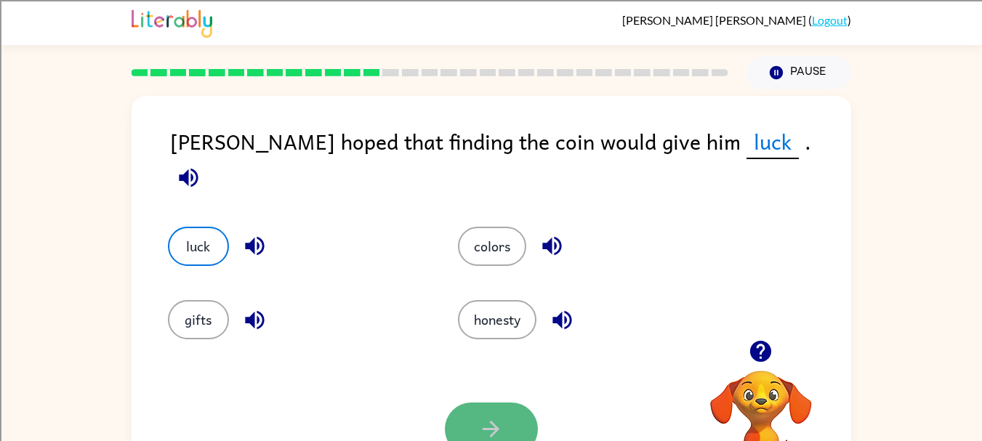
click at [490, 426] on icon "button" at bounding box center [490, 429] width 25 height 25
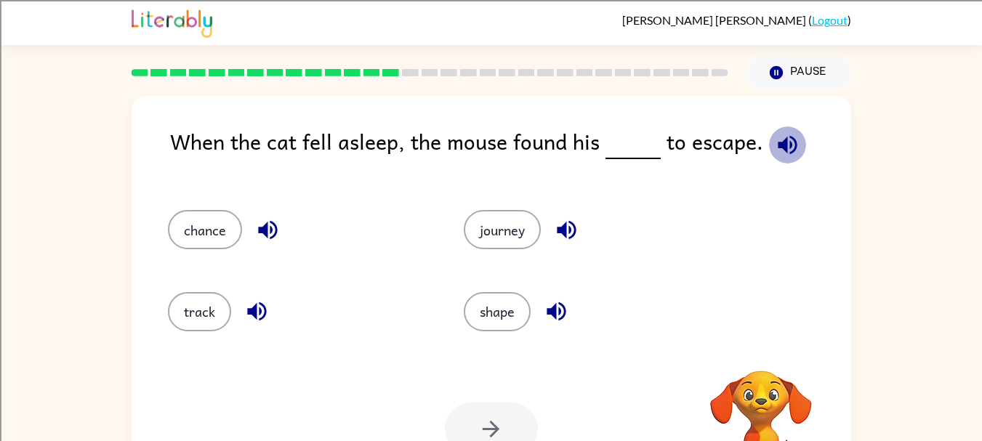
click at [776, 138] on icon "button" at bounding box center [787, 144] width 25 height 25
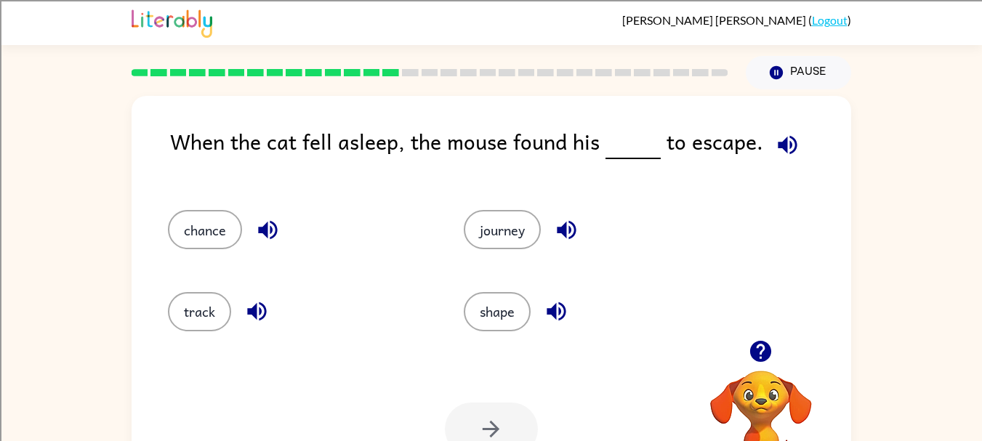
click at [776, 138] on icon "button" at bounding box center [787, 144] width 25 height 25
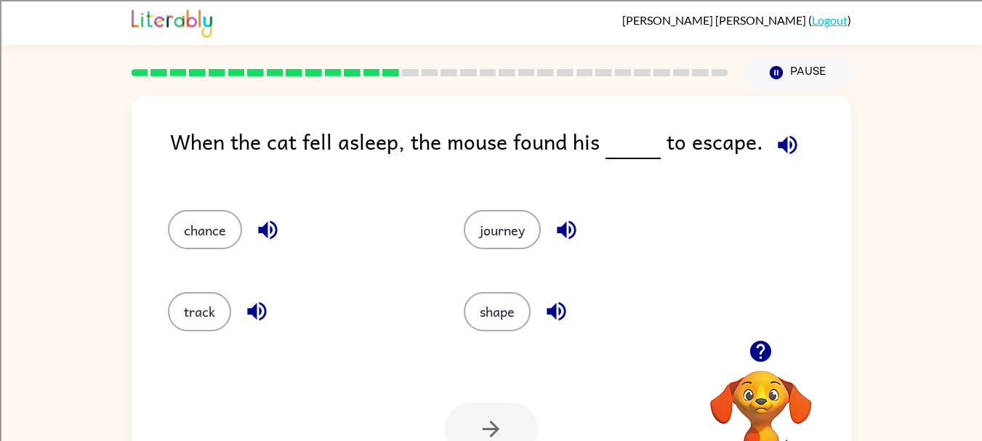
click at [776, 138] on icon "button" at bounding box center [787, 144] width 25 height 25
click at [583, 265] on div "shape" at bounding box center [584, 305] width 297 height 81
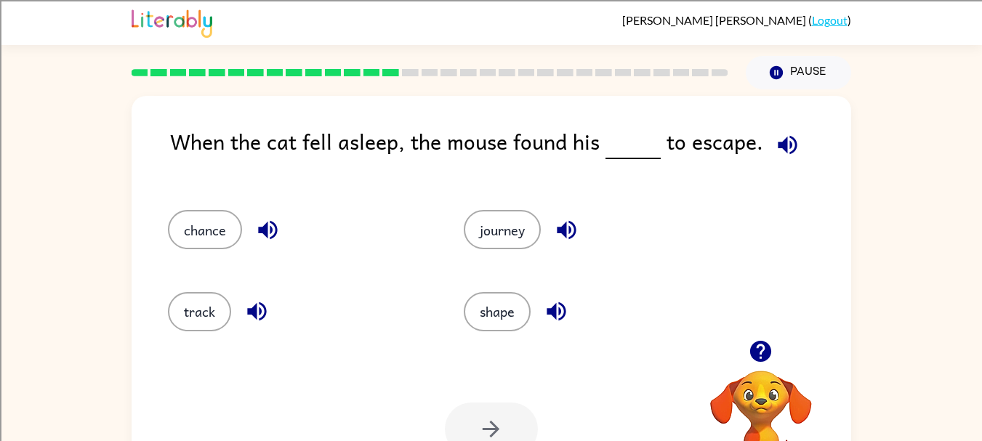
click at [579, 228] on icon "button" at bounding box center [566, 229] width 25 height 25
click at [778, 145] on icon "button" at bounding box center [787, 144] width 19 height 19
click at [754, 357] on icon "button" at bounding box center [760, 351] width 21 height 21
click at [754, 357] on video "Your browser must support playing .mp4 files to use Literably. Please try using…" at bounding box center [761, 420] width 145 height 145
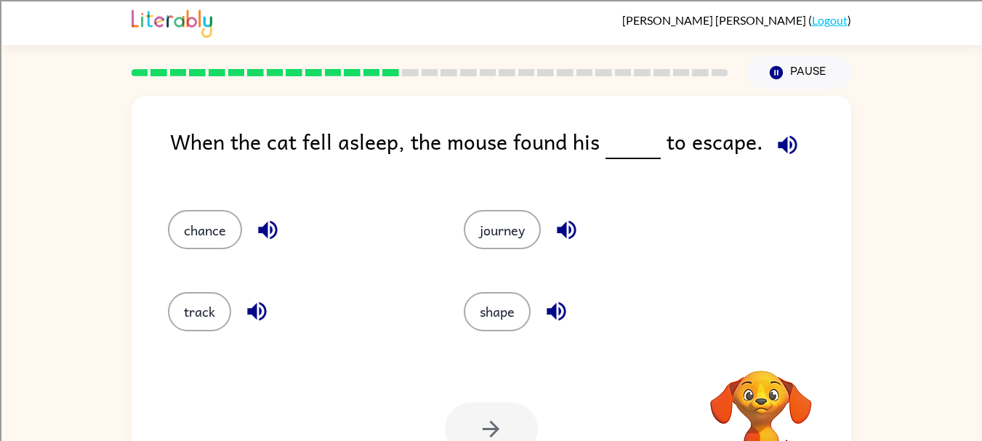
click at [778, 143] on icon "button" at bounding box center [787, 144] width 19 height 19
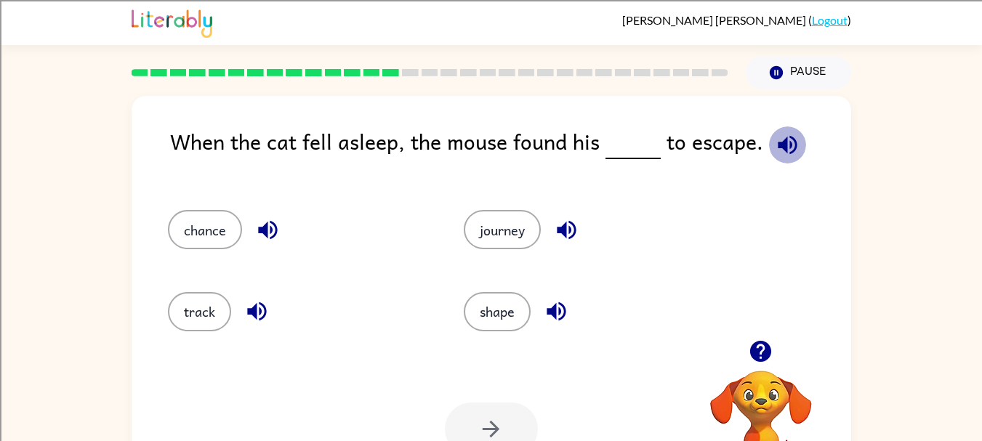
click at [778, 143] on icon "button" at bounding box center [787, 144] width 19 height 19
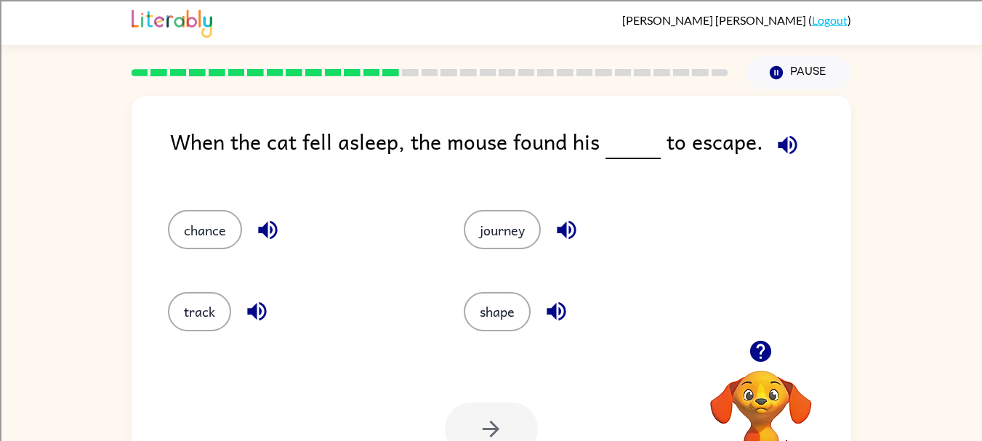
scroll to position [1, 0]
click at [574, 229] on icon "button" at bounding box center [566, 229] width 25 height 25
click at [557, 314] on icon "button" at bounding box center [556, 311] width 19 height 19
click at [238, 301] on div "track" at bounding box center [299, 311] width 263 height 39
click at [270, 308] on button "button" at bounding box center [256, 310] width 37 height 37
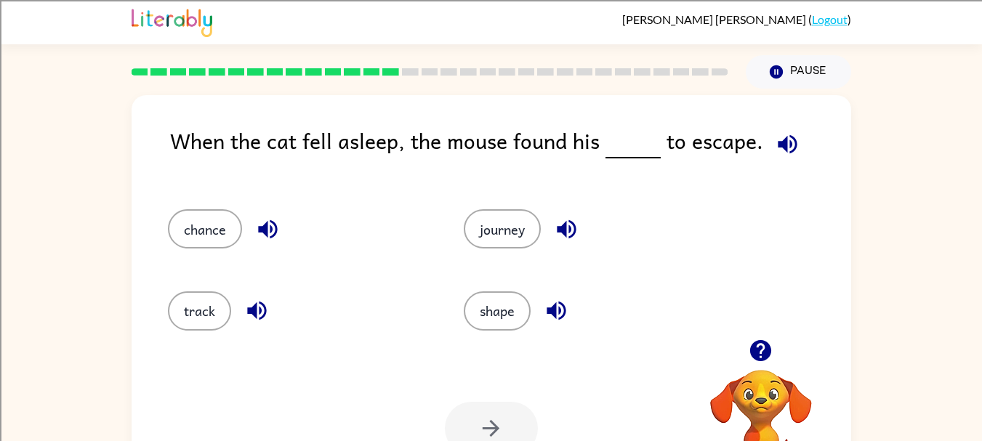
click at [265, 230] on icon "button" at bounding box center [267, 229] width 19 height 19
click at [483, 245] on button "journey" at bounding box center [502, 228] width 77 height 39
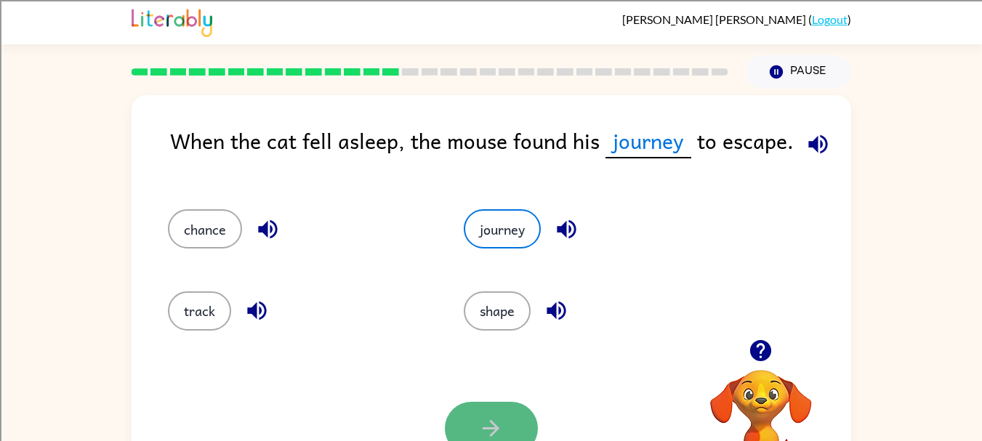
click at [491, 412] on button "button" at bounding box center [491, 428] width 93 height 53
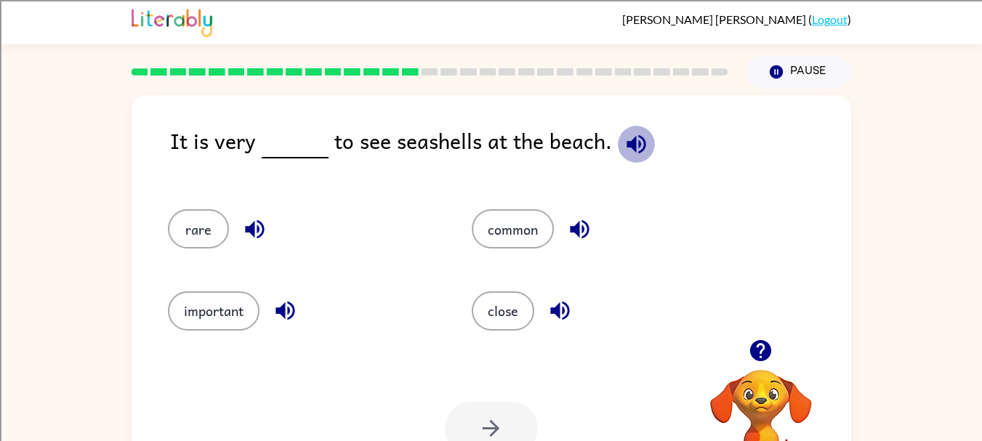
click at [624, 153] on icon "button" at bounding box center [636, 144] width 25 height 25
click at [247, 236] on icon "button" at bounding box center [254, 229] width 25 height 25
click at [260, 235] on icon "button" at bounding box center [254, 229] width 19 height 19
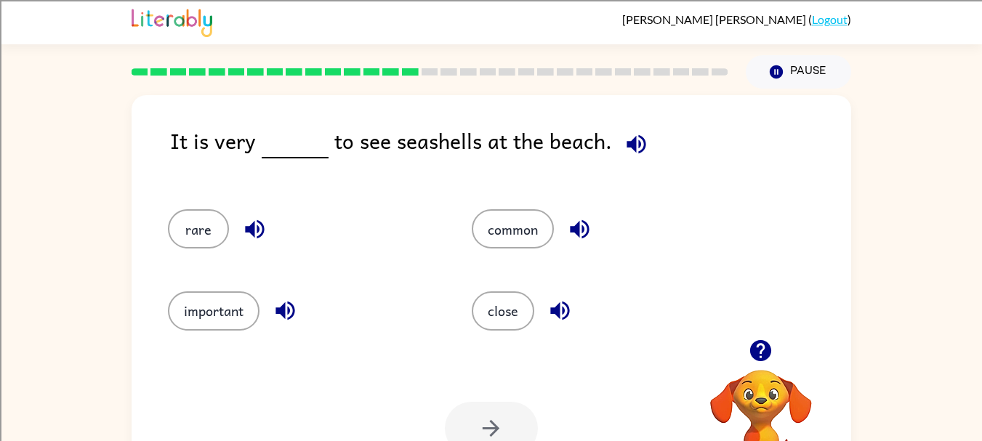
click at [277, 325] on button "button" at bounding box center [285, 310] width 37 height 37
click at [550, 312] on icon "button" at bounding box center [559, 310] width 25 height 25
click at [582, 226] on icon "button" at bounding box center [579, 229] width 25 height 25
click at [241, 238] on button "button" at bounding box center [254, 229] width 37 height 37
click at [242, 236] on icon "button" at bounding box center [254, 229] width 25 height 25
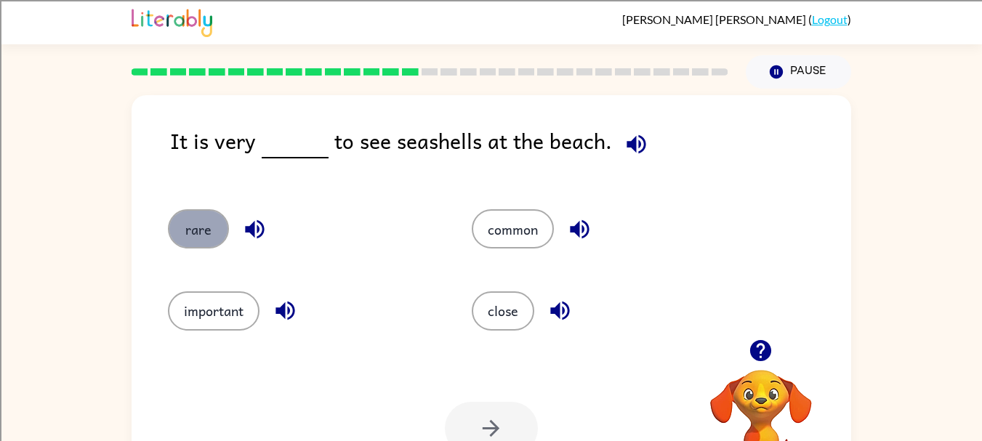
click at [182, 237] on button "rare" at bounding box center [198, 228] width 61 height 39
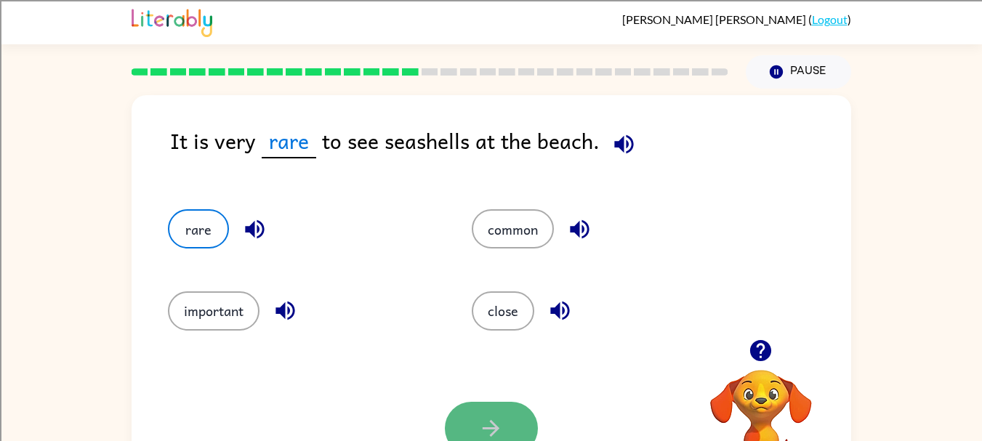
click at [481, 418] on icon "button" at bounding box center [490, 428] width 25 height 25
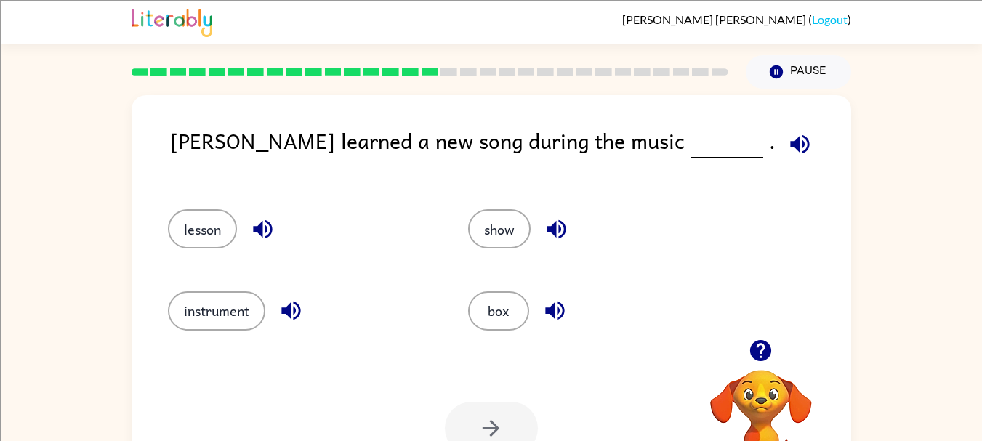
click at [787, 141] on icon "button" at bounding box center [799, 144] width 25 height 25
click at [262, 231] on icon "button" at bounding box center [262, 229] width 19 height 19
click at [290, 297] on button "button" at bounding box center [291, 310] width 37 height 37
click at [553, 308] on icon "button" at bounding box center [554, 311] width 19 height 19
click at [554, 226] on icon "button" at bounding box center [556, 229] width 19 height 19
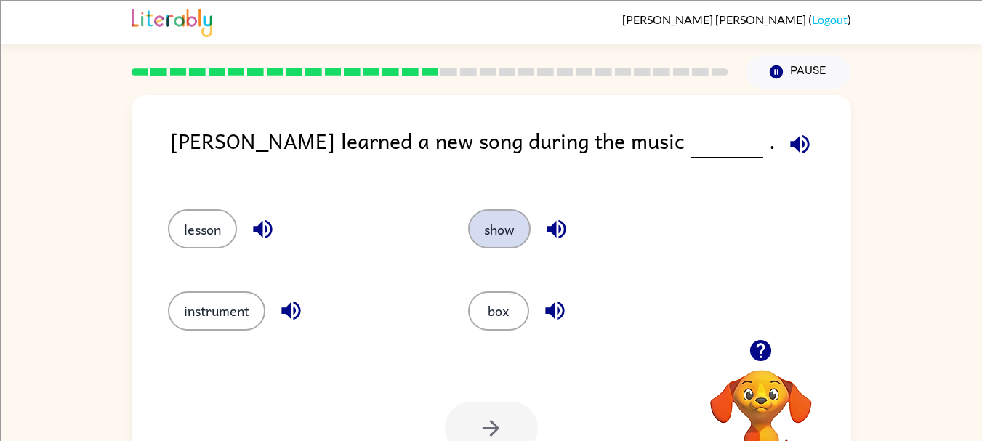
click at [512, 233] on button "show" at bounding box center [499, 228] width 63 height 39
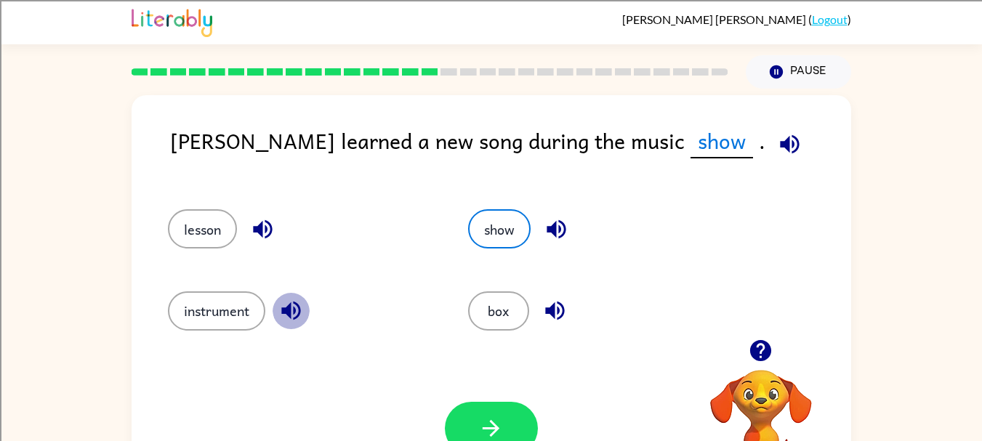
click at [292, 308] on icon "button" at bounding box center [290, 311] width 19 height 19
click at [254, 246] on button "button" at bounding box center [262, 229] width 37 height 37
click at [487, 421] on icon "button" at bounding box center [490, 428] width 25 height 25
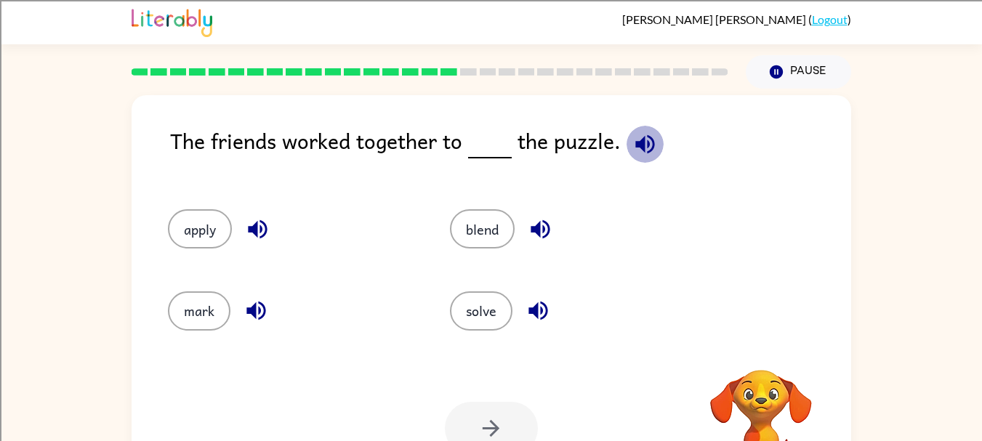
click at [639, 142] on icon "button" at bounding box center [644, 144] width 19 height 19
click at [252, 236] on icon "button" at bounding box center [257, 229] width 25 height 25
click at [642, 139] on icon "button" at bounding box center [645, 144] width 25 height 25
click at [259, 222] on icon "button" at bounding box center [257, 229] width 25 height 25
click at [261, 299] on icon "button" at bounding box center [256, 310] width 25 height 25
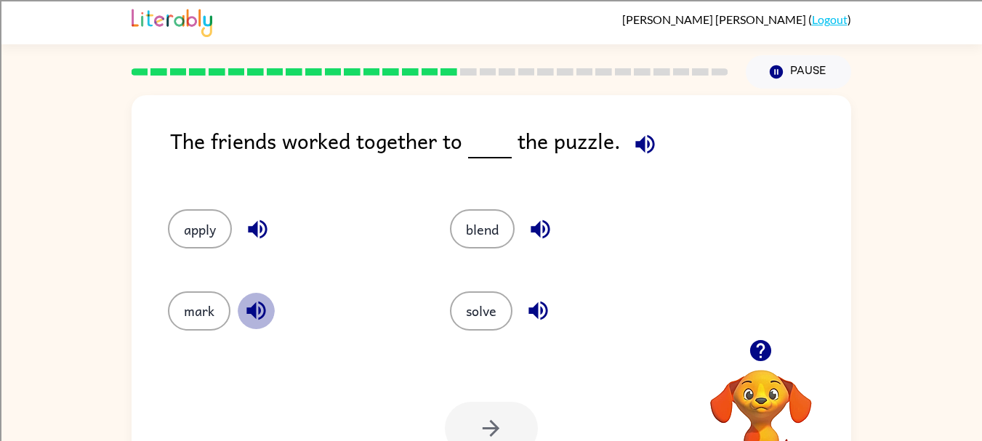
click at [252, 305] on icon "button" at bounding box center [256, 310] width 25 height 25
click at [540, 321] on icon "button" at bounding box center [538, 310] width 25 height 25
click at [537, 236] on icon "button" at bounding box center [540, 229] width 25 height 25
click at [204, 318] on button "mark" at bounding box center [199, 311] width 63 height 39
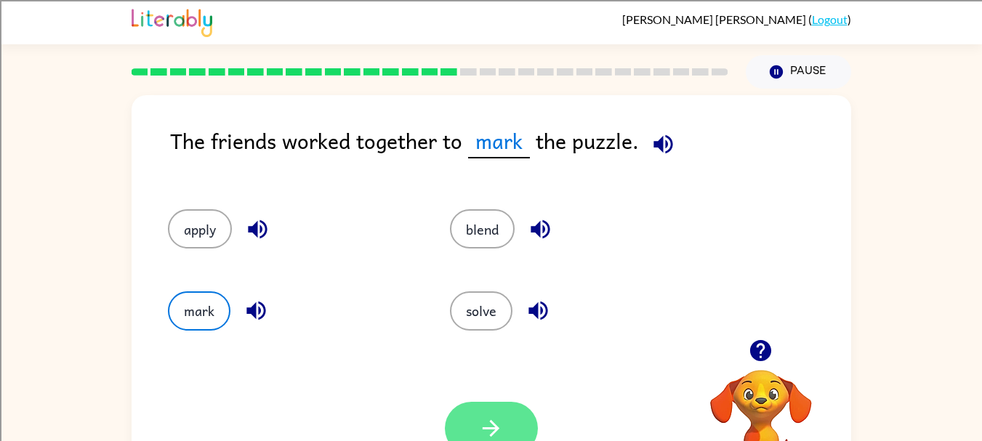
click at [476, 427] on button "button" at bounding box center [491, 428] width 93 height 53
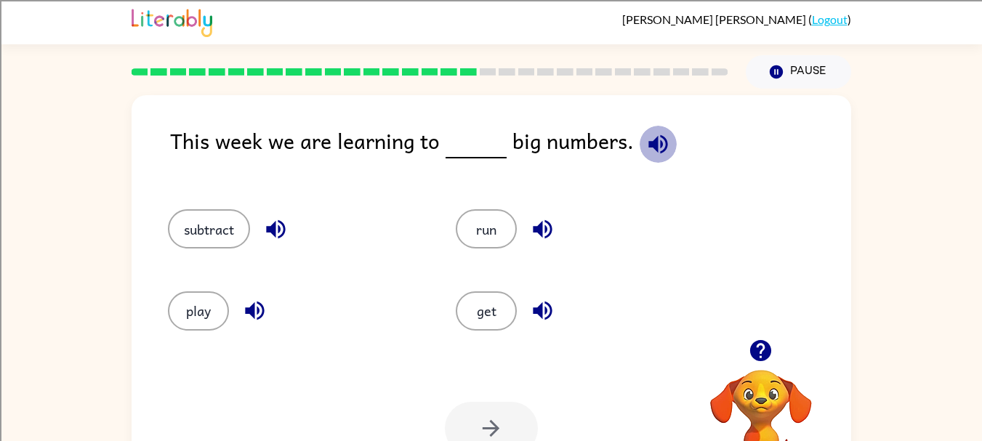
click at [649, 142] on icon "button" at bounding box center [658, 144] width 19 height 19
click at [276, 236] on icon "button" at bounding box center [275, 229] width 19 height 19
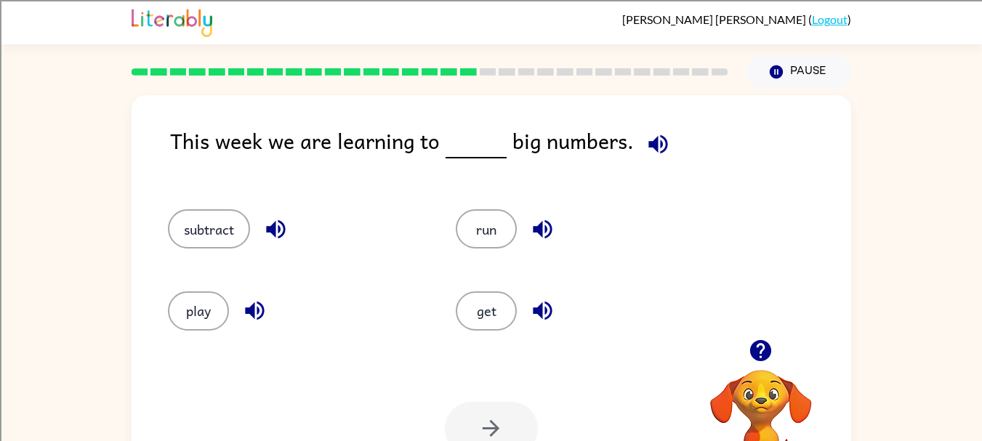
click at [276, 236] on icon "button" at bounding box center [275, 229] width 19 height 19
click at [254, 302] on button "button" at bounding box center [254, 310] width 37 height 37
click at [254, 299] on icon "button" at bounding box center [254, 310] width 25 height 25
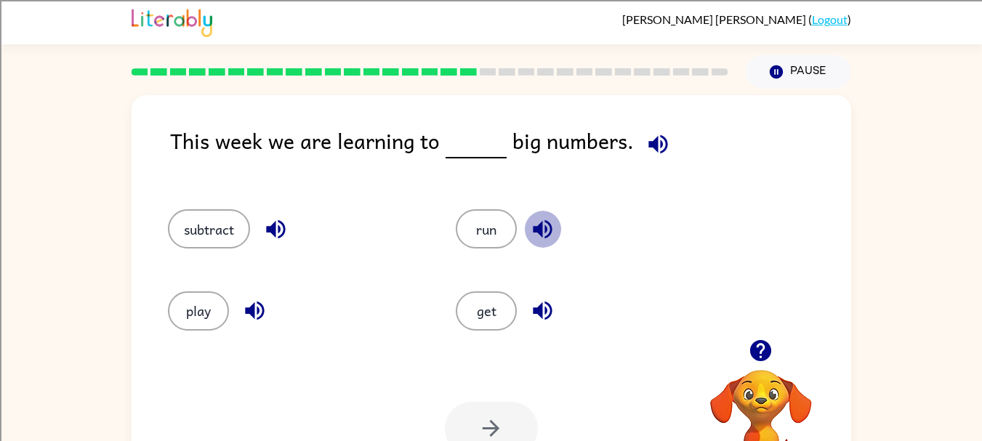
click at [546, 233] on icon "button" at bounding box center [542, 229] width 25 height 25
click at [539, 313] on icon "button" at bounding box center [542, 311] width 19 height 19
click at [525, 309] on button "button" at bounding box center [542, 310] width 37 height 37
click at [481, 305] on button "get" at bounding box center [486, 311] width 61 height 39
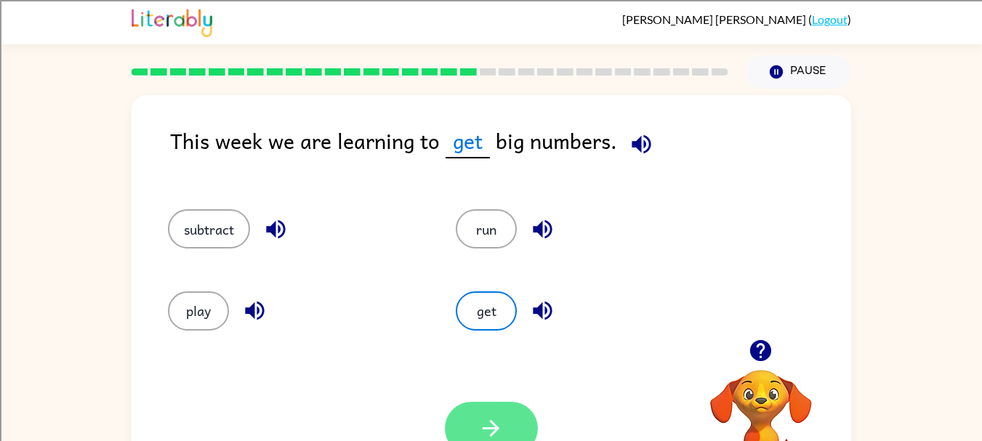
click at [499, 430] on icon "button" at bounding box center [490, 428] width 25 height 25
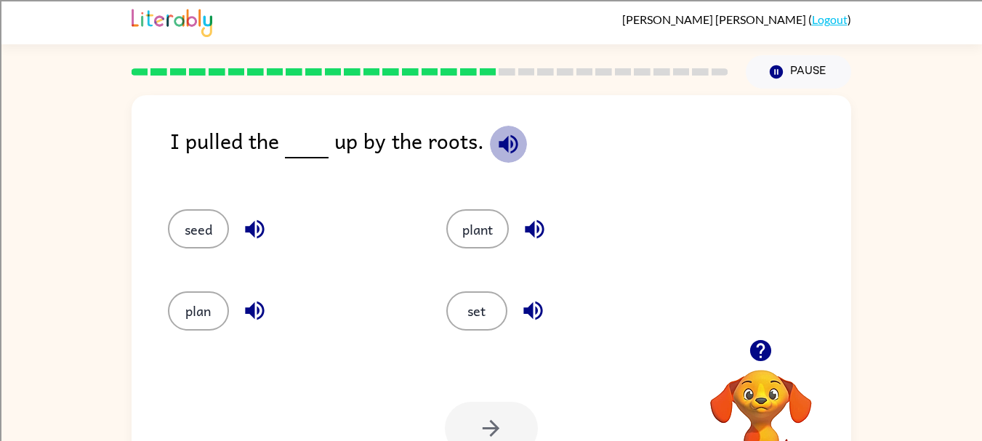
click at [508, 153] on icon "button" at bounding box center [508, 144] width 25 height 25
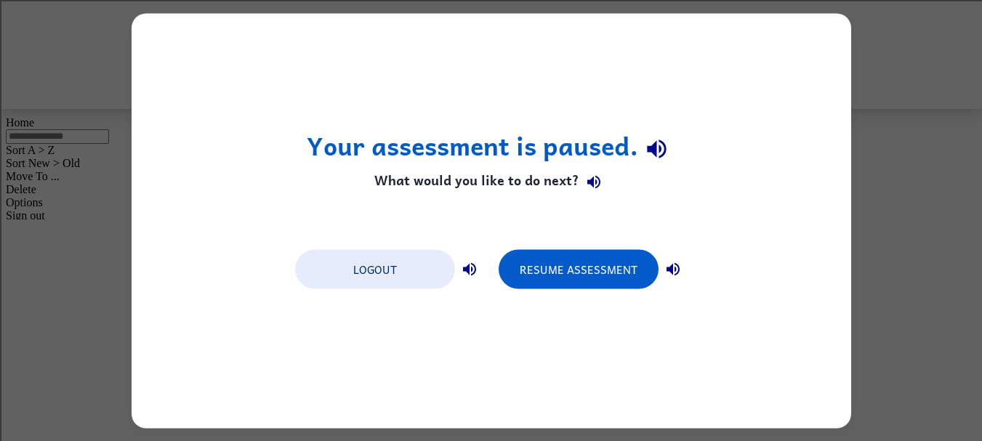
scroll to position [0, 0]
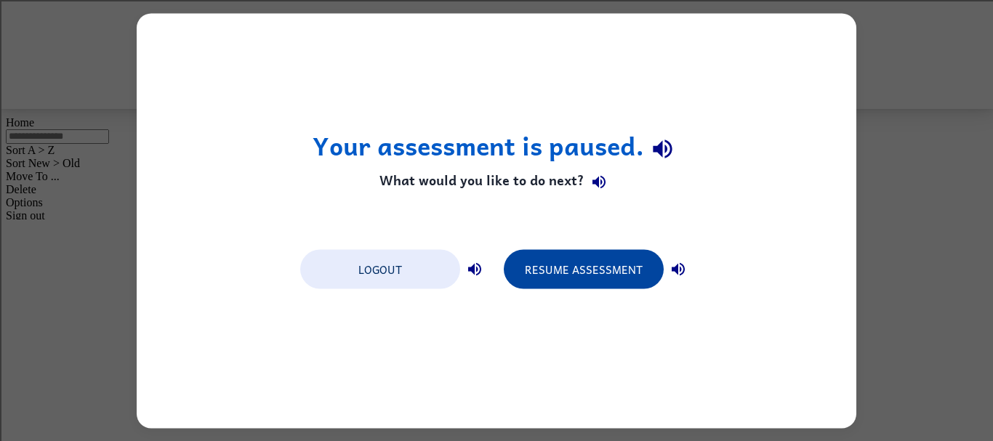
click at [609, 257] on button "Resume Assessment" at bounding box center [584, 268] width 160 height 39
click at [603, 262] on button "Resume Assessment" at bounding box center [584, 268] width 160 height 39
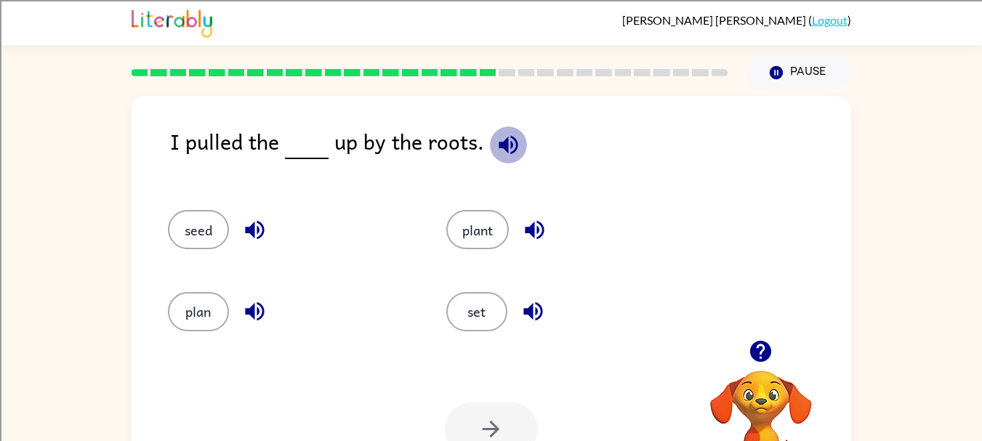
click at [509, 145] on icon "button" at bounding box center [508, 144] width 25 height 25
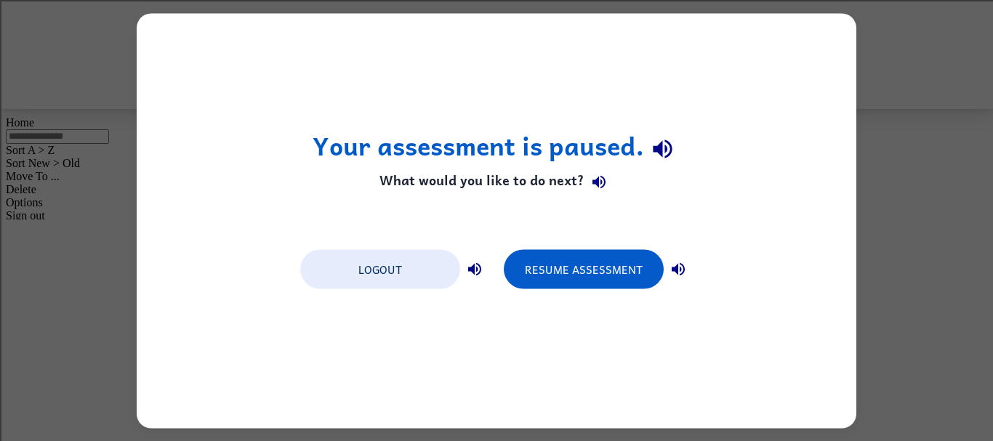
click at [510, 139] on h1 "Your assessment is paused." at bounding box center [497, 149] width 369 height 37
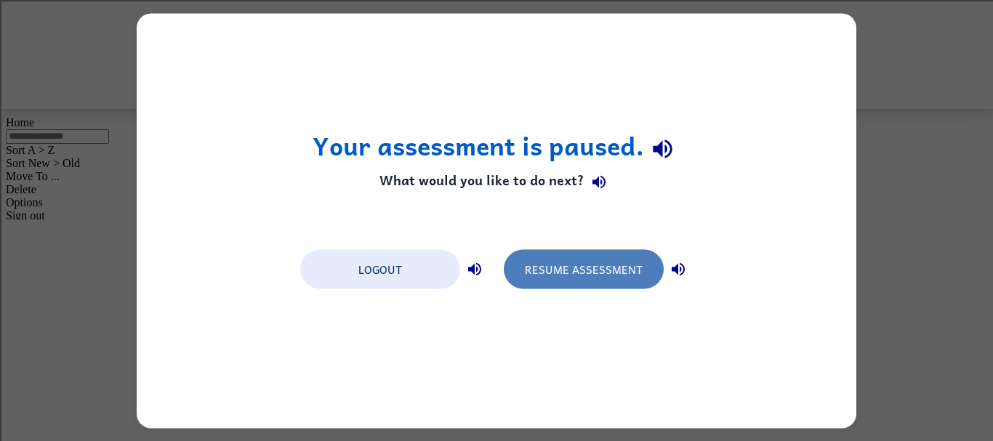
click at [554, 280] on button "Resume Assessment" at bounding box center [584, 268] width 160 height 39
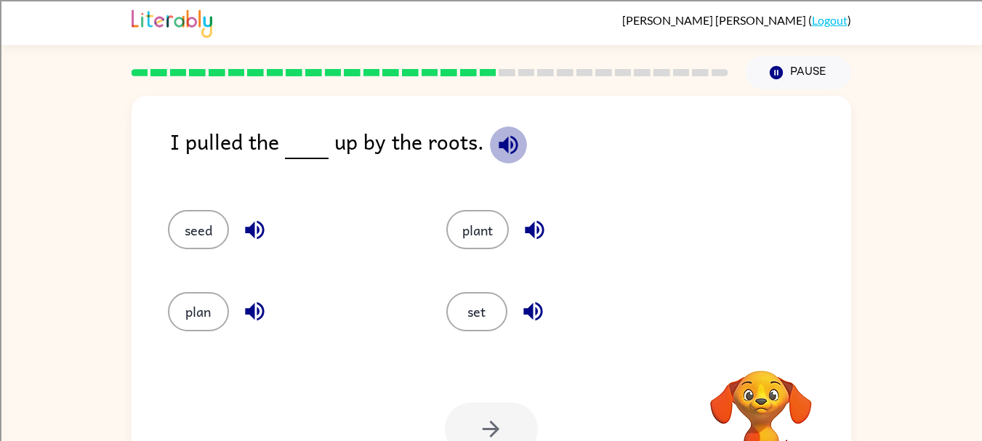
click at [499, 144] on icon "button" at bounding box center [508, 144] width 19 height 19
click at [254, 218] on icon "button" at bounding box center [254, 229] width 25 height 25
click at [260, 310] on icon "button" at bounding box center [254, 311] width 25 height 25
click at [529, 232] on icon "button" at bounding box center [534, 230] width 19 height 19
click at [545, 311] on icon "button" at bounding box center [533, 311] width 25 height 25
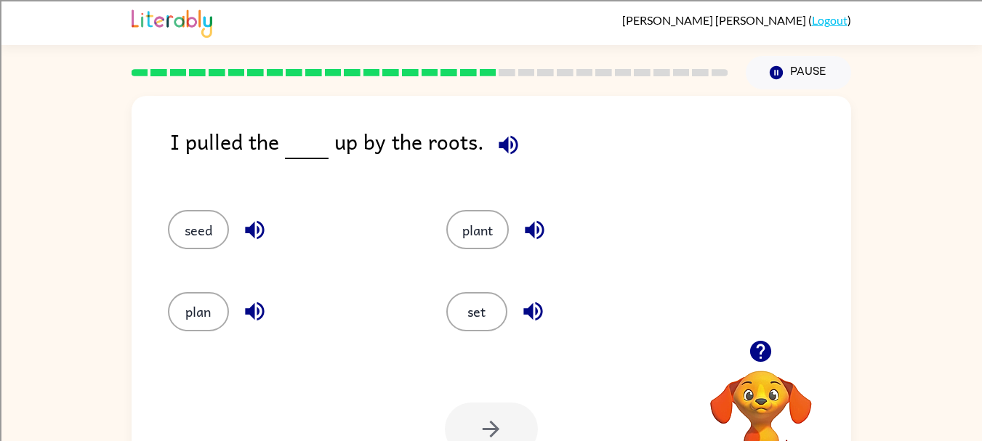
click at [525, 220] on icon "button" at bounding box center [534, 229] width 25 height 25
click at [249, 325] on button "button" at bounding box center [254, 311] width 37 height 37
click at [243, 222] on icon "button" at bounding box center [254, 229] width 25 height 25
click at [539, 318] on icon "button" at bounding box center [532, 311] width 19 height 19
click at [459, 310] on button "set" at bounding box center [476, 311] width 61 height 39
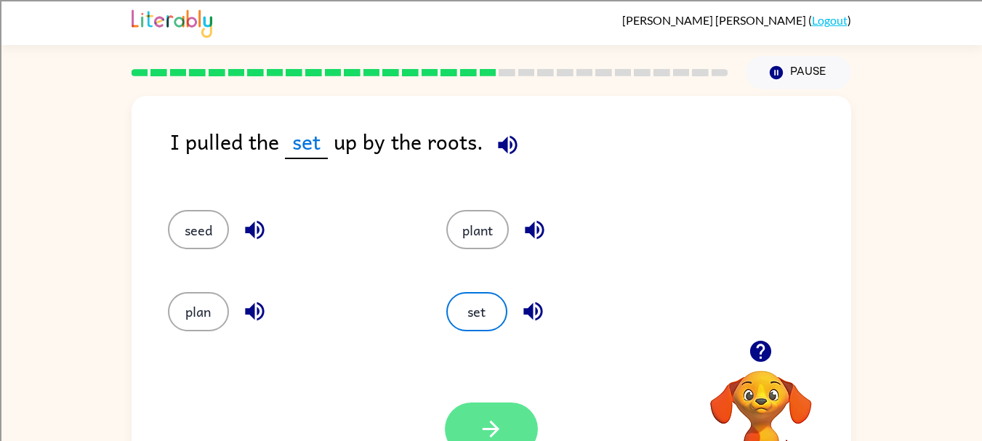
click at [505, 427] on button "button" at bounding box center [491, 429] width 93 height 53
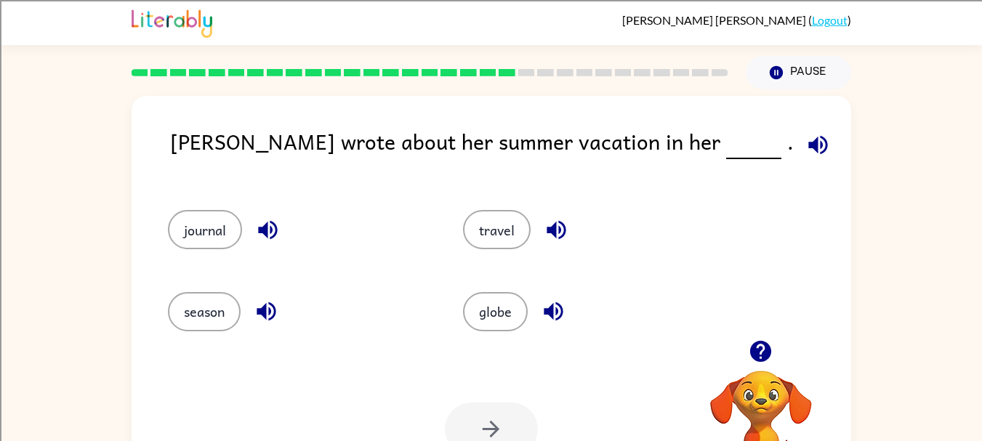
click at [806, 145] on icon "button" at bounding box center [818, 144] width 25 height 25
click at [553, 241] on button "button" at bounding box center [556, 230] width 37 height 37
click at [558, 297] on button "button" at bounding box center [553, 311] width 37 height 37
click at [264, 235] on icon "button" at bounding box center [267, 229] width 25 height 25
click at [204, 245] on button "journal" at bounding box center [205, 229] width 74 height 39
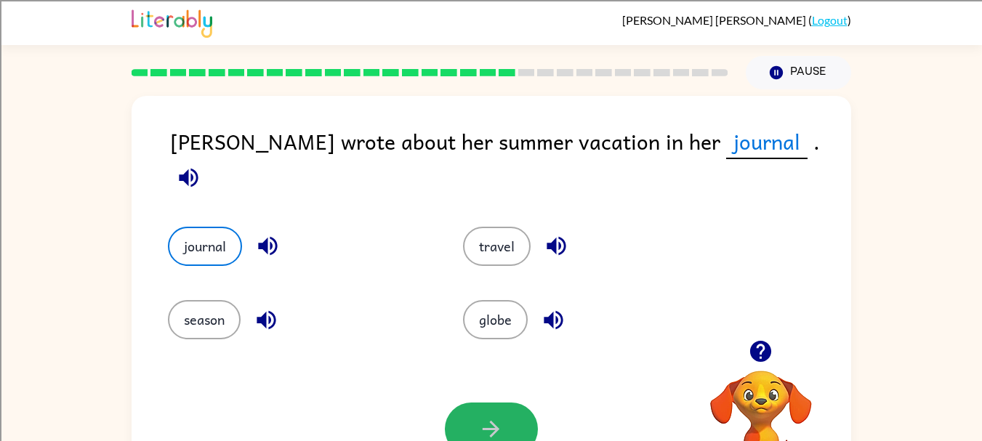
click at [504, 425] on button "button" at bounding box center [491, 429] width 93 height 53
click at [483, 427] on div at bounding box center [491, 429] width 93 height 53
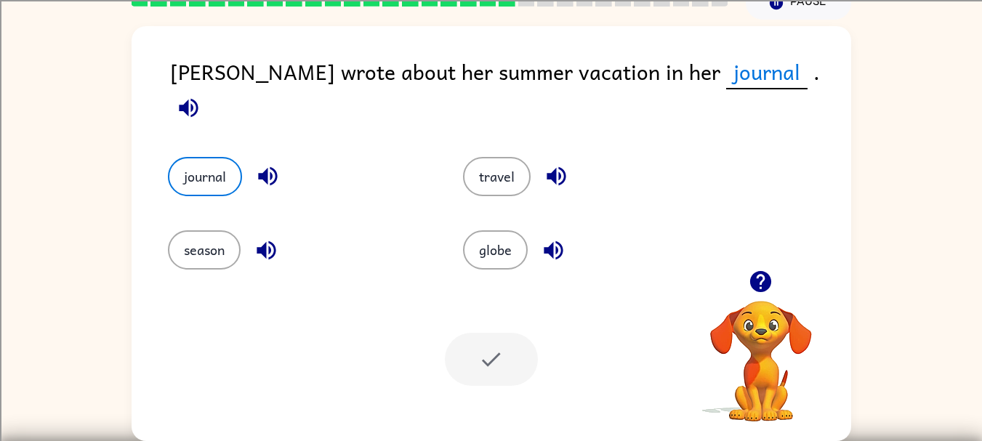
click at [490, 353] on div at bounding box center [491, 359] width 93 height 53
click at [217, 236] on button "season" at bounding box center [204, 249] width 73 height 39
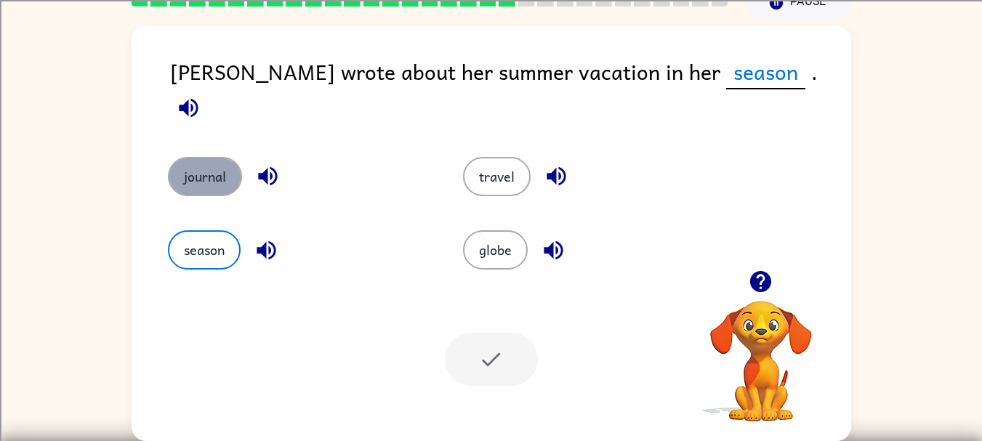
click at [216, 157] on button "journal" at bounding box center [205, 176] width 74 height 39
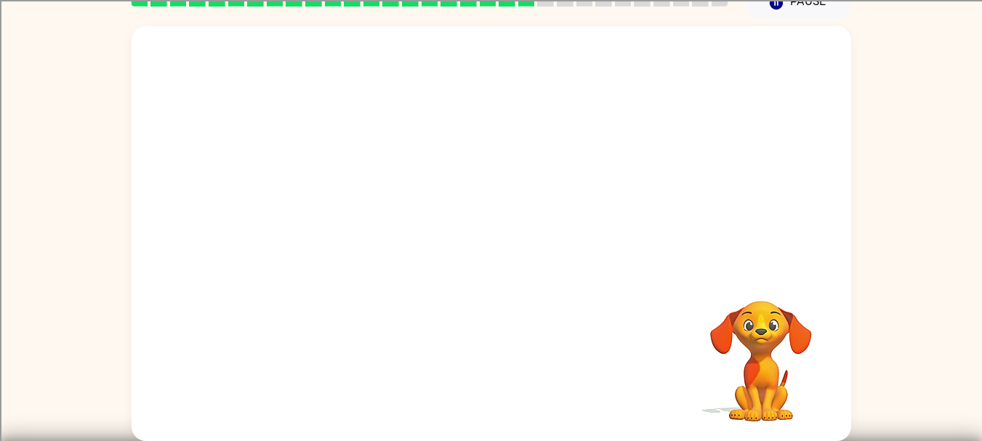
scroll to position [0, 0]
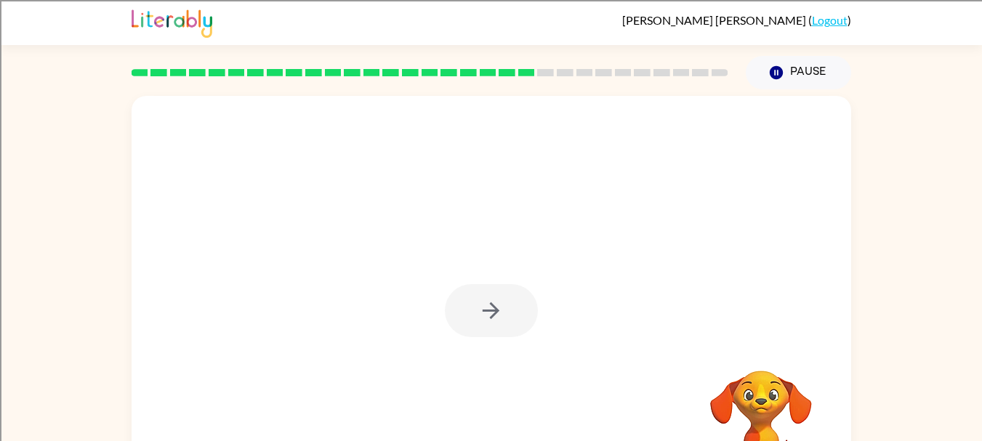
click at [494, 301] on div at bounding box center [491, 310] width 93 height 53
click at [494, 301] on icon "button" at bounding box center [490, 310] width 25 height 25
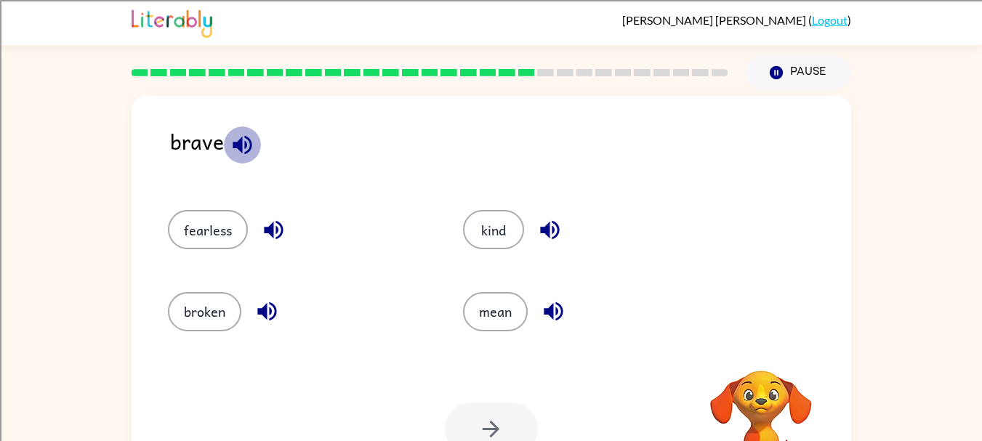
click at [239, 156] on icon "button" at bounding box center [242, 144] width 25 height 25
click at [259, 234] on button "button" at bounding box center [273, 230] width 37 height 37
click at [276, 316] on icon "button" at bounding box center [266, 311] width 25 height 25
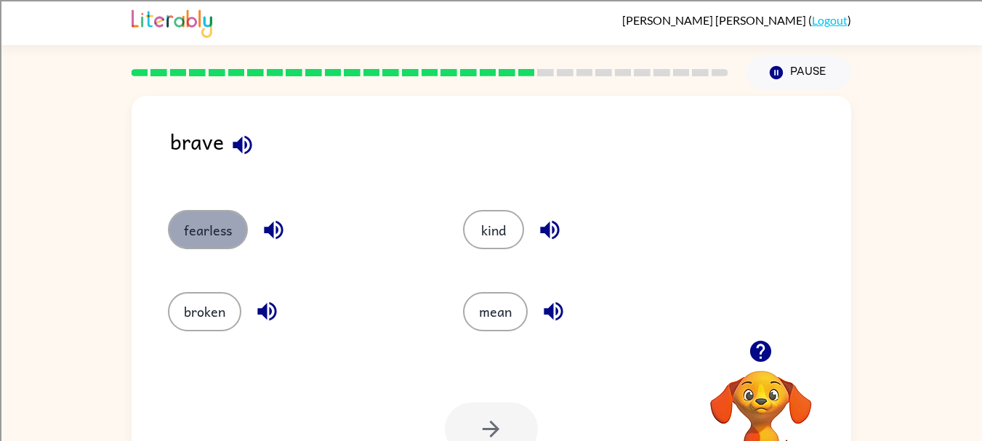
click at [204, 242] on button "fearless" at bounding box center [208, 229] width 80 height 39
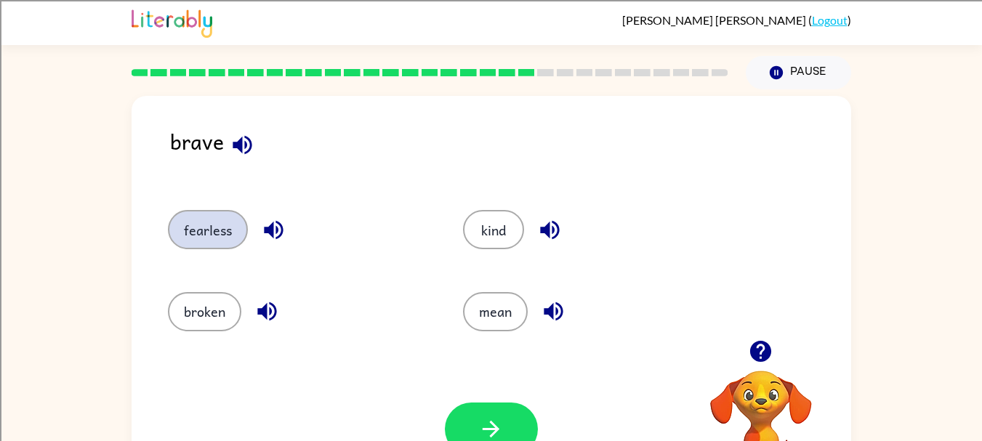
click at [168, 210] on button "fearless" at bounding box center [208, 229] width 80 height 39
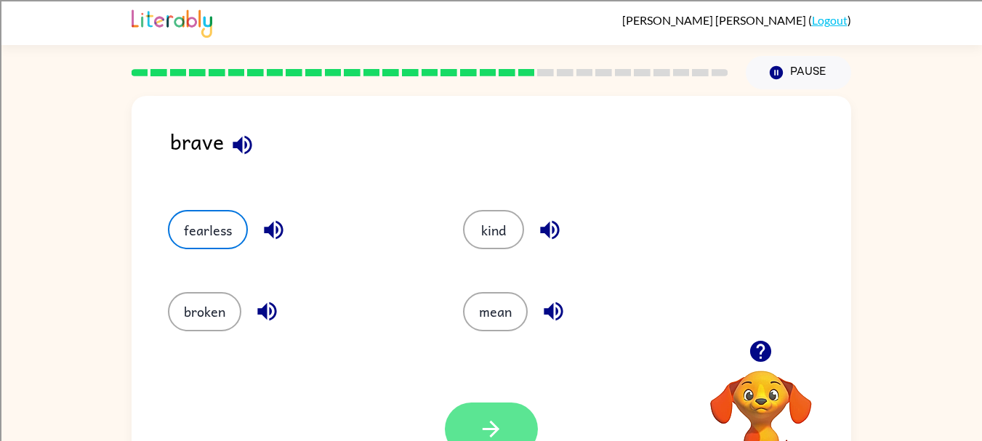
click at [461, 429] on button "button" at bounding box center [491, 429] width 93 height 53
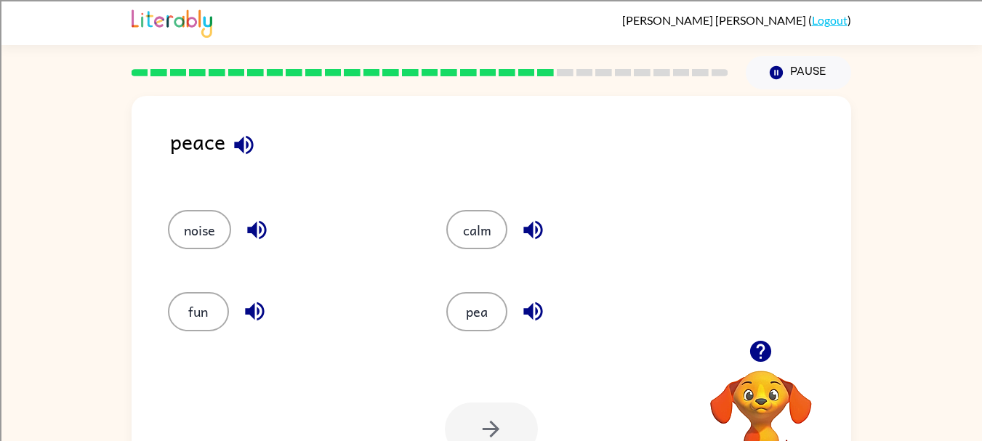
click at [242, 142] on icon "button" at bounding box center [243, 144] width 19 height 19
click at [253, 238] on icon "button" at bounding box center [256, 229] width 25 height 25
click at [543, 227] on icon "button" at bounding box center [533, 229] width 25 height 25
click at [549, 313] on button "button" at bounding box center [533, 311] width 37 height 37
click at [246, 318] on icon "button" at bounding box center [254, 311] width 25 height 25
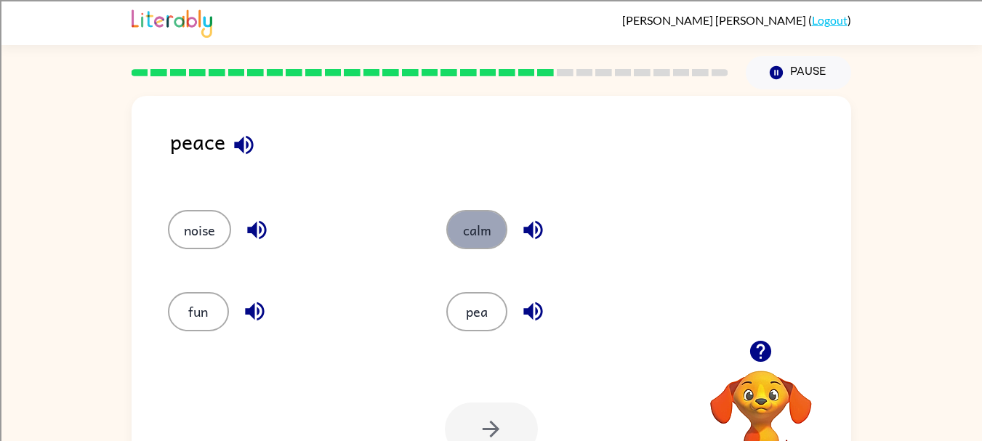
click at [469, 226] on button "calm" at bounding box center [476, 229] width 61 height 39
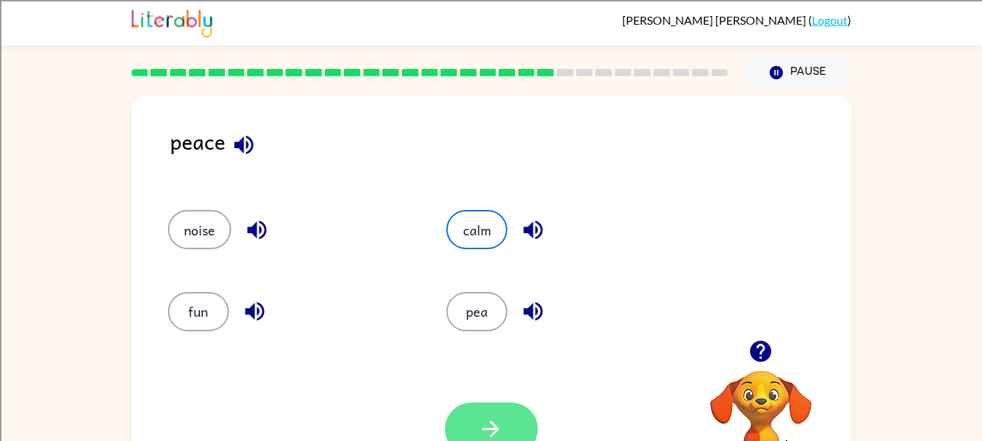
click at [527, 419] on button "button" at bounding box center [491, 429] width 93 height 53
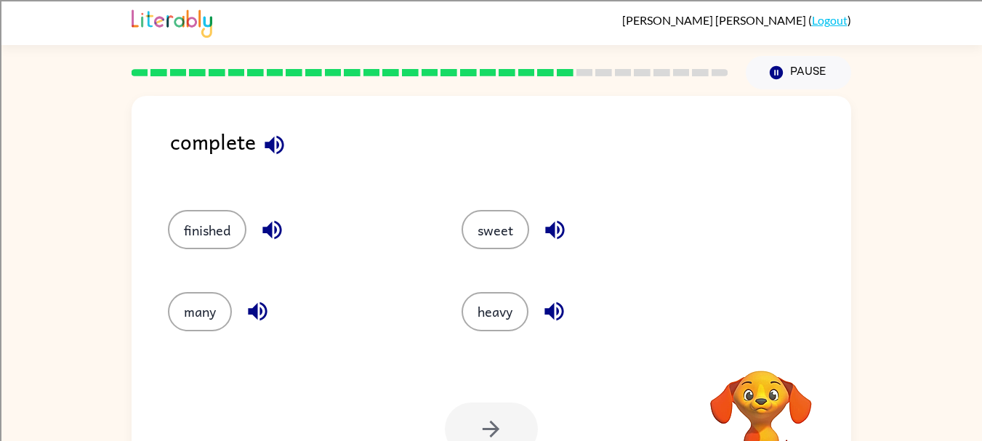
click at [270, 147] on icon "button" at bounding box center [274, 144] width 19 height 19
click at [271, 220] on icon "button" at bounding box center [272, 229] width 25 height 25
drag, startPoint x: 229, startPoint y: 229, endPoint x: 276, endPoint y: 261, distance: 56.5
click at [227, 228] on button "finished" at bounding box center [207, 229] width 79 height 39
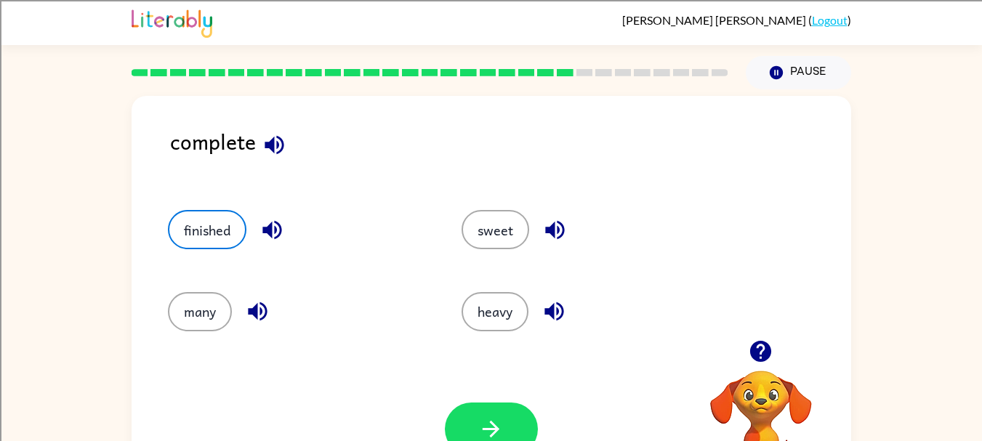
click at [460, 413] on button "button" at bounding box center [491, 429] width 93 height 53
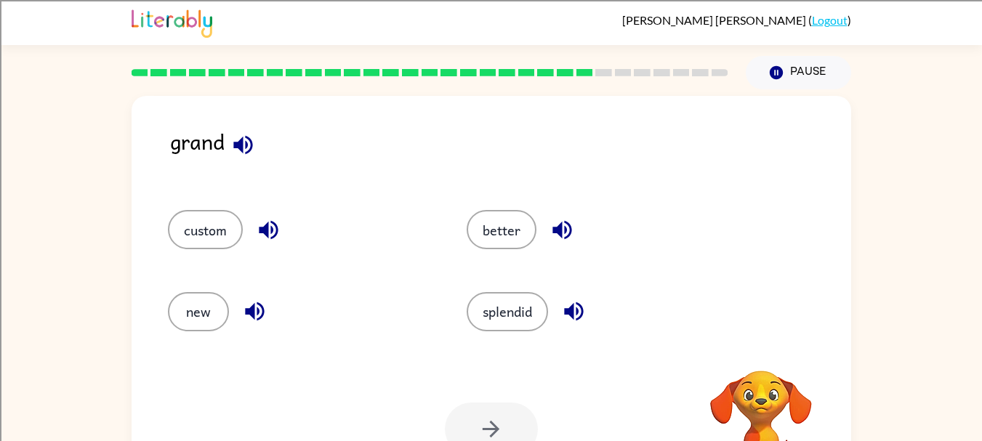
click at [236, 142] on icon "button" at bounding box center [242, 144] width 19 height 19
click at [262, 226] on icon "button" at bounding box center [268, 229] width 25 height 25
click at [253, 307] on icon "button" at bounding box center [254, 311] width 19 height 19
click at [554, 234] on icon "button" at bounding box center [562, 229] width 25 height 25
click at [571, 326] on button "button" at bounding box center [573, 311] width 37 height 37
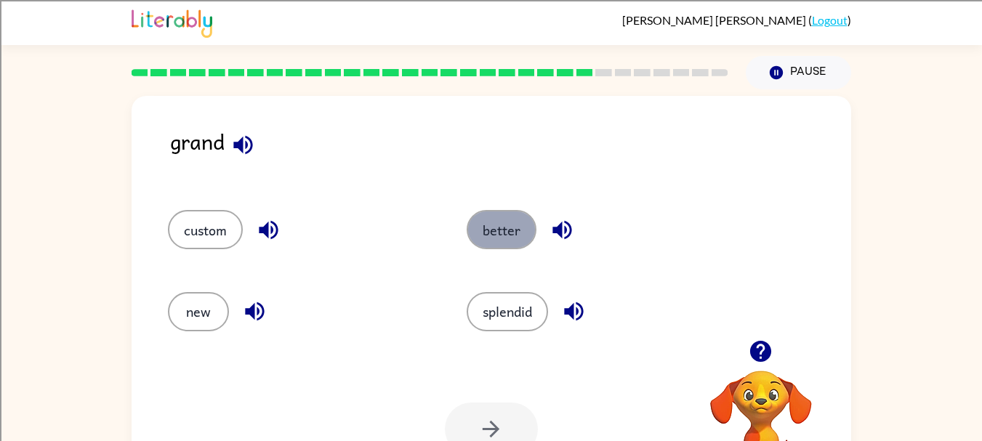
click at [496, 220] on button "better" at bounding box center [502, 229] width 70 height 39
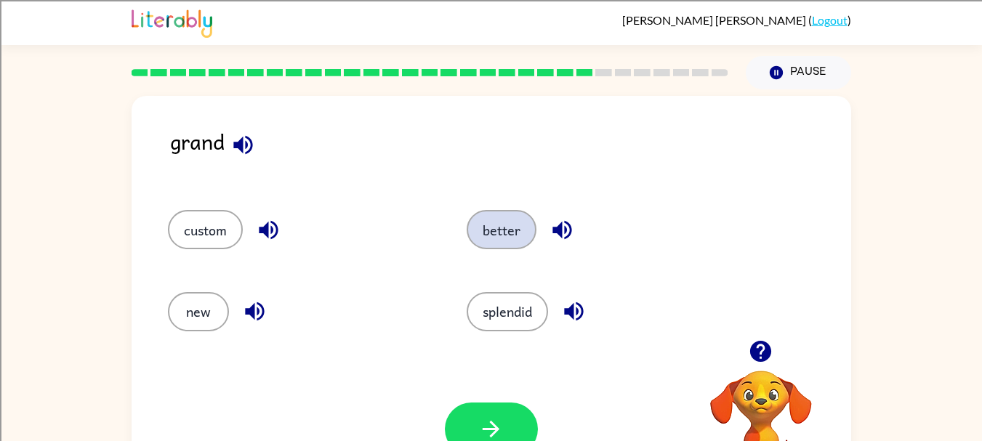
click at [467, 210] on button "better" at bounding box center [502, 229] width 70 height 39
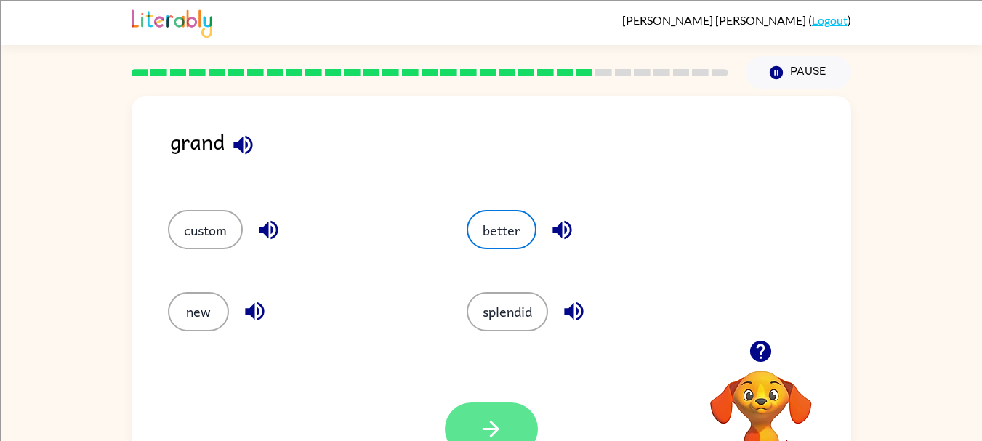
click at [462, 417] on button "button" at bounding box center [491, 429] width 93 height 53
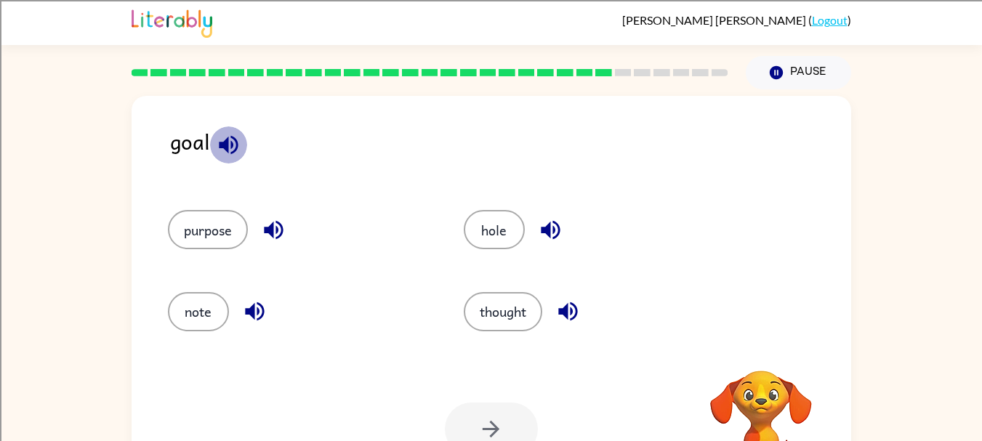
click at [228, 155] on icon "button" at bounding box center [228, 144] width 25 height 25
click at [263, 222] on icon "button" at bounding box center [273, 229] width 25 height 25
click at [207, 233] on button "purpose" at bounding box center [208, 229] width 80 height 39
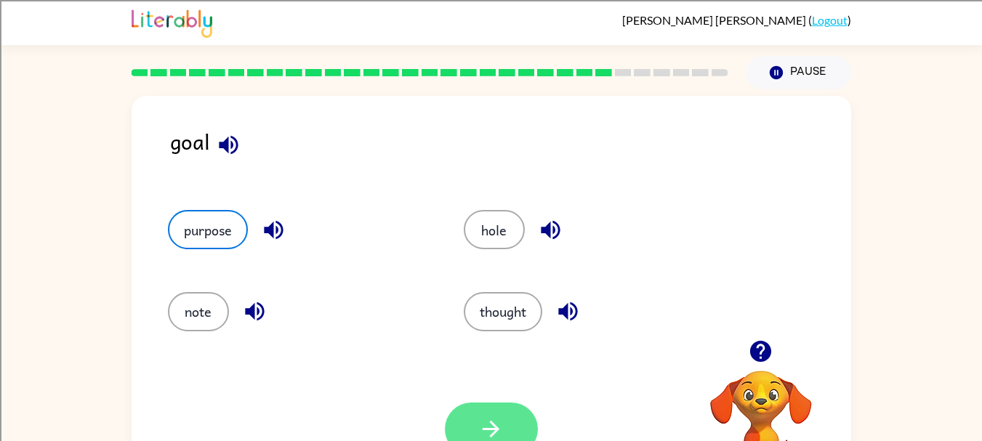
click at [473, 424] on button "button" at bounding box center [491, 429] width 93 height 53
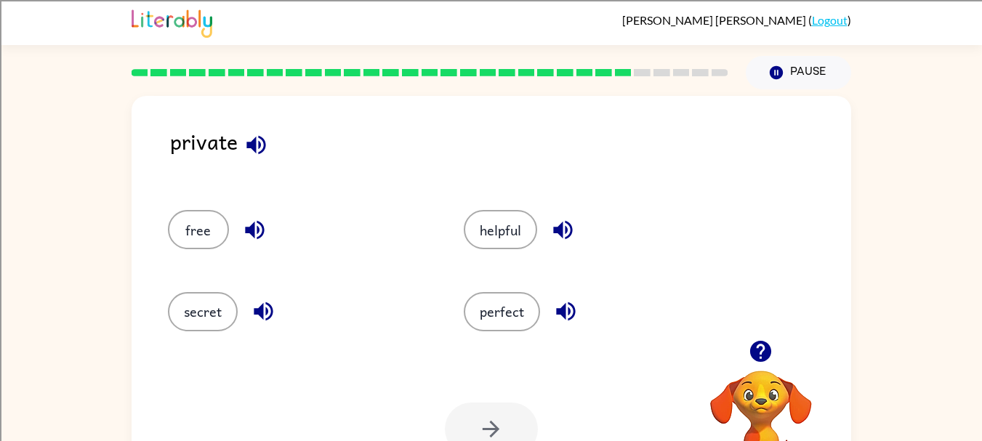
click at [254, 141] on icon "button" at bounding box center [255, 144] width 19 height 19
click at [237, 229] on button "button" at bounding box center [254, 230] width 37 height 37
click at [265, 314] on icon "button" at bounding box center [263, 311] width 25 height 25
click at [569, 230] on icon "button" at bounding box center [562, 229] width 25 height 25
click at [563, 304] on icon "button" at bounding box center [565, 311] width 25 height 25
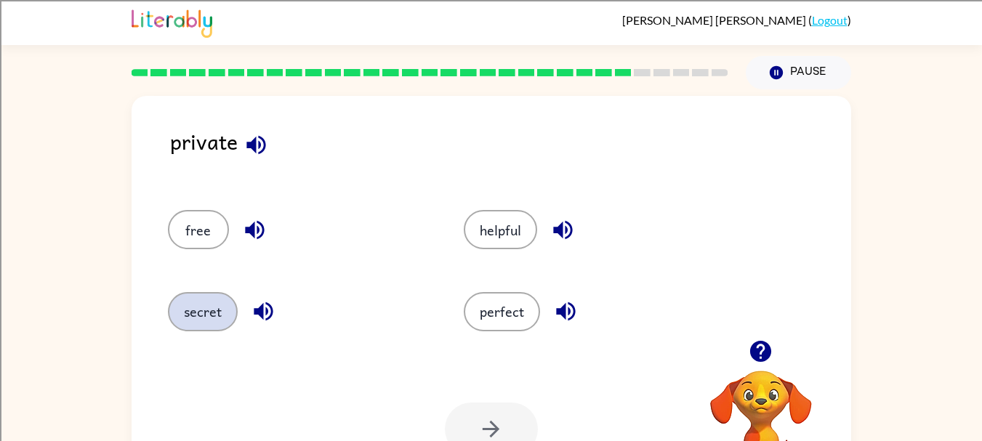
click at [223, 322] on button "secret" at bounding box center [203, 311] width 70 height 39
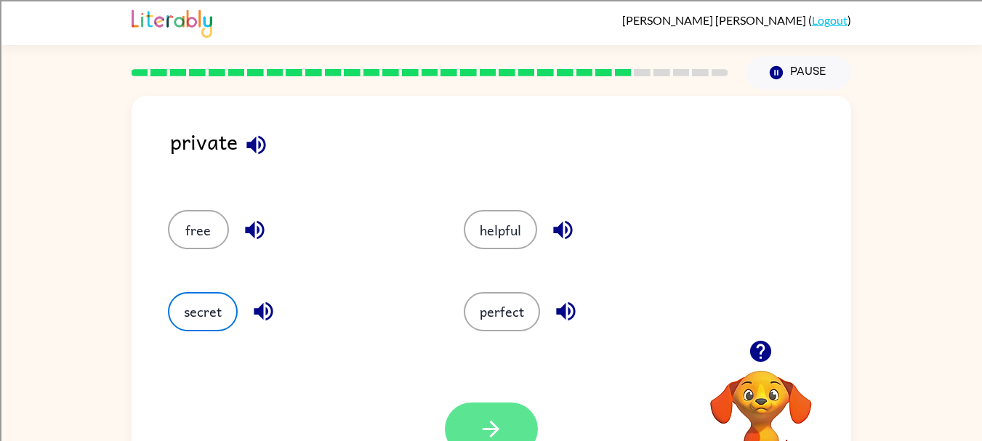
click at [512, 438] on button "button" at bounding box center [491, 429] width 93 height 53
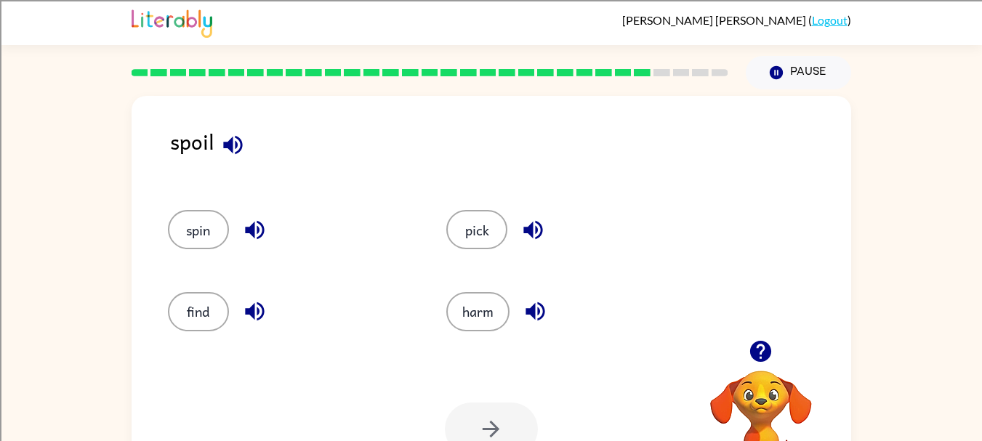
click at [237, 241] on div "spin" at bounding box center [291, 229] width 246 height 39
click at [232, 140] on icon "button" at bounding box center [232, 144] width 25 height 25
click at [232, 144] on icon "button" at bounding box center [232, 144] width 19 height 19
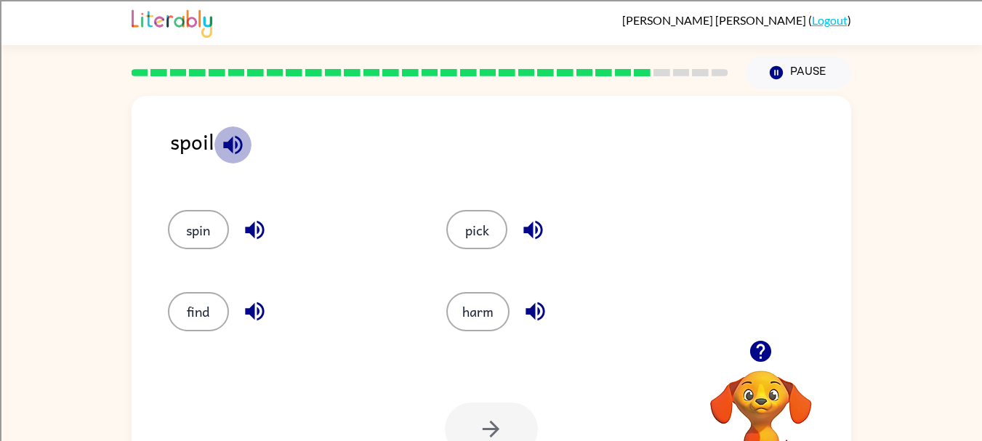
click at [232, 144] on icon "button" at bounding box center [232, 144] width 19 height 19
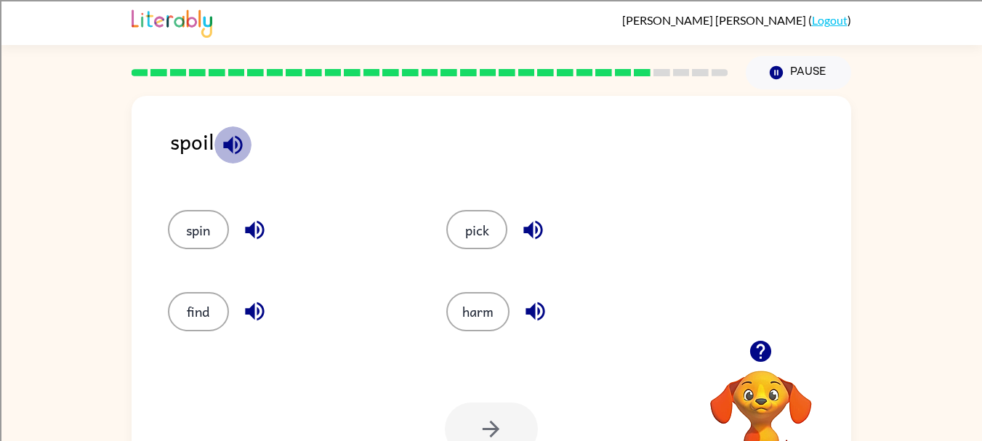
click at [232, 144] on icon "button" at bounding box center [232, 144] width 19 height 19
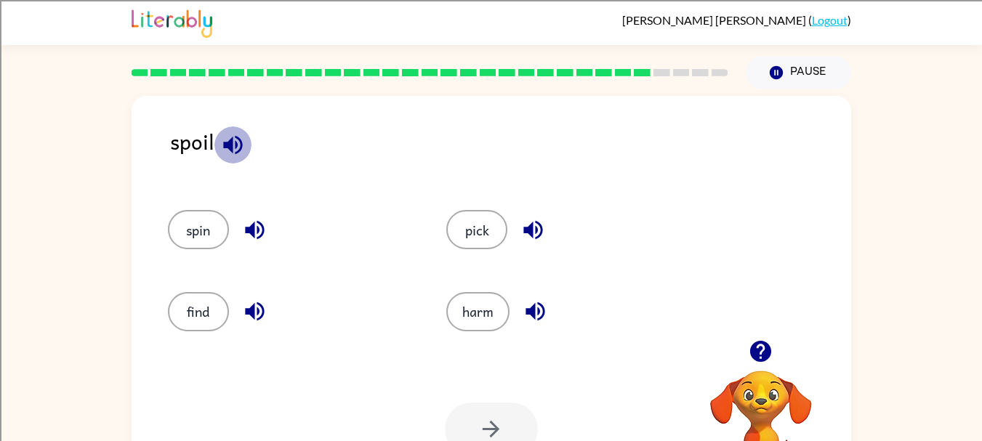
click at [232, 144] on icon "button" at bounding box center [232, 144] width 19 height 19
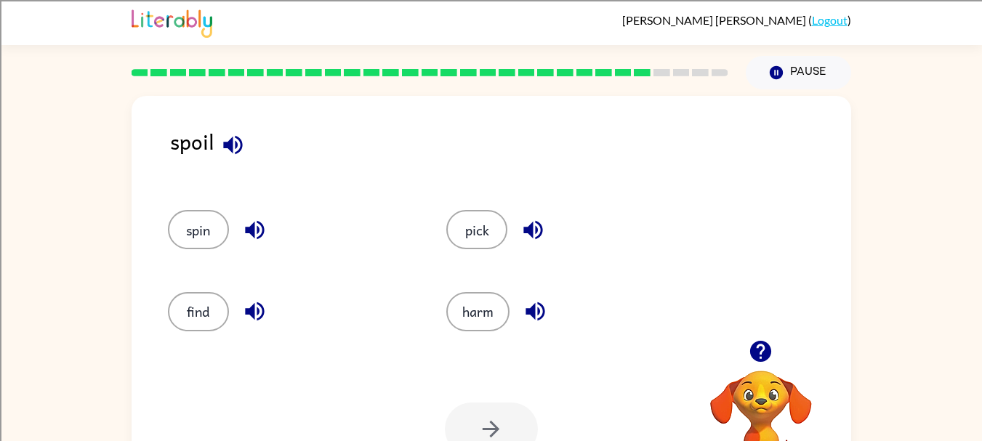
click at [232, 144] on icon "button" at bounding box center [232, 144] width 19 height 19
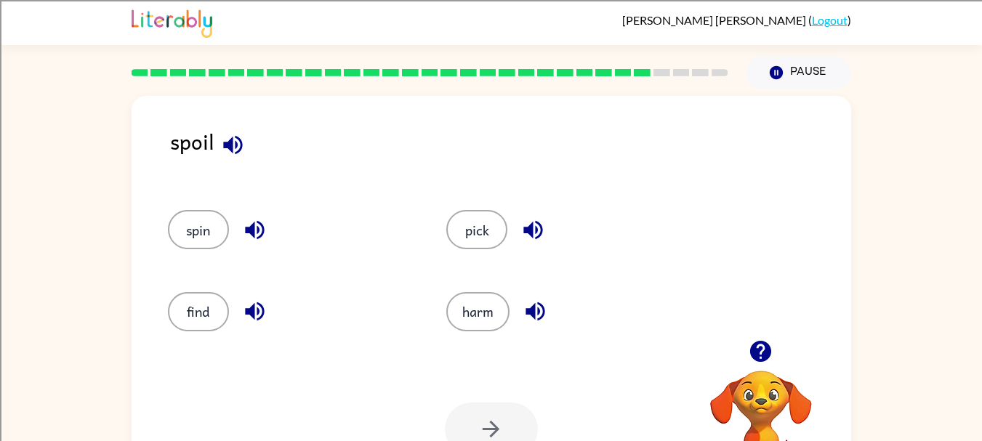
click at [232, 144] on icon "button" at bounding box center [232, 144] width 19 height 19
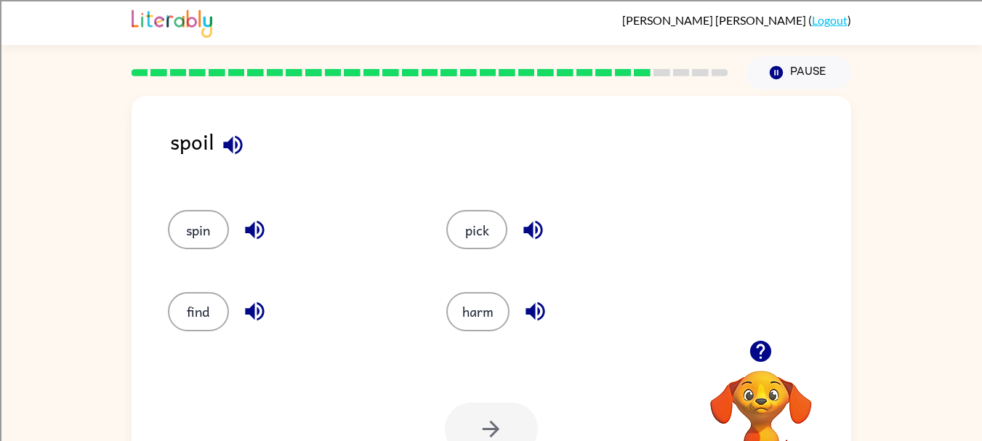
click at [232, 144] on icon "button" at bounding box center [232, 144] width 19 height 19
click at [251, 238] on icon "button" at bounding box center [254, 229] width 25 height 25
click at [252, 305] on icon "button" at bounding box center [254, 311] width 25 height 25
click at [533, 231] on icon "button" at bounding box center [532, 230] width 19 height 19
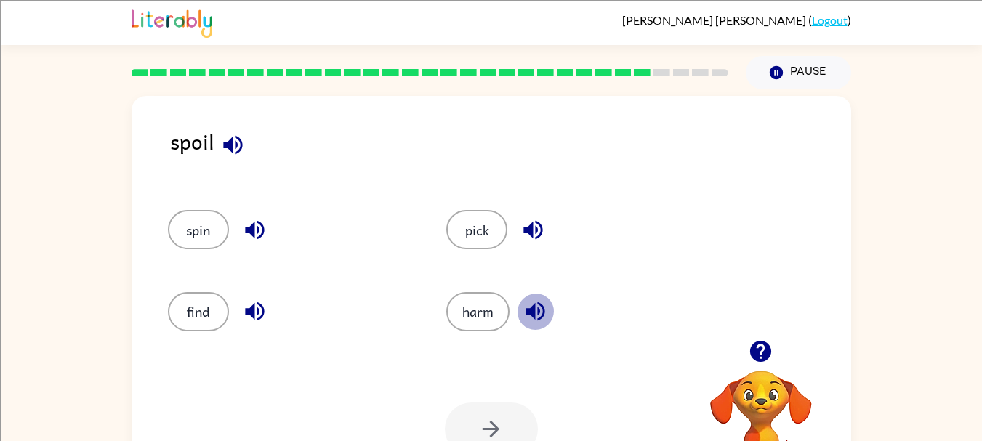
click at [539, 299] on icon "button" at bounding box center [535, 311] width 25 height 25
click at [537, 225] on icon "button" at bounding box center [533, 229] width 25 height 25
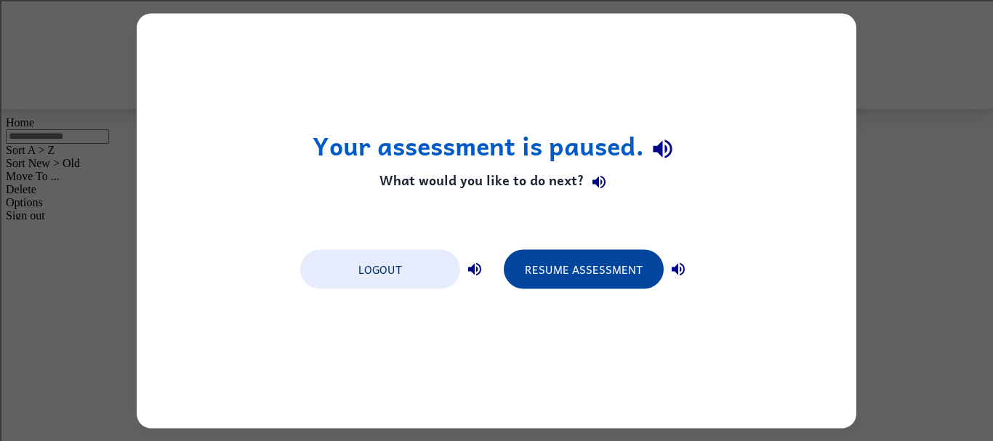
click at [553, 268] on button "Resume Assessment" at bounding box center [584, 268] width 160 height 39
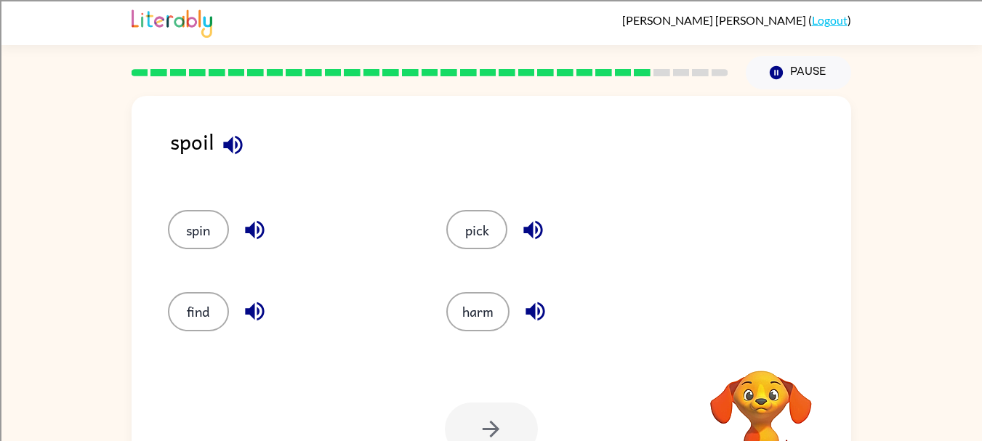
drag, startPoint x: 214, startPoint y: 129, endPoint x: 225, endPoint y: 135, distance: 12.4
click at [218, 130] on div "spoil" at bounding box center [510, 153] width 681 height 56
click at [240, 144] on icon "button" at bounding box center [232, 144] width 19 height 19
click at [244, 234] on icon "button" at bounding box center [254, 229] width 25 height 25
click at [245, 232] on icon "button" at bounding box center [254, 230] width 19 height 19
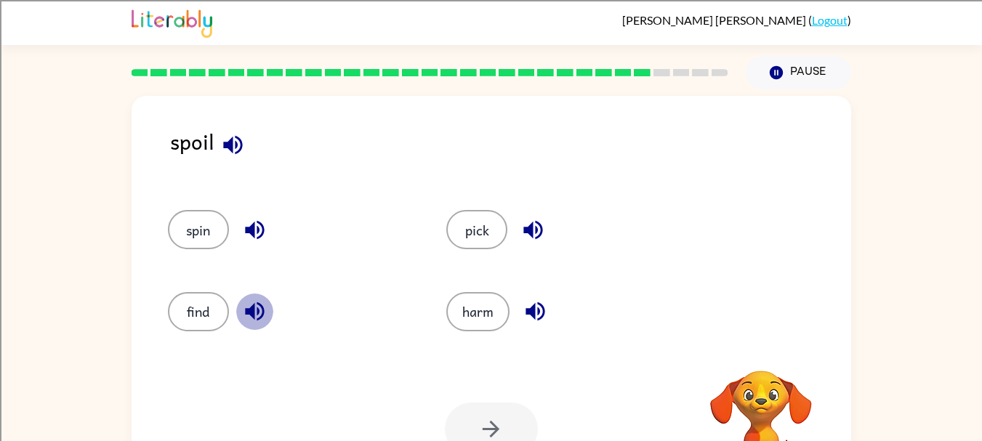
click at [245, 314] on icon "button" at bounding box center [254, 311] width 19 height 19
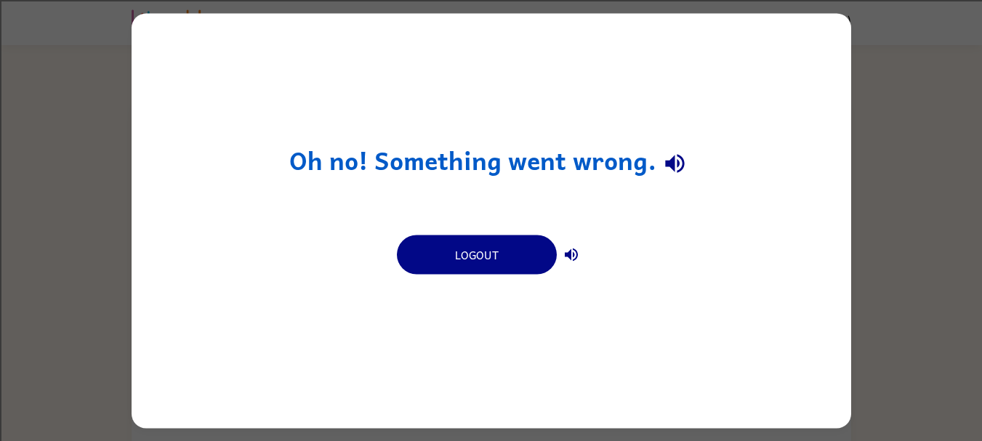
click at [880, 292] on div "Oh no! Something went wrong. Logout" at bounding box center [491, 220] width 982 height 441
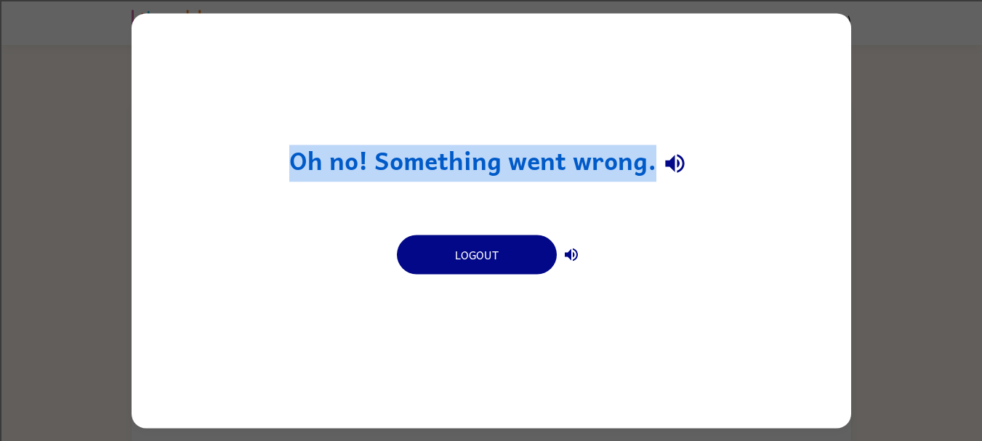
click at [880, 292] on div "Oh no! Something went wrong. Logout" at bounding box center [491, 220] width 982 height 441
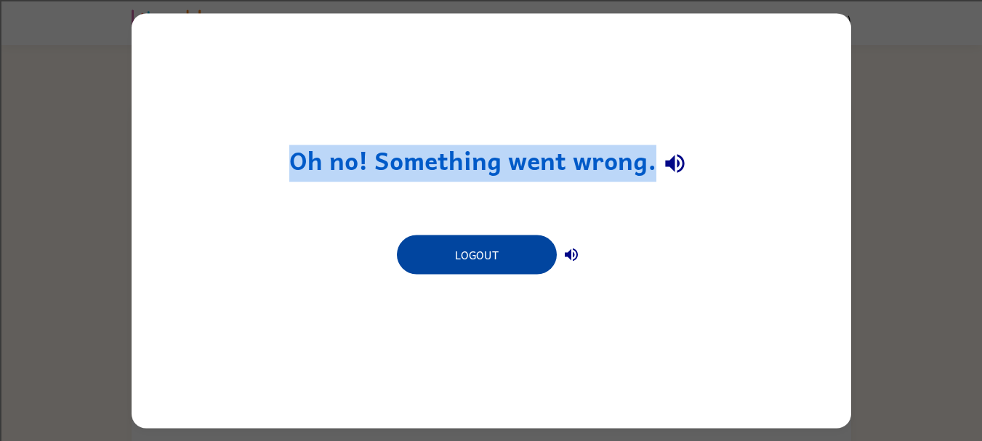
click at [495, 258] on button "Logout" at bounding box center [477, 254] width 160 height 39
